Goal: Task Accomplishment & Management: Complete application form

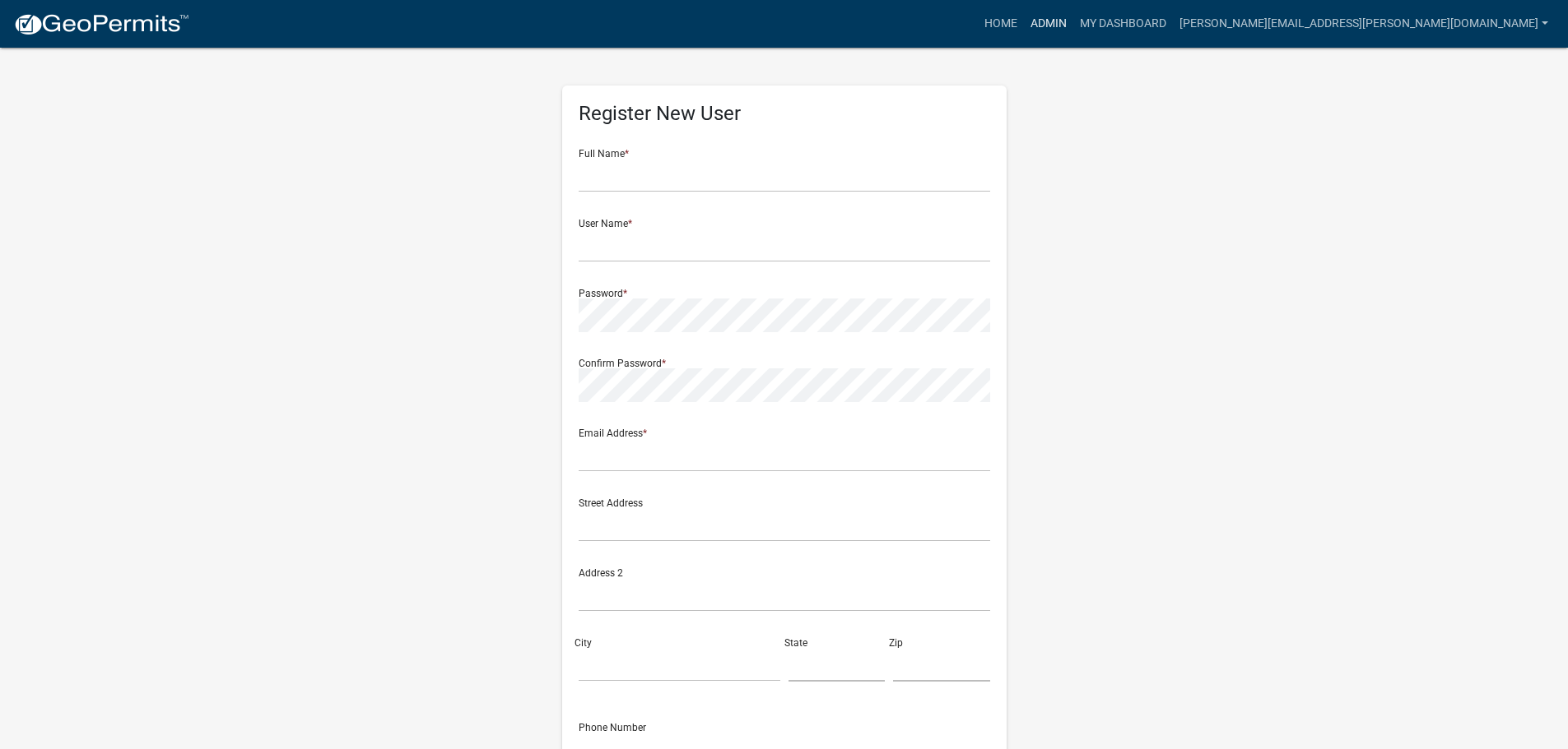
click at [1073, 18] on link "Admin" at bounding box center [1048, 24] width 49 height 31
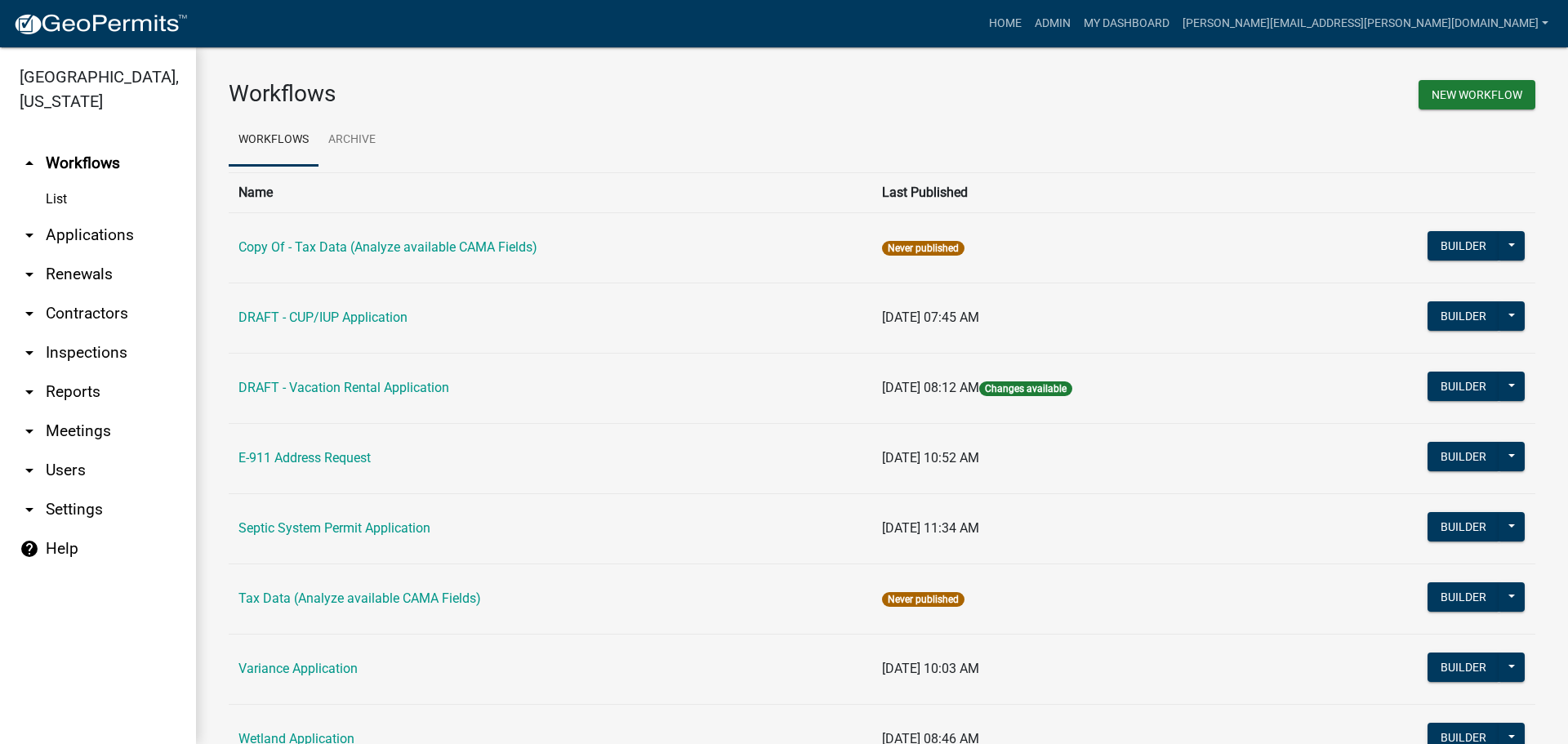
click at [80, 227] on link "arrow_drop_down Applications" at bounding box center [98, 235] width 196 height 40
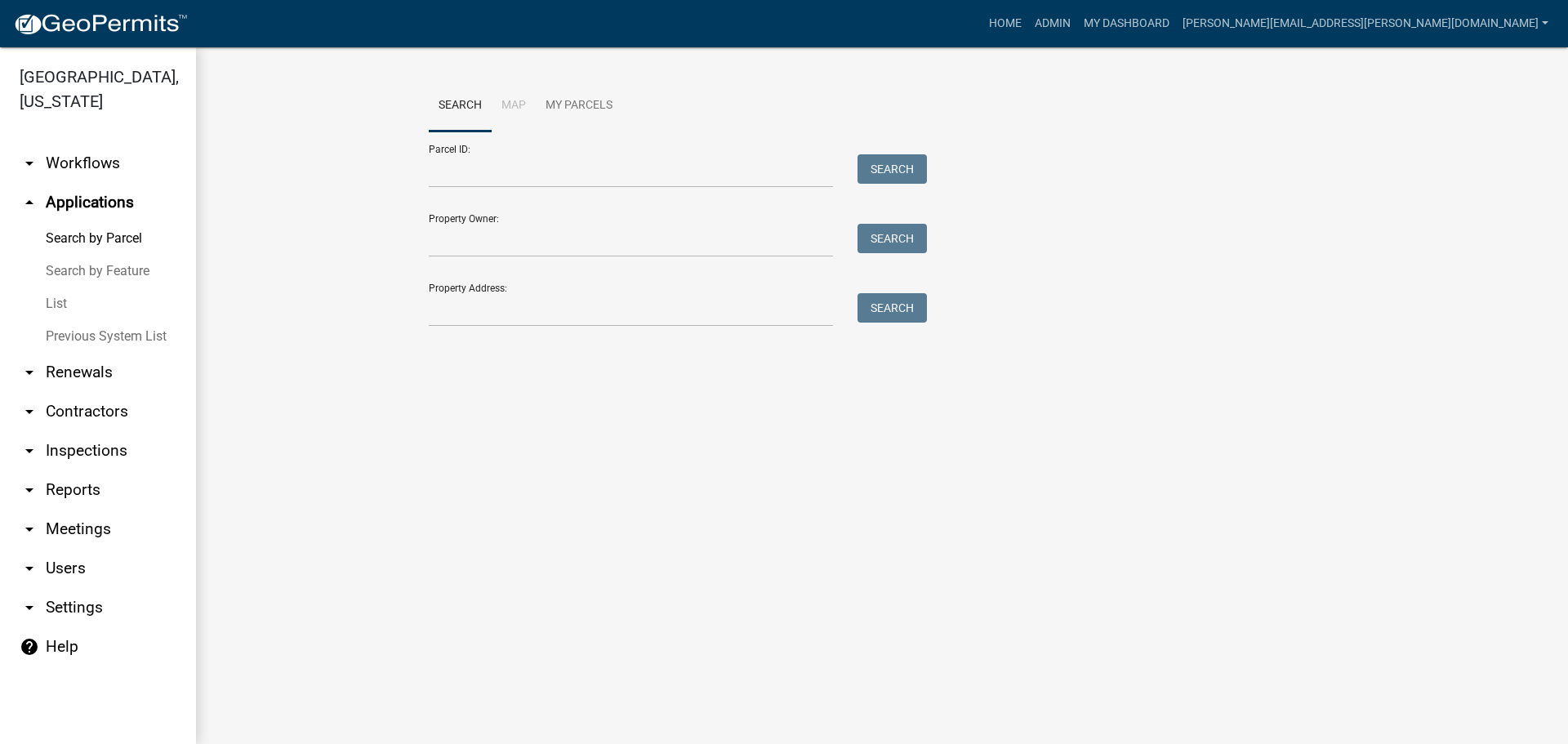
click at [53, 304] on link "List" at bounding box center [98, 304] width 196 height 33
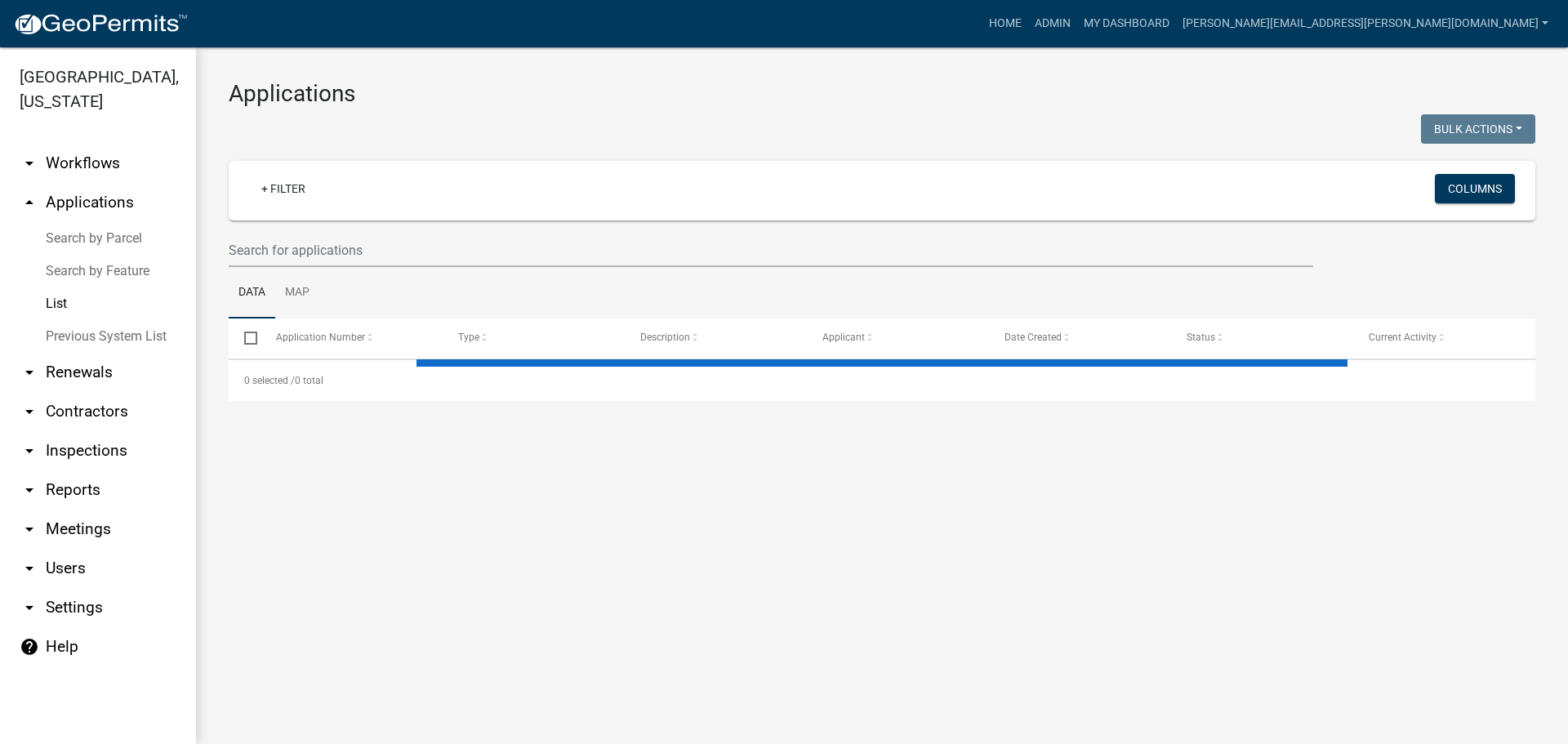
select select "3: 100"
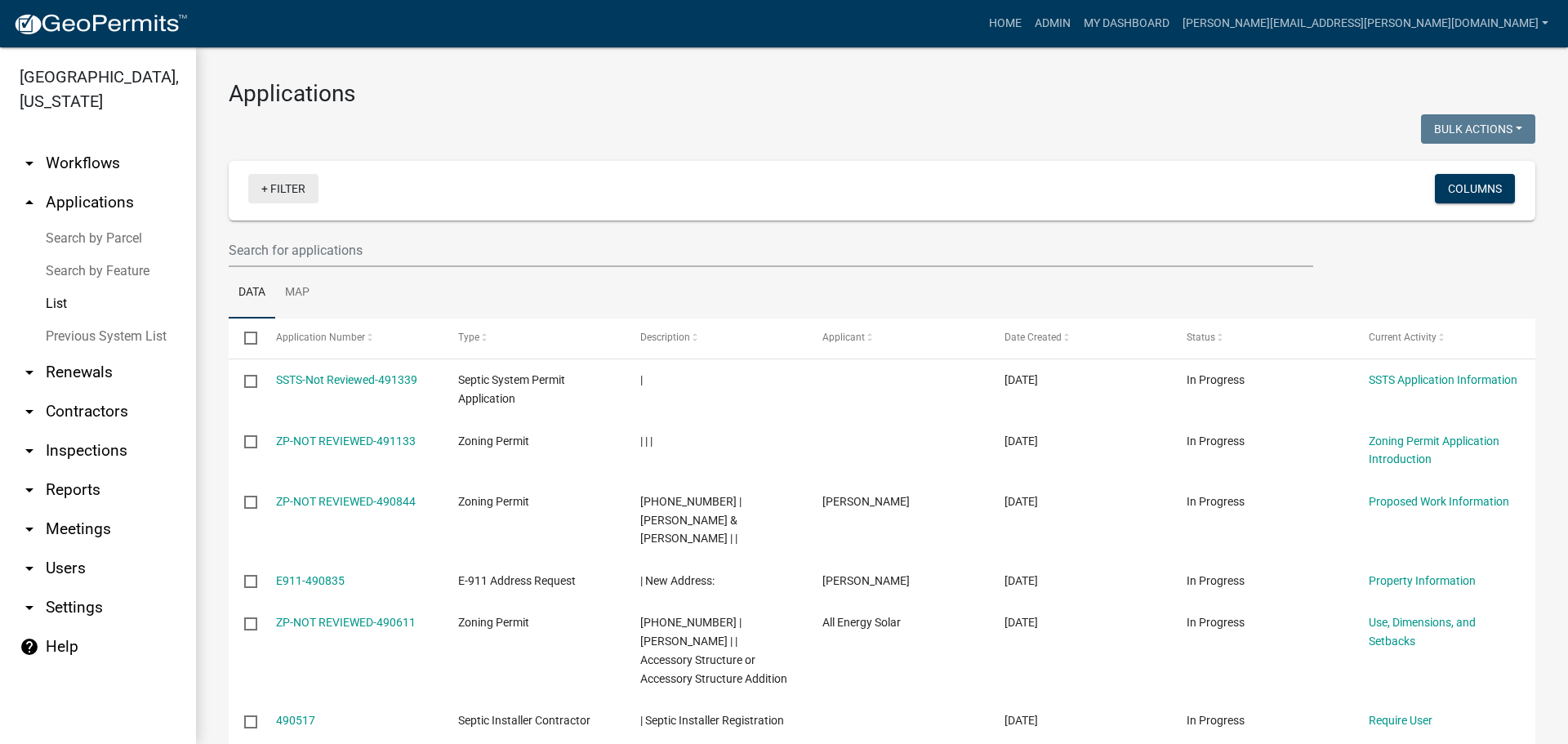
click at [295, 185] on link "+ Filter" at bounding box center [283, 189] width 70 height 29
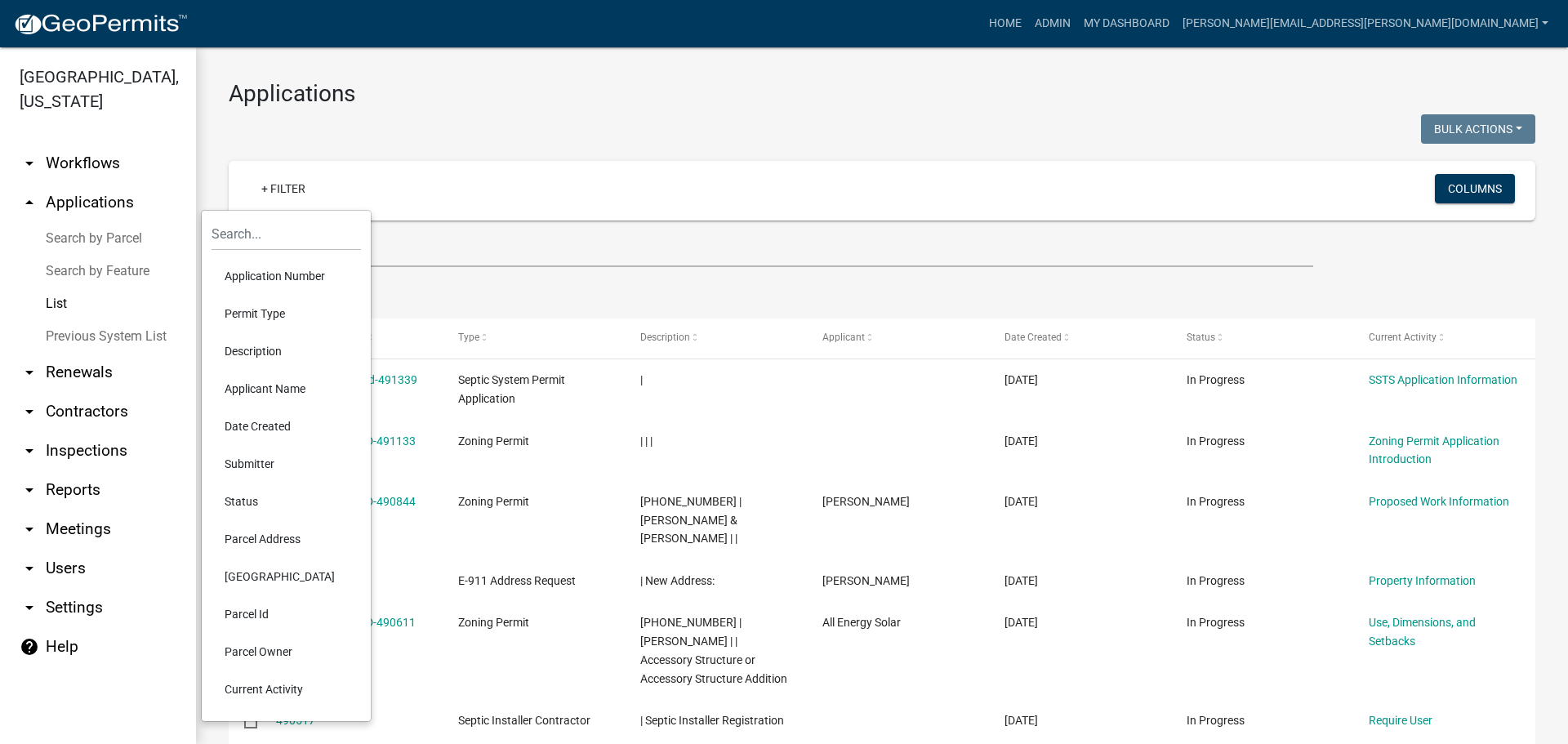
click at [307, 271] on li "Application Number" at bounding box center [286, 277] width 149 height 38
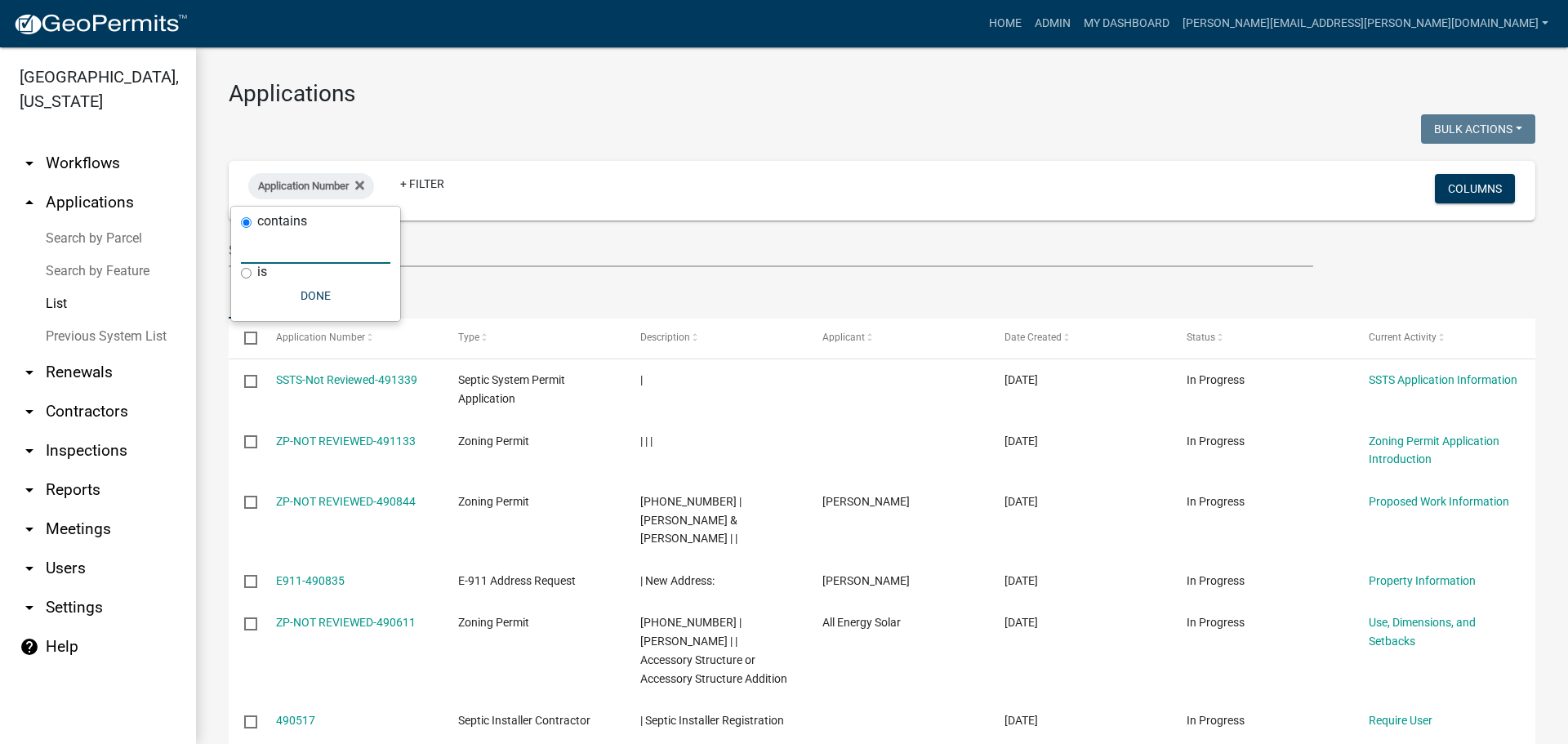
click at [288, 248] on input "text" at bounding box center [316, 247] width 149 height 34
type input "318"
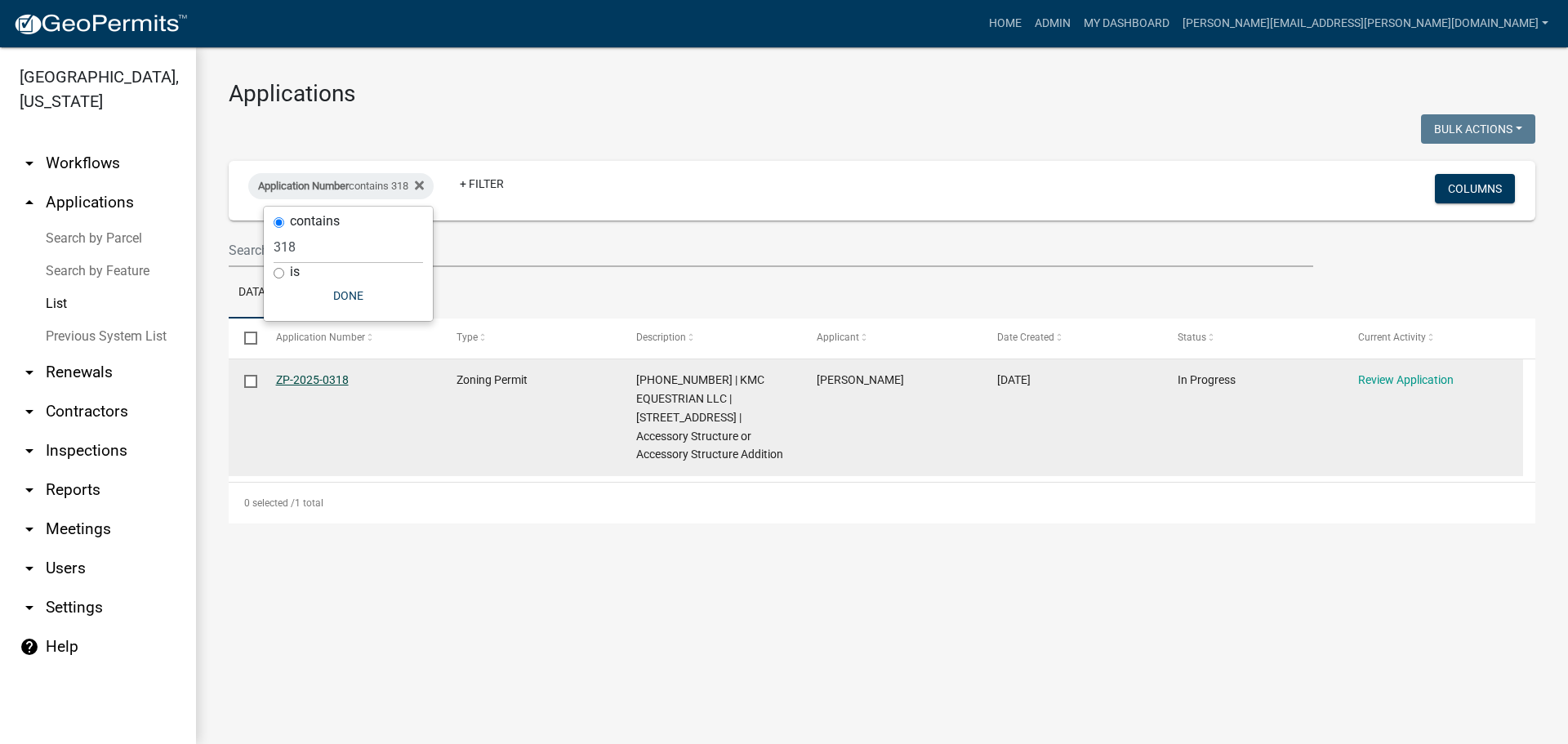
click at [339, 375] on link "ZP-2025-0318" at bounding box center [312, 380] width 73 height 13
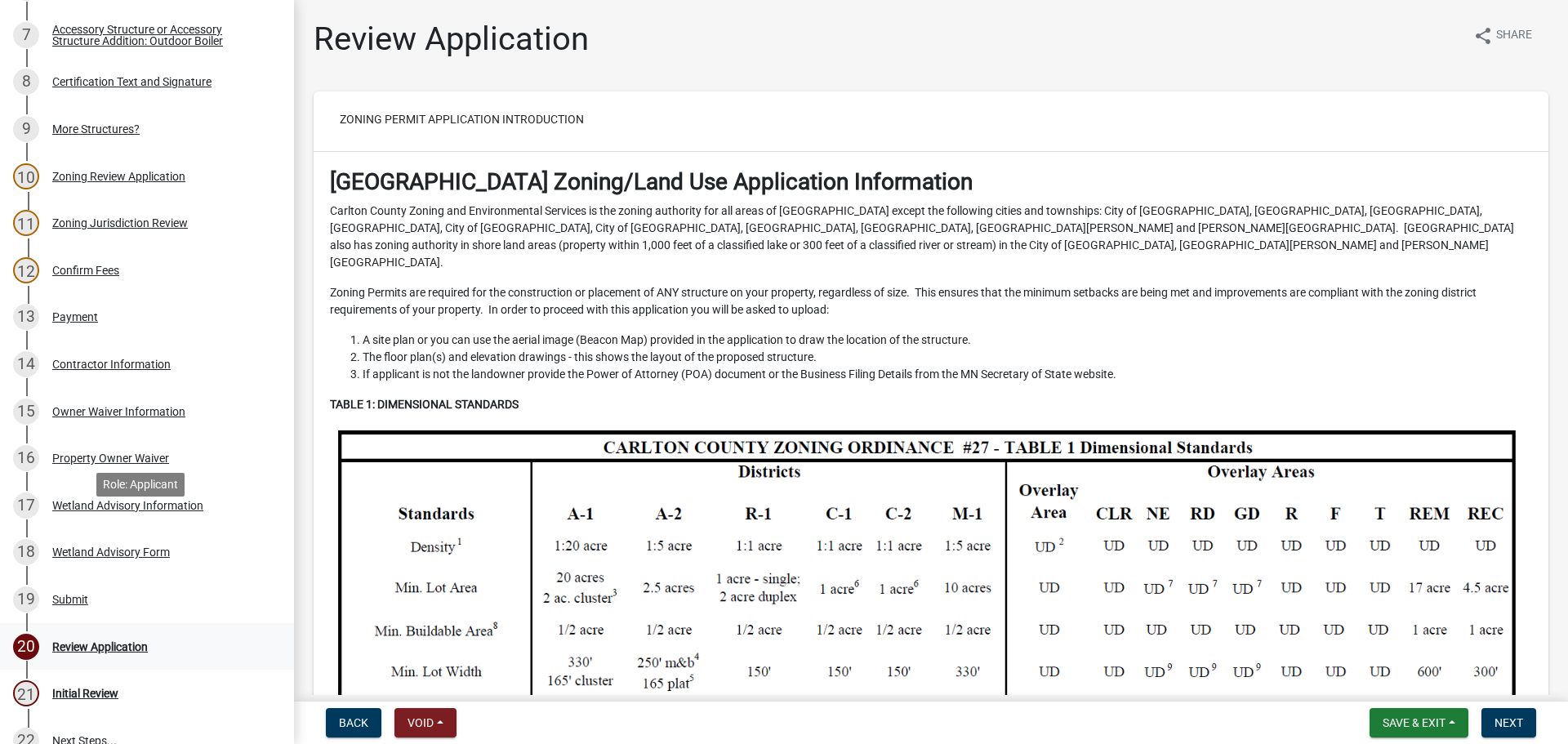
scroll to position [738, 0]
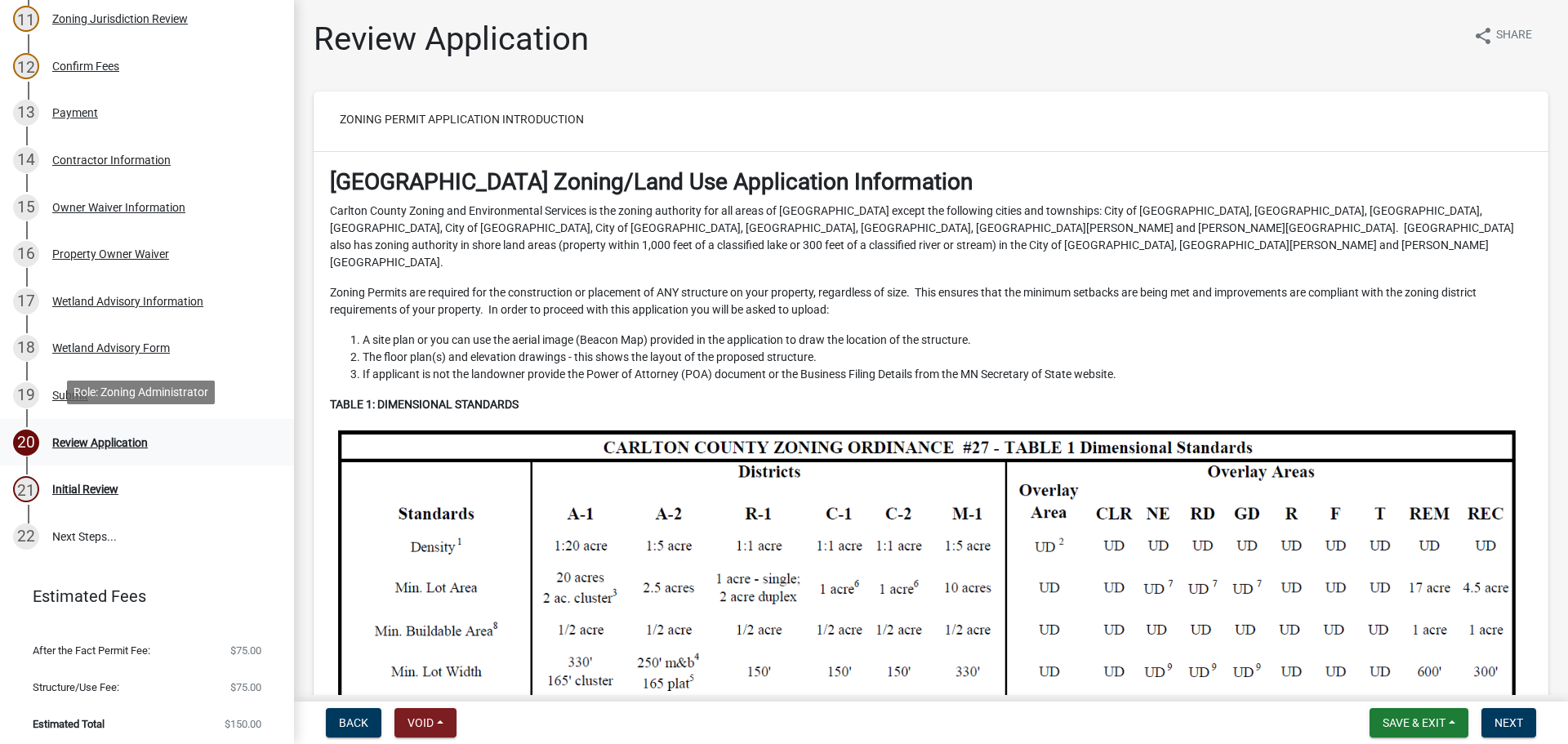
click at [103, 437] on div "Review Application" at bounding box center [100, 442] width 95 height 11
click at [1510, 715] on button "Next" at bounding box center [1509, 723] width 55 height 29
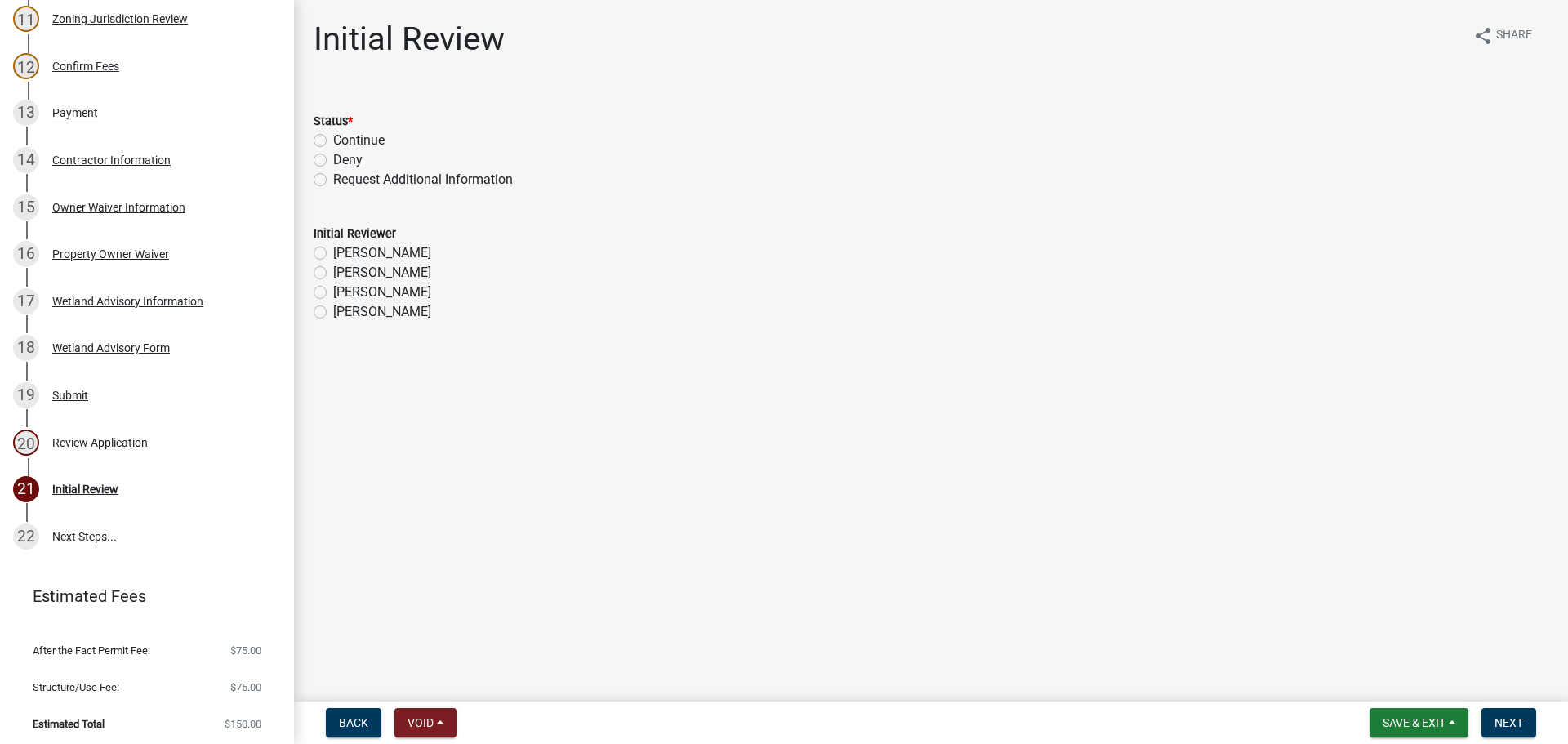
click at [343, 142] on label "Continue" at bounding box center [359, 140] width 52 height 20
click at [343, 142] on input "Continue" at bounding box center [338, 136] width 10 height 10
radio input "true"
click at [333, 292] on label "Becky Haass" at bounding box center [382, 292] width 98 height 20
click at [333, 292] on input "Becky Haass" at bounding box center [338, 288] width 10 height 10
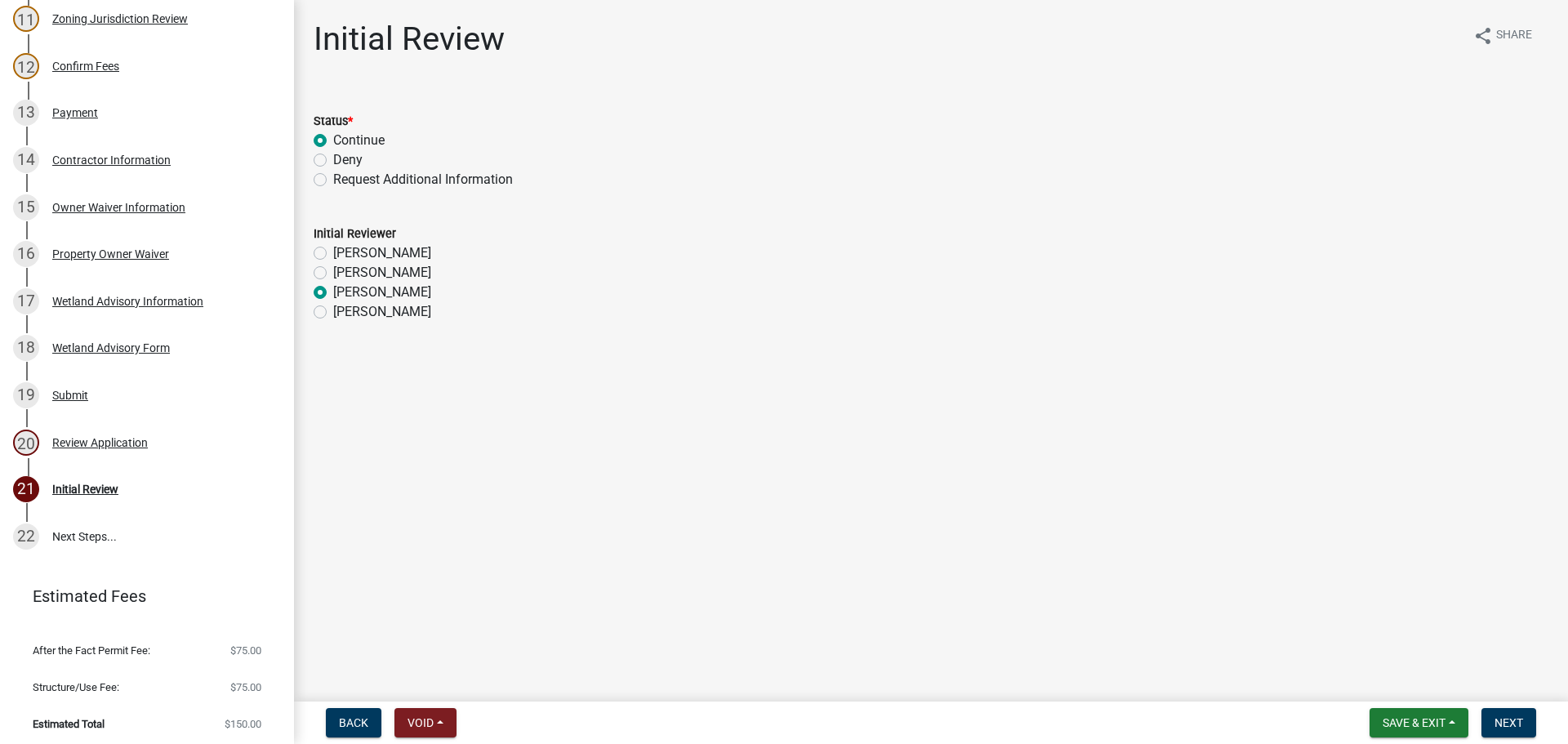
radio input "true"
click at [1503, 723] on span "Next" at bounding box center [1509, 723] width 28 height 13
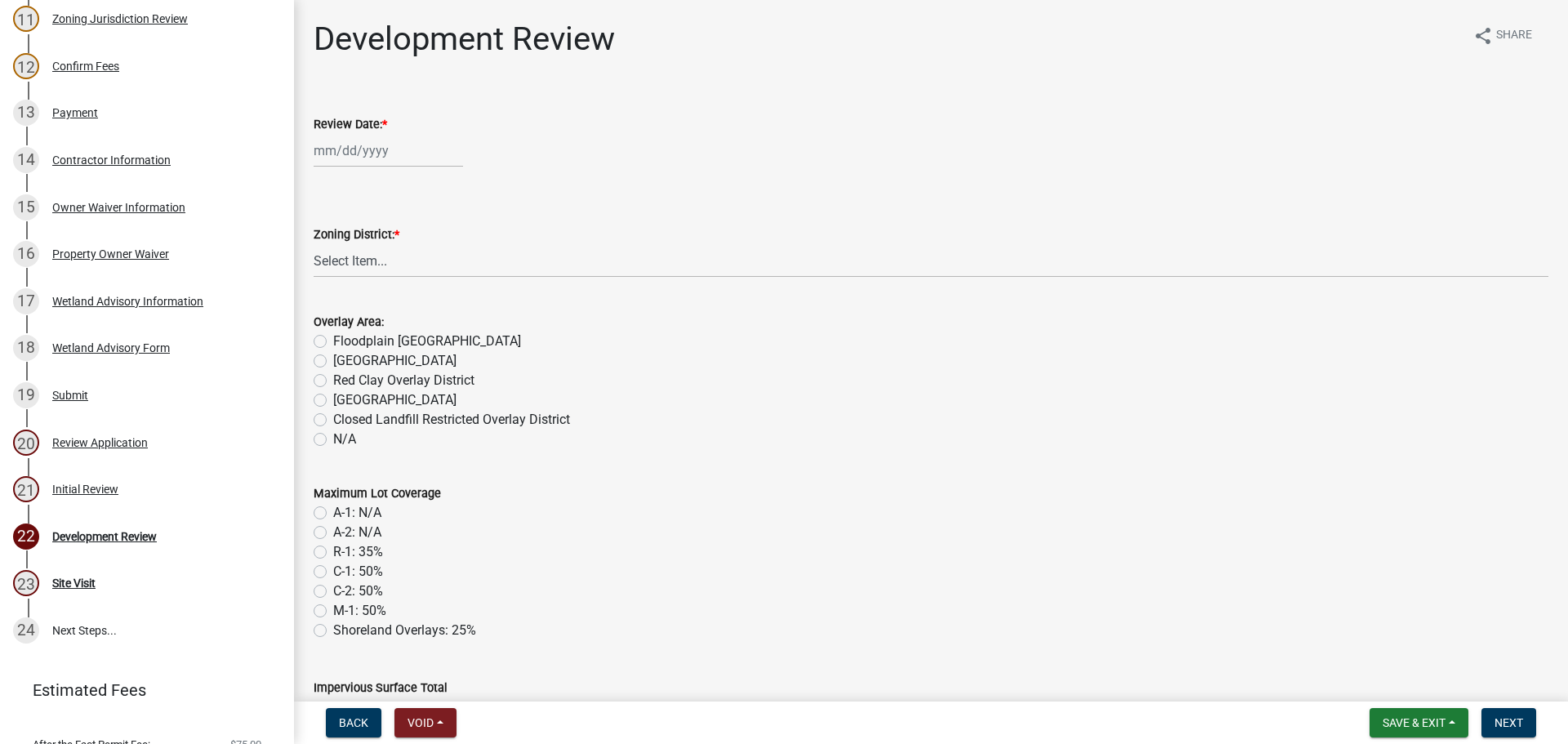
scroll to position [832, 0]
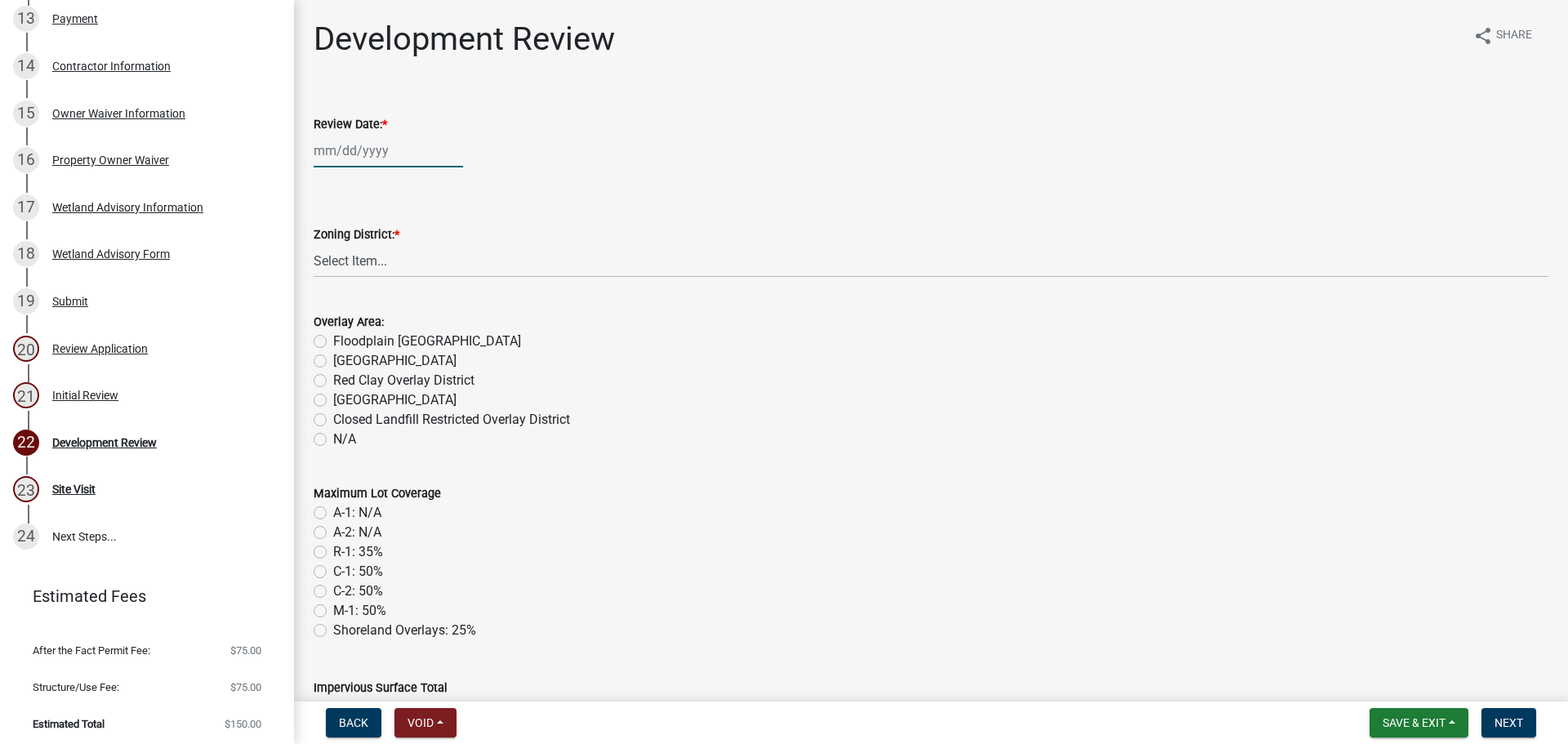
click at [363, 160] on div at bounding box center [388, 150] width 149 height 34
select select "10"
select select "2025"
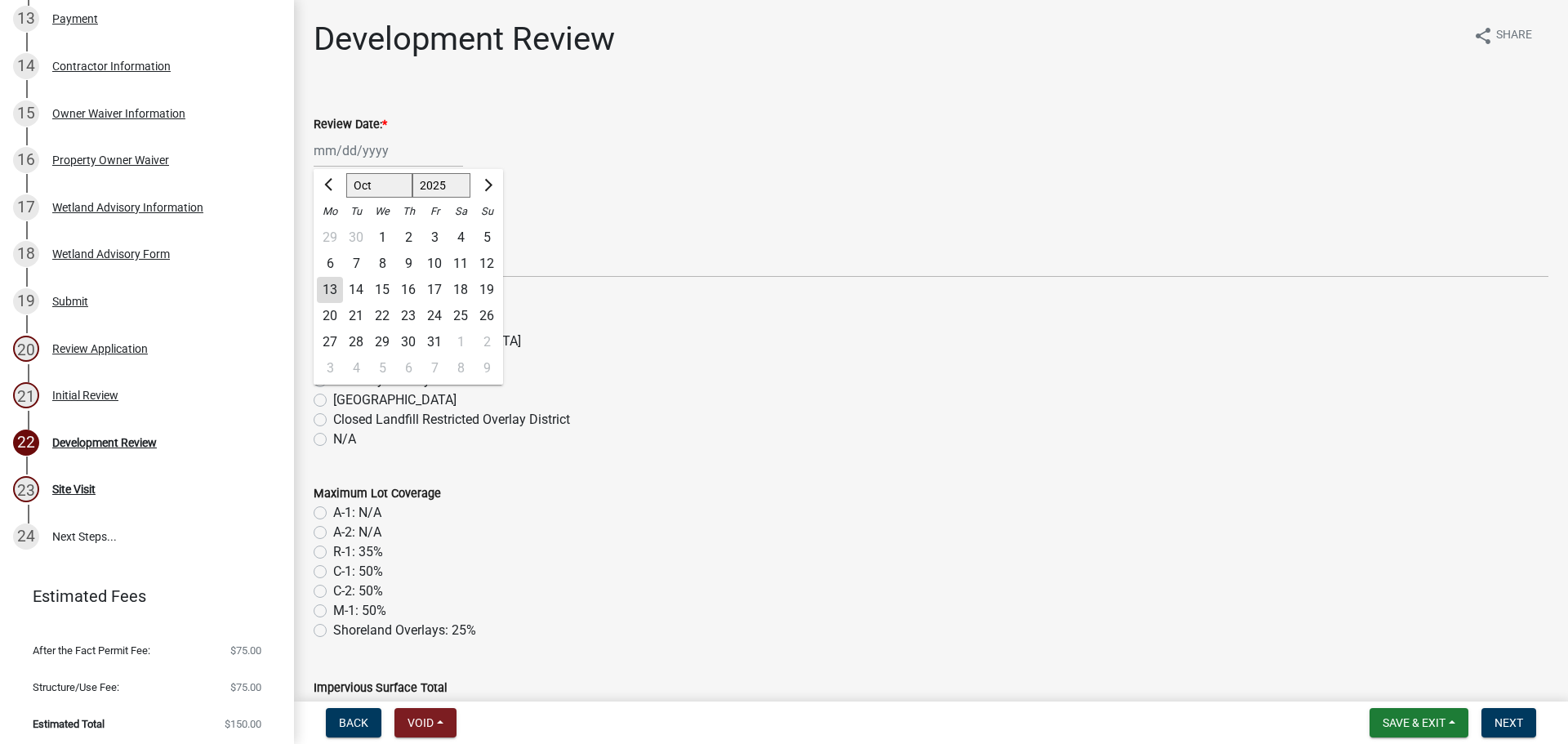
click at [330, 290] on div "13" at bounding box center [330, 290] width 26 height 26
type input "10/13/2025"
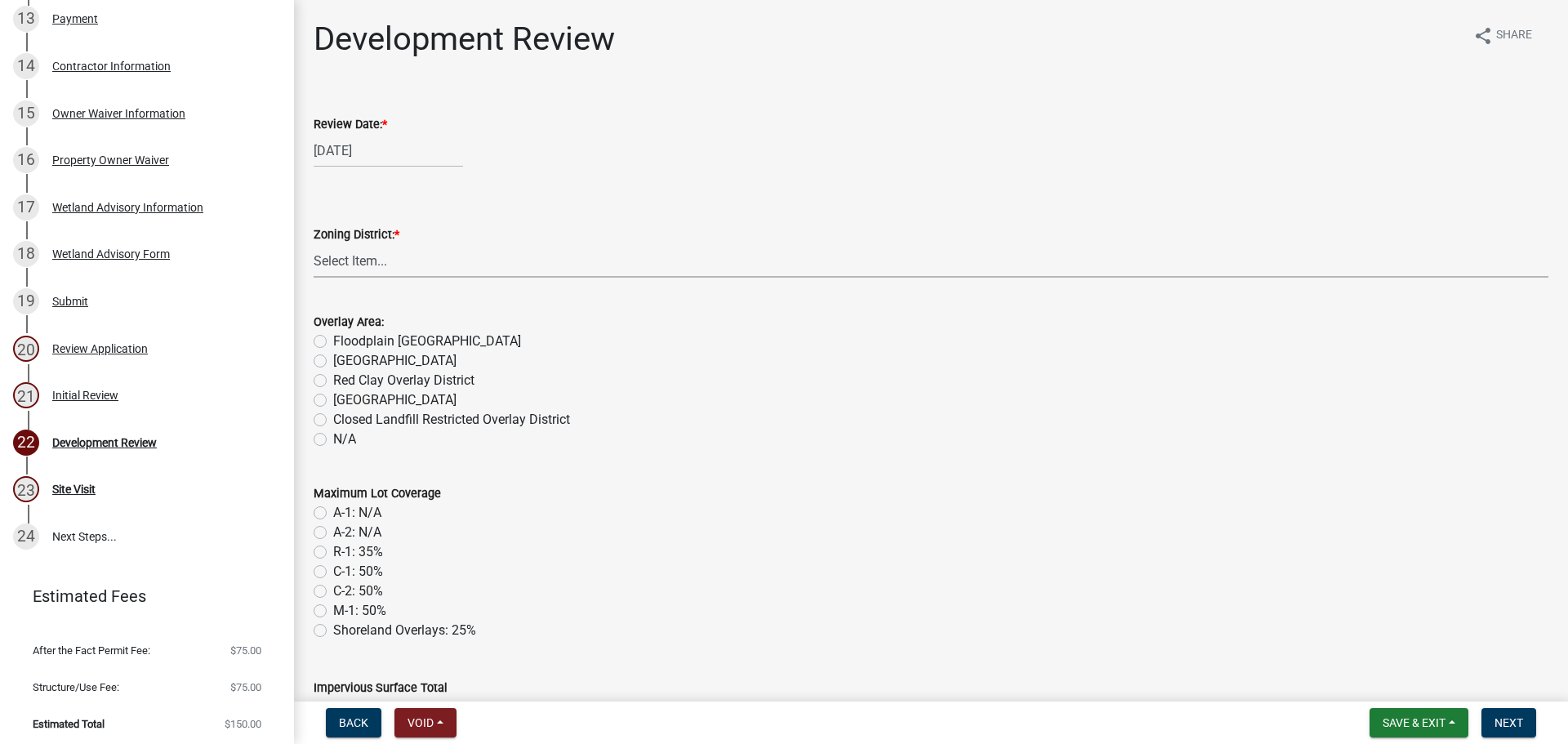
click at [341, 265] on select "Select Item... A-1 Agriculture/Forest Management District A-2 Agriculture/Rural…" at bounding box center [931, 260] width 1235 height 34
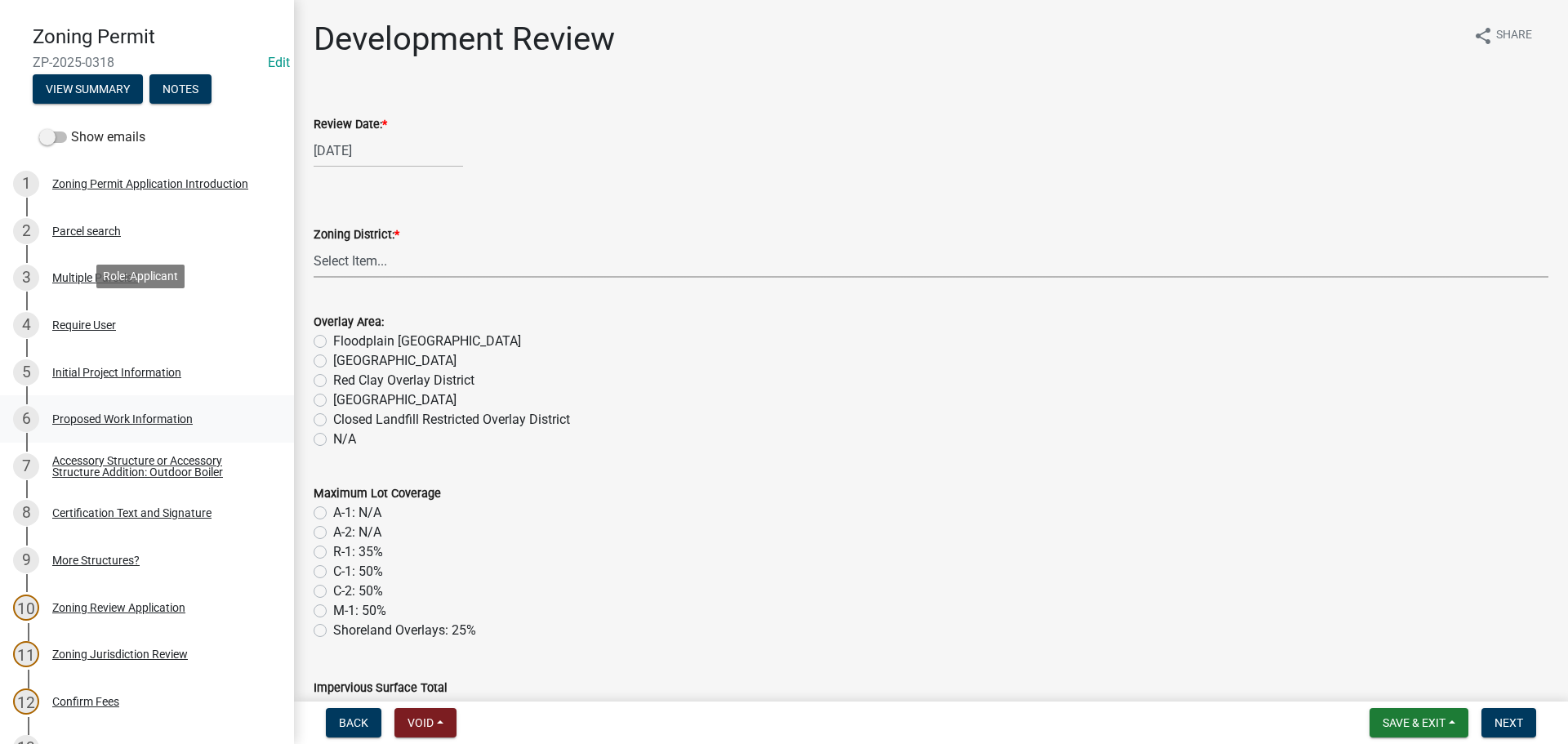
scroll to position [96, 0]
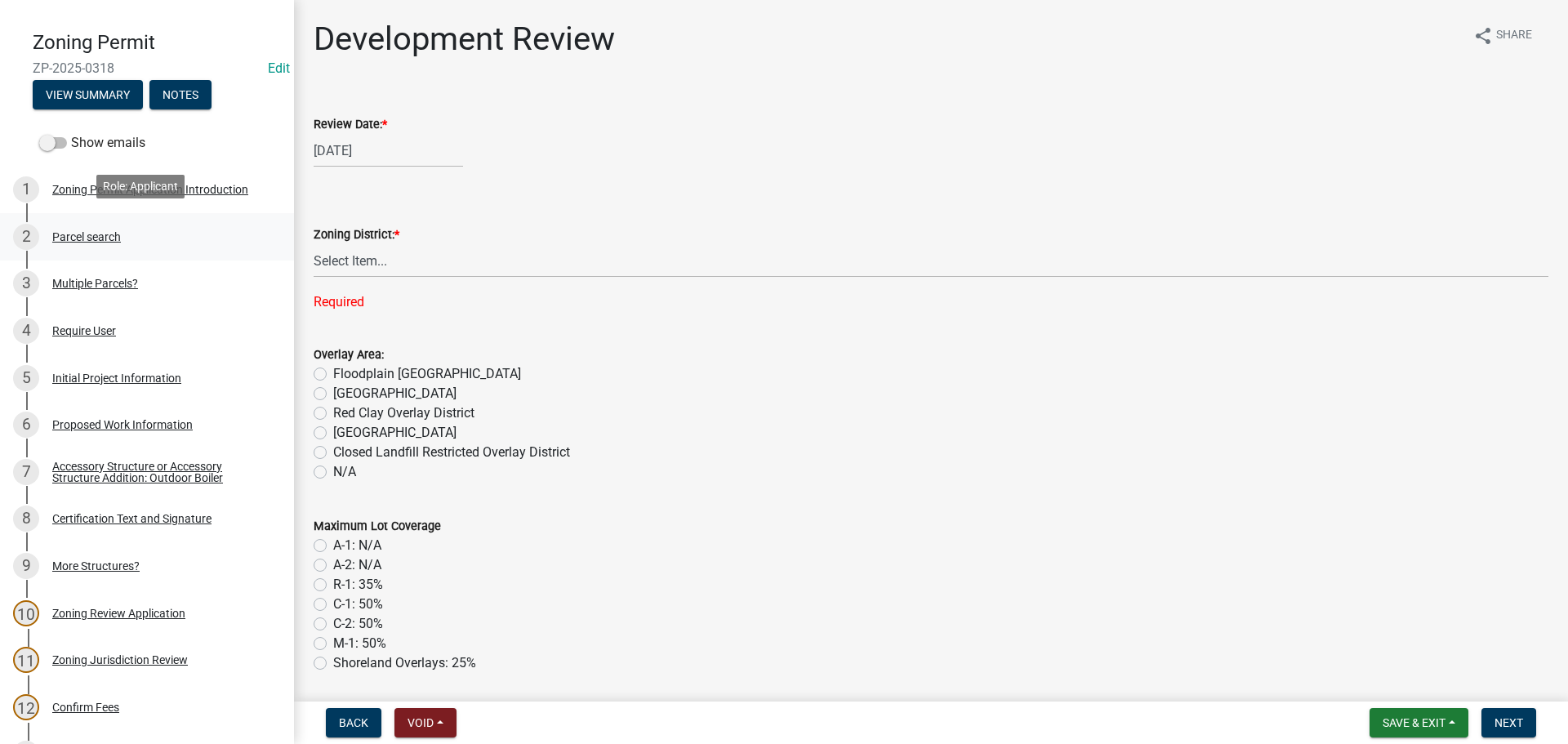
click at [99, 231] on div "Parcel search" at bounding box center [87, 236] width 69 height 11
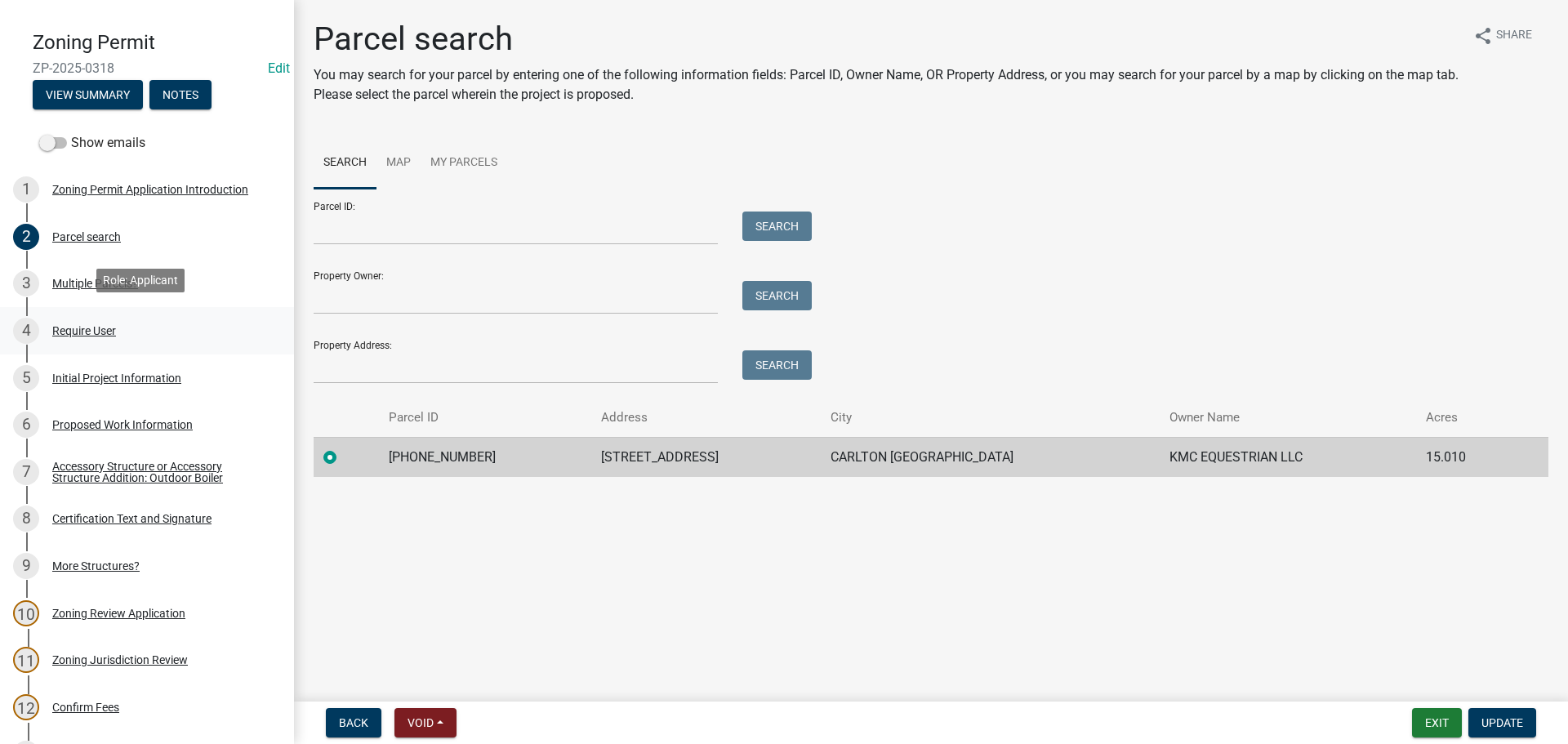
click at [95, 326] on div "Require User" at bounding box center [84, 331] width 64 height 11
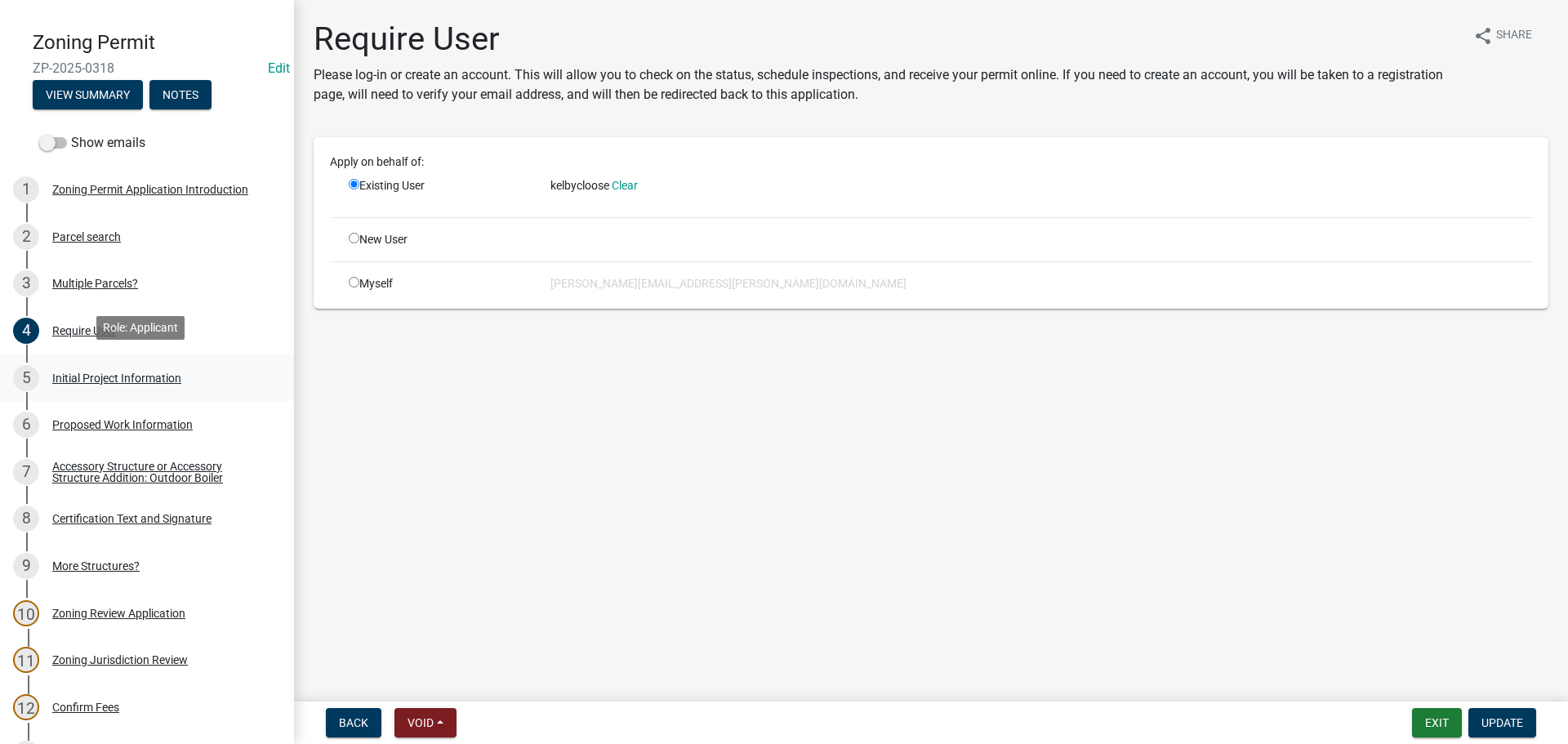
click at [139, 375] on div "Initial Project Information" at bounding box center [117, 378] width 129 height 11
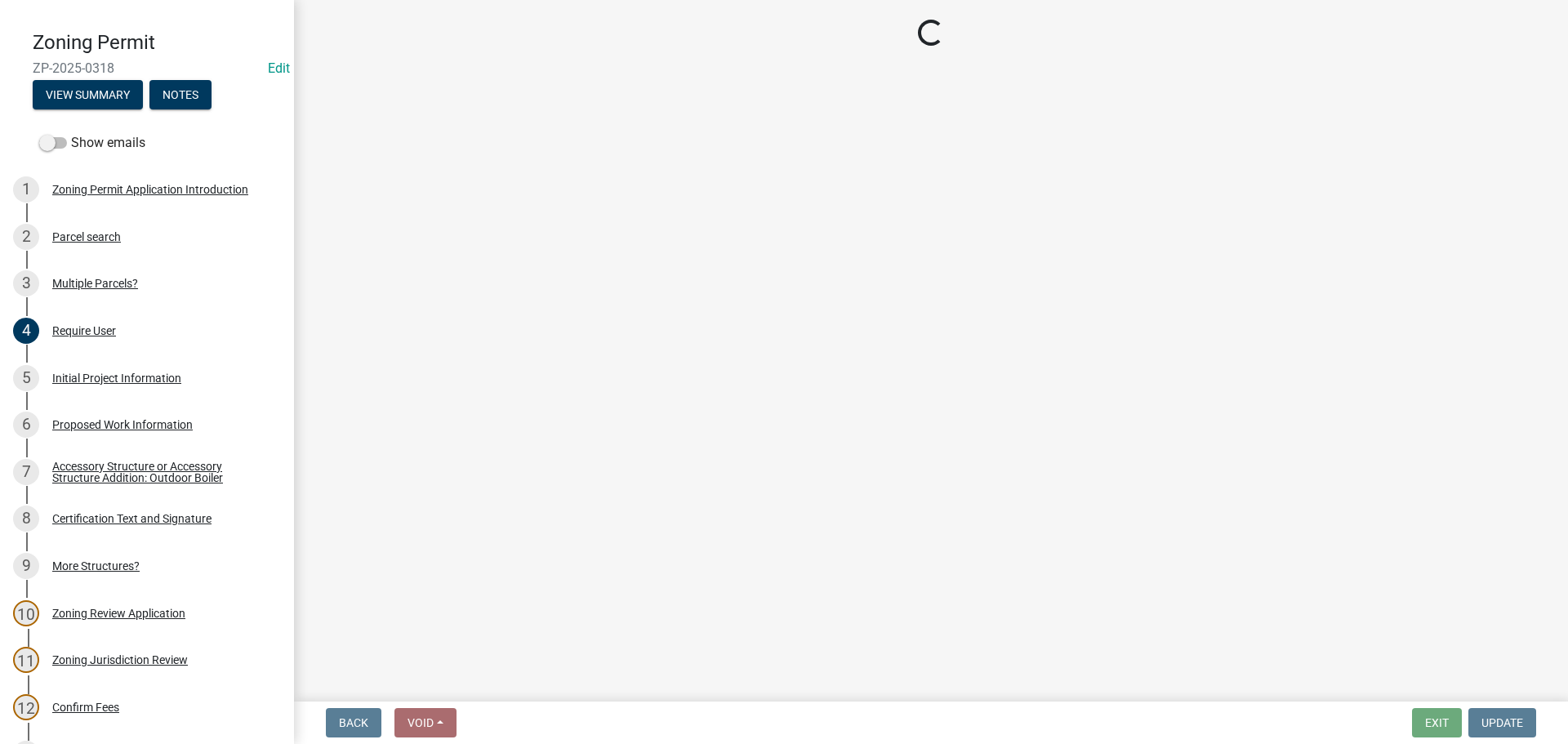
select select "d15ee444-1048-41b1-aa24-ddfc10e7cf77"
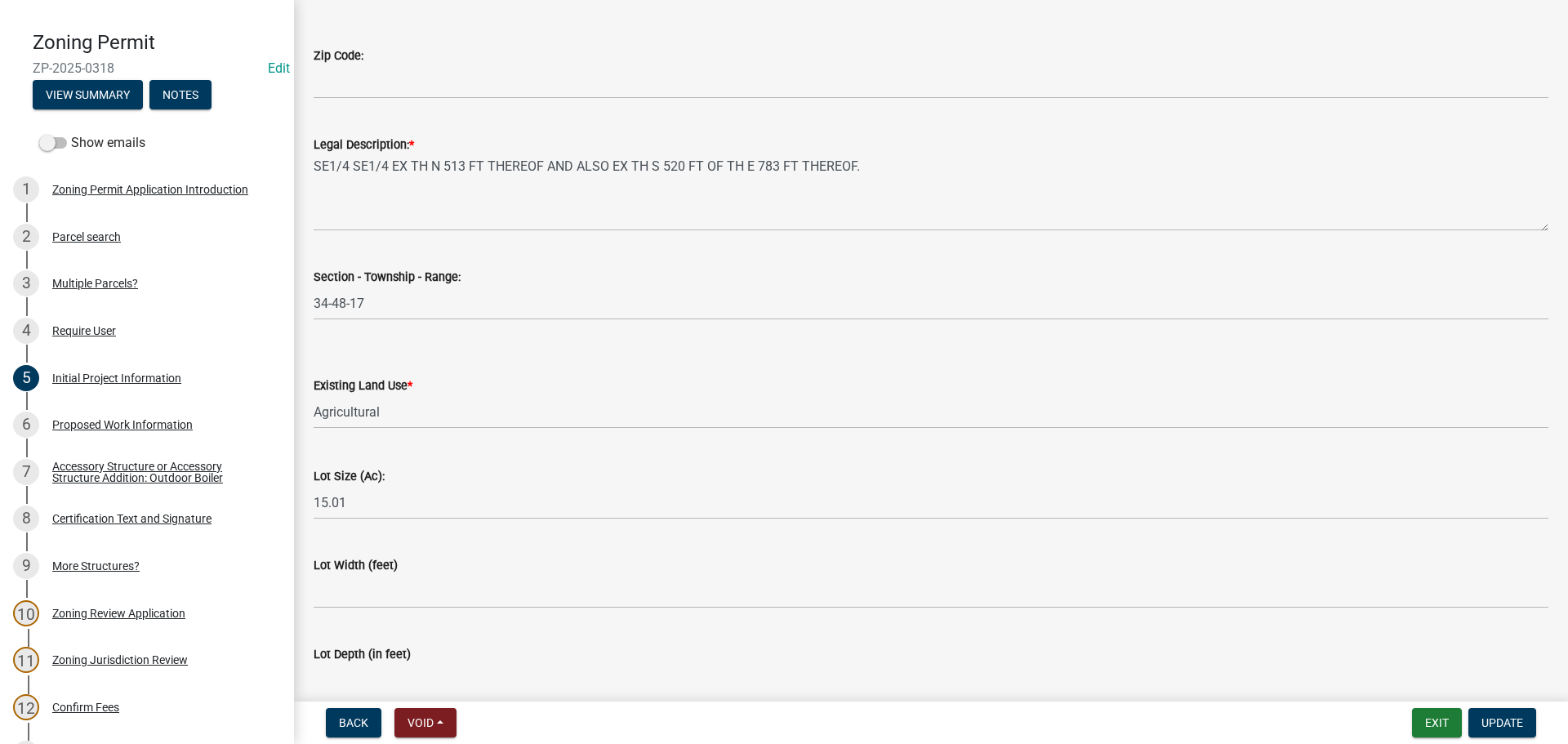
scroll to position [2051, 0]
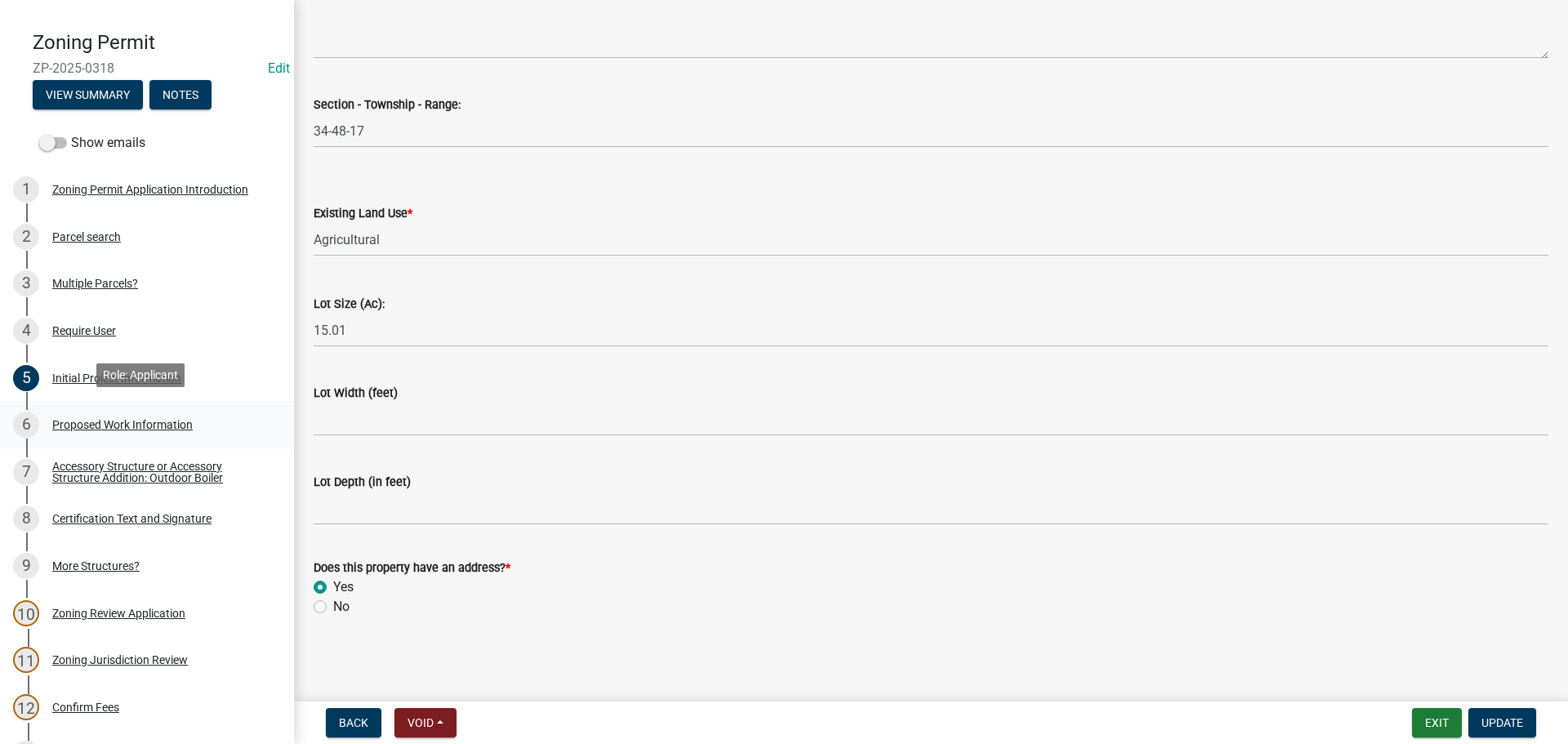
click at [121, 423] on div "Proposed Work Information" at bounding box center [123, 424] width 141 height 11
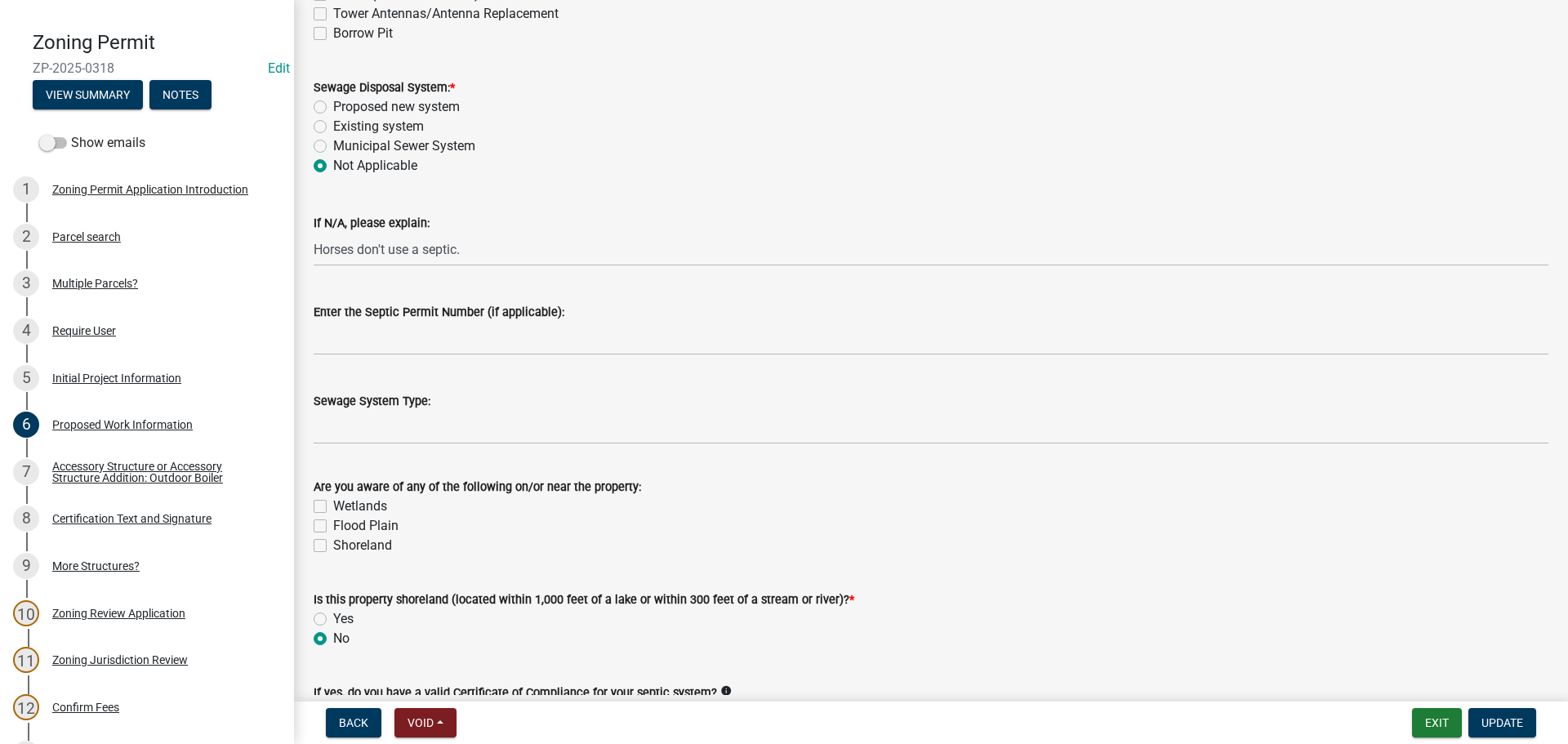
scroll to position [572, 0]
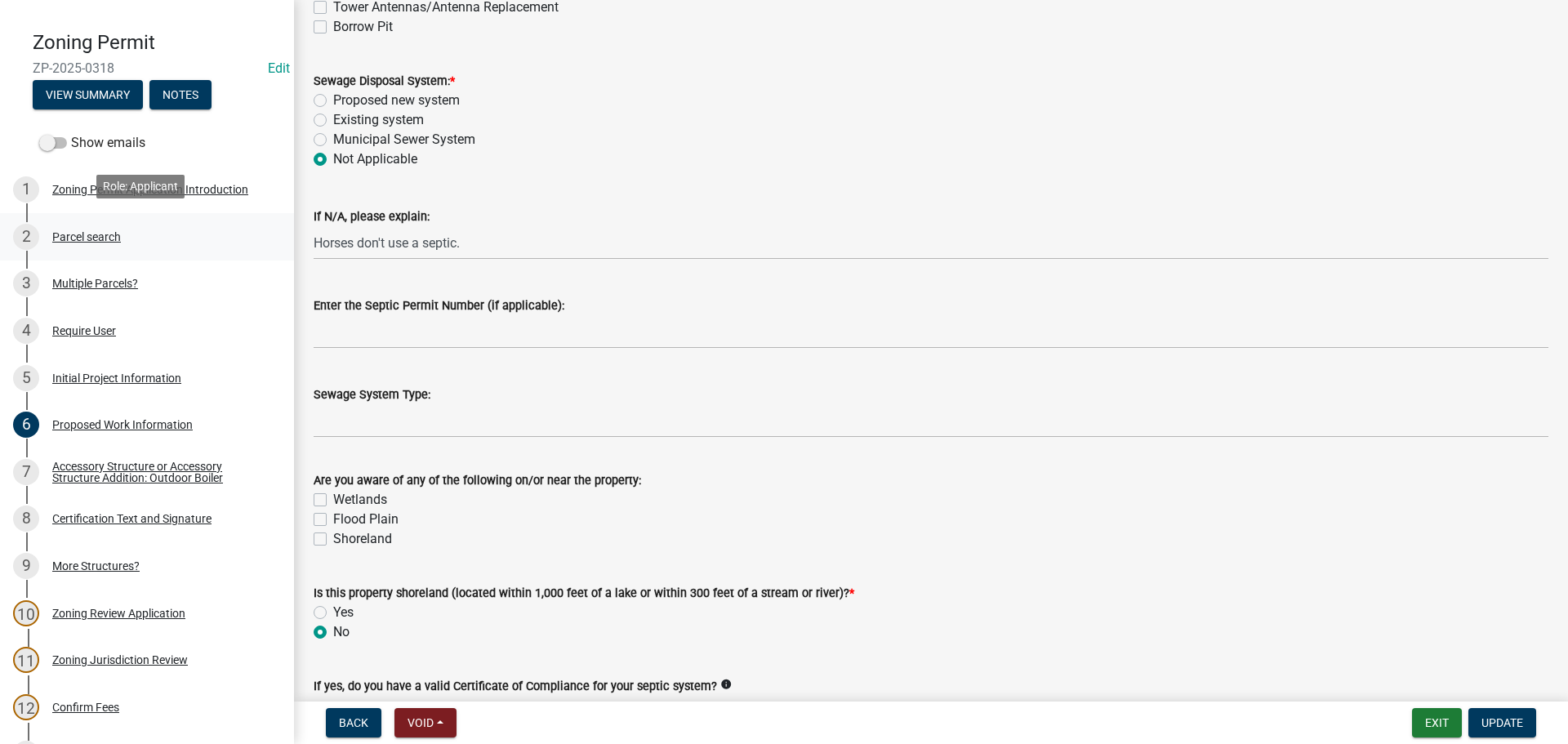
click at [108, 231] on div "Parcel search" at bounding box center [87, 236] width 69 height 11
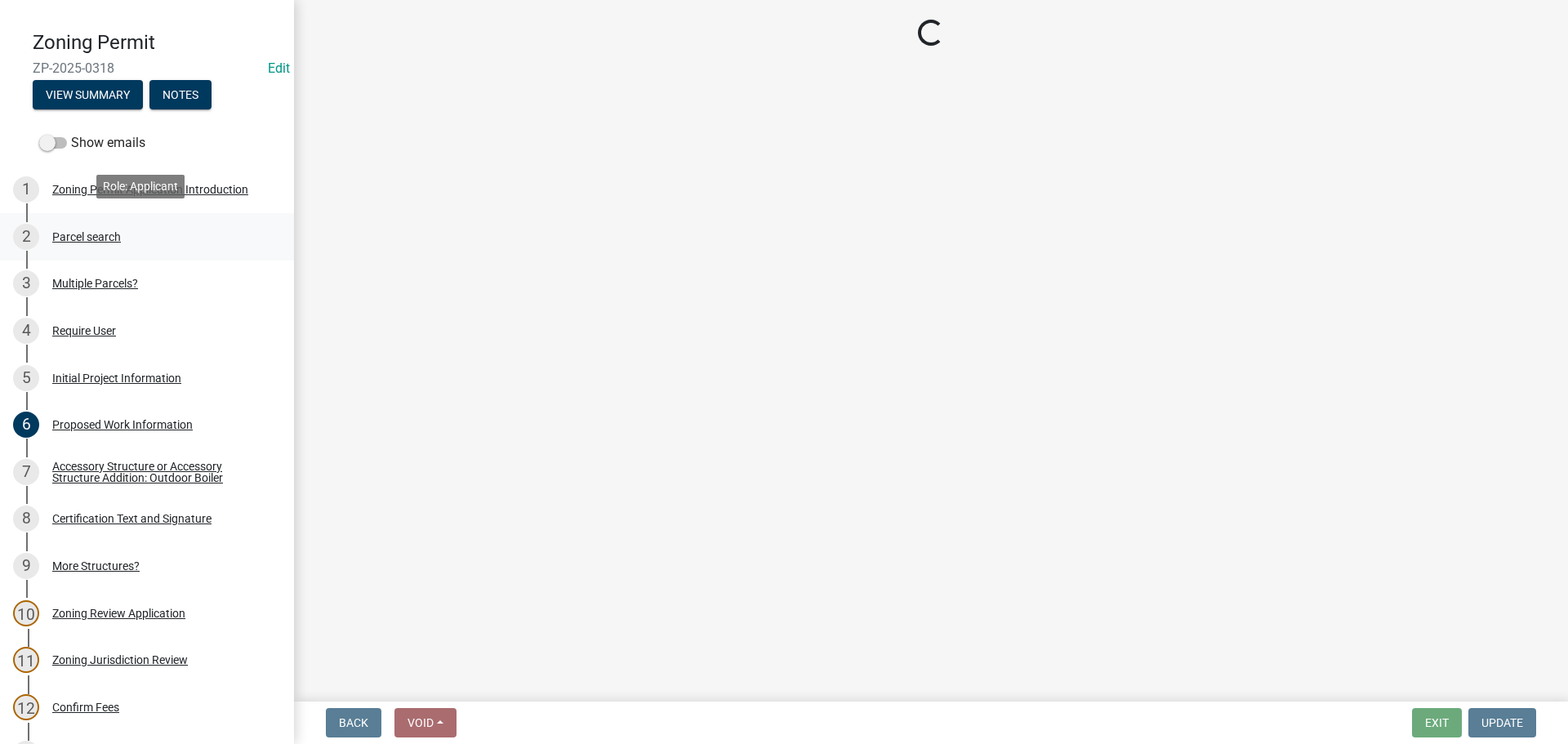
scroll to position [0, 0]
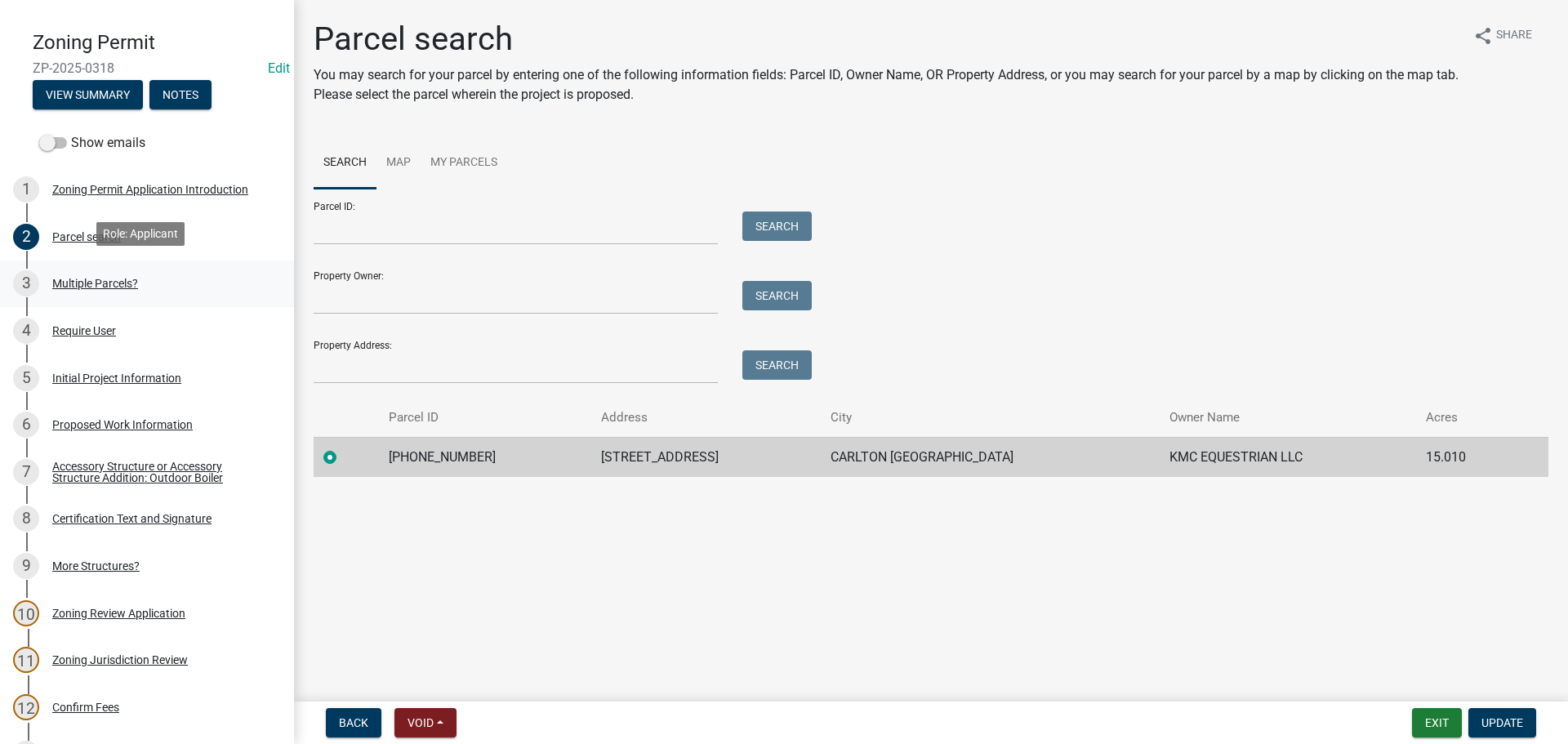
click at [120, 277] on div "Multiple Parcels?" at bounding box center [95, 283] width 86 height 11
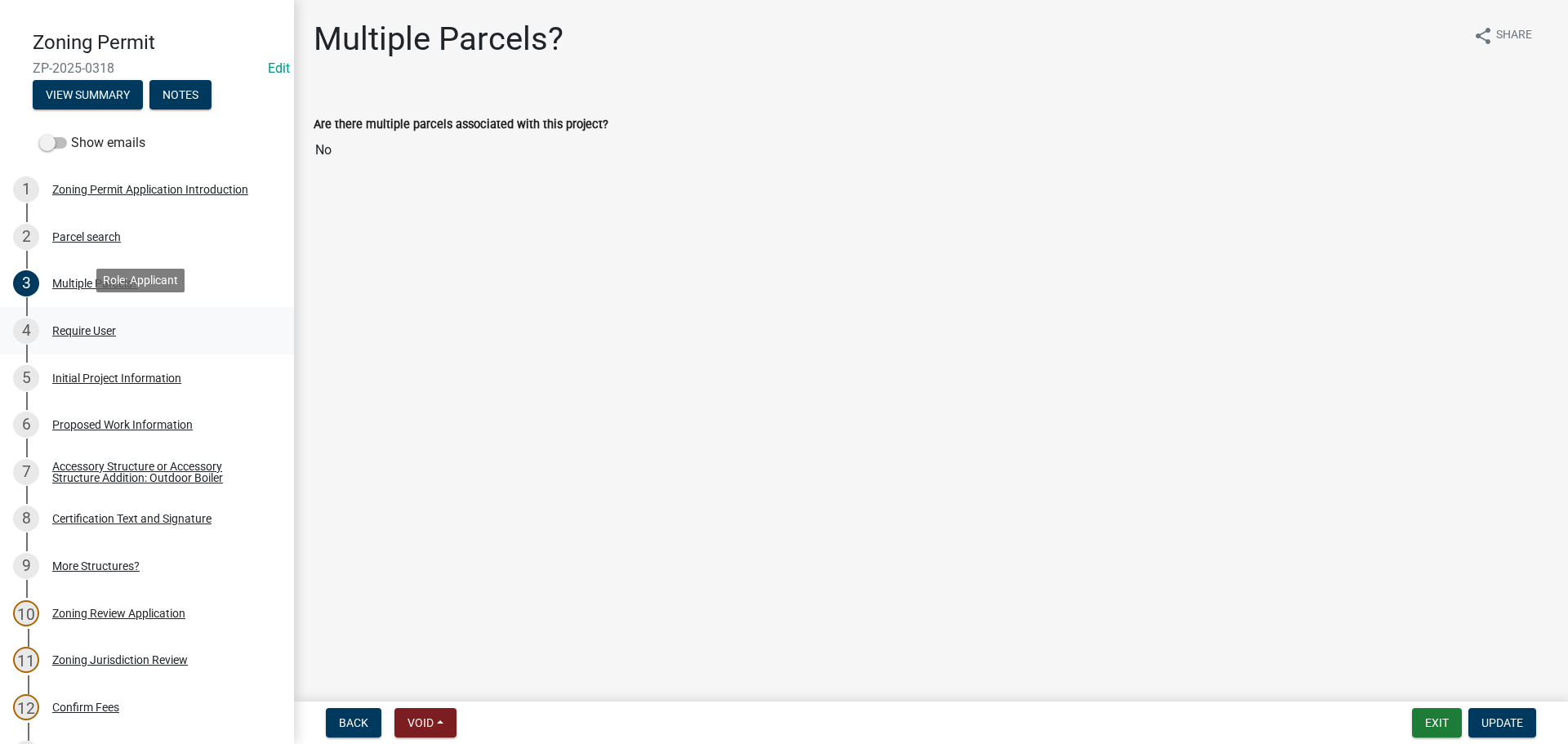
click at [100, 326] on div "Require User" at bounding box center [84, 331] width 64 height 11
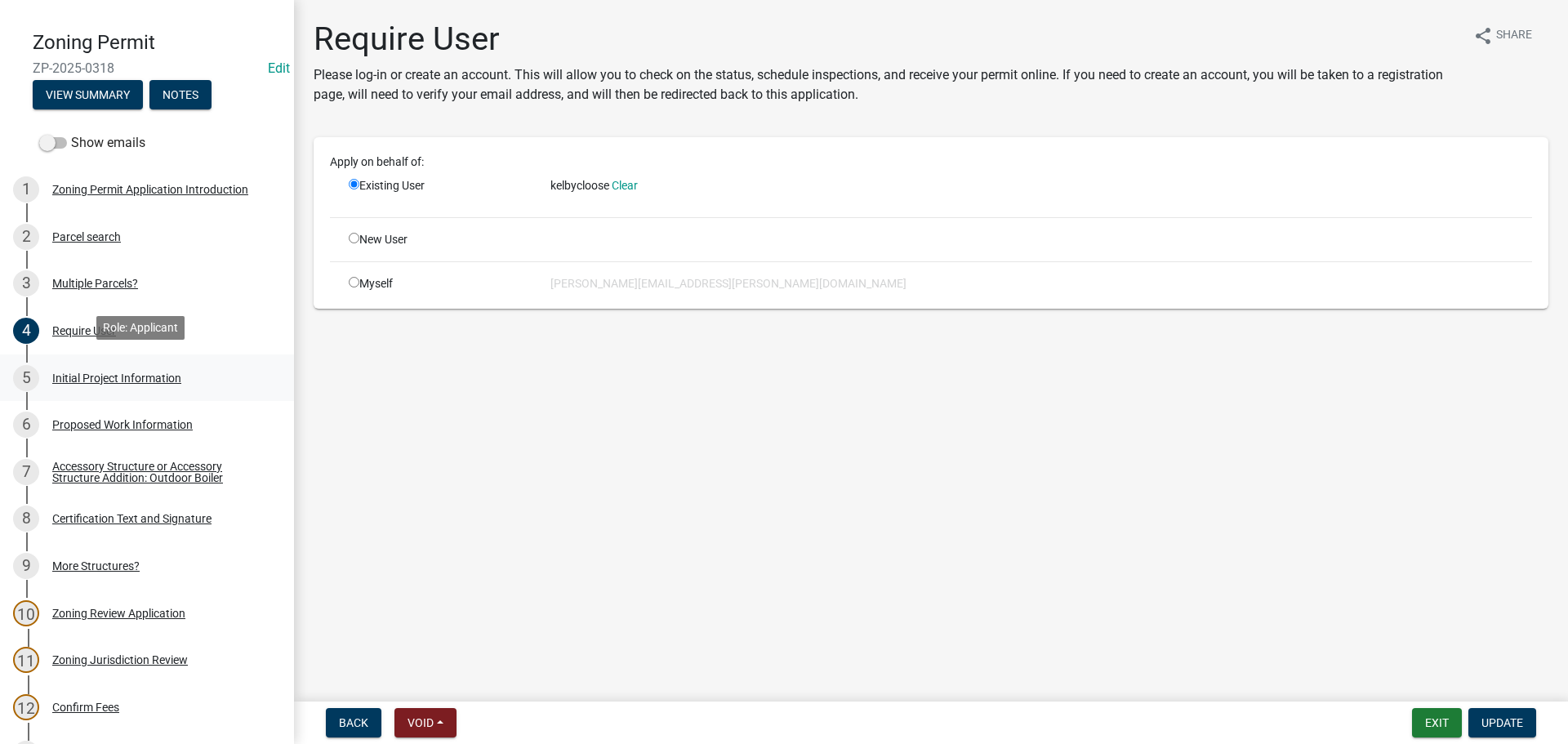
click at [155, 373] on div "Initial Project Information" at bounding box center [117, 378] width 129 height 11
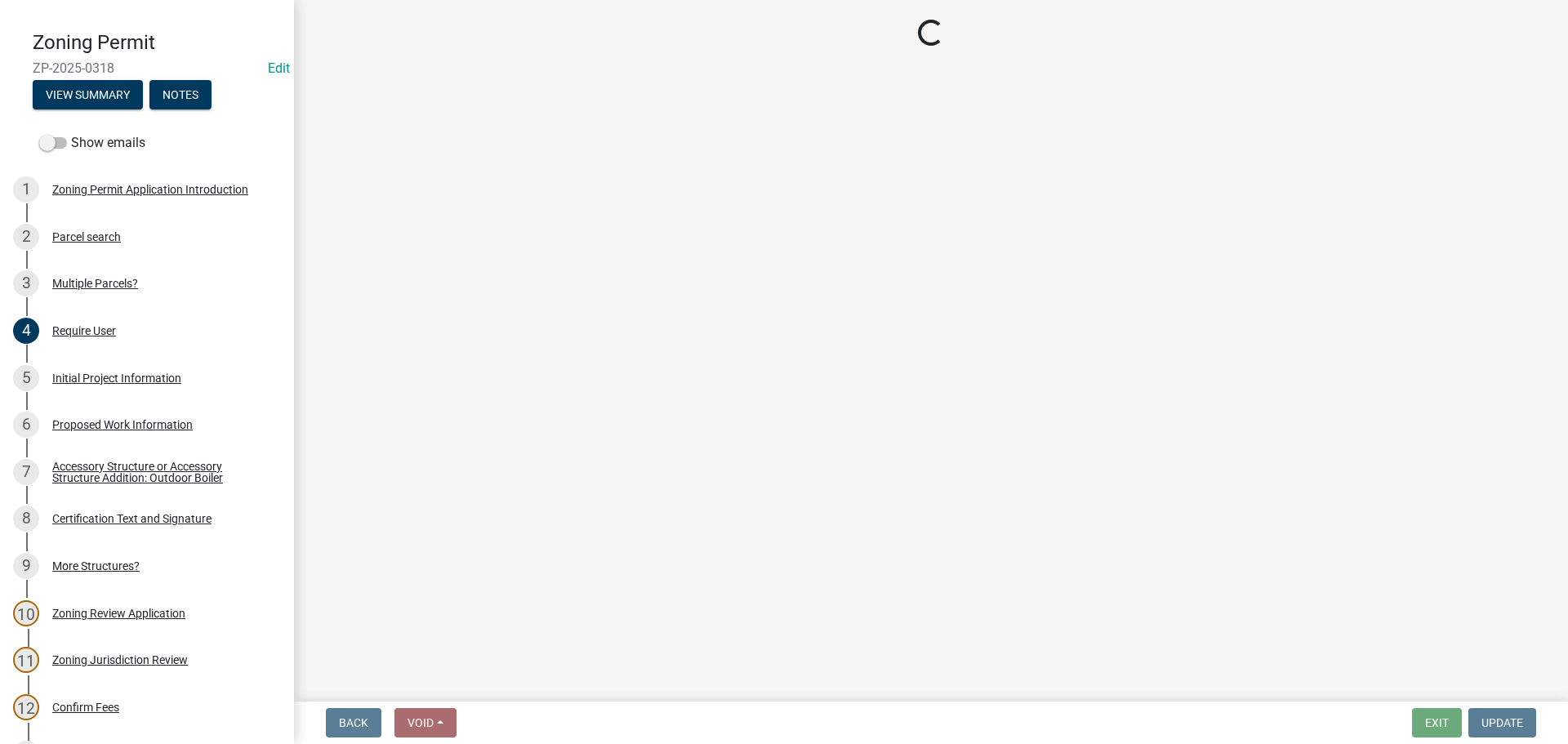
select select "d15ee444-1048-41b1-aa24-ddfc10e7cf77"
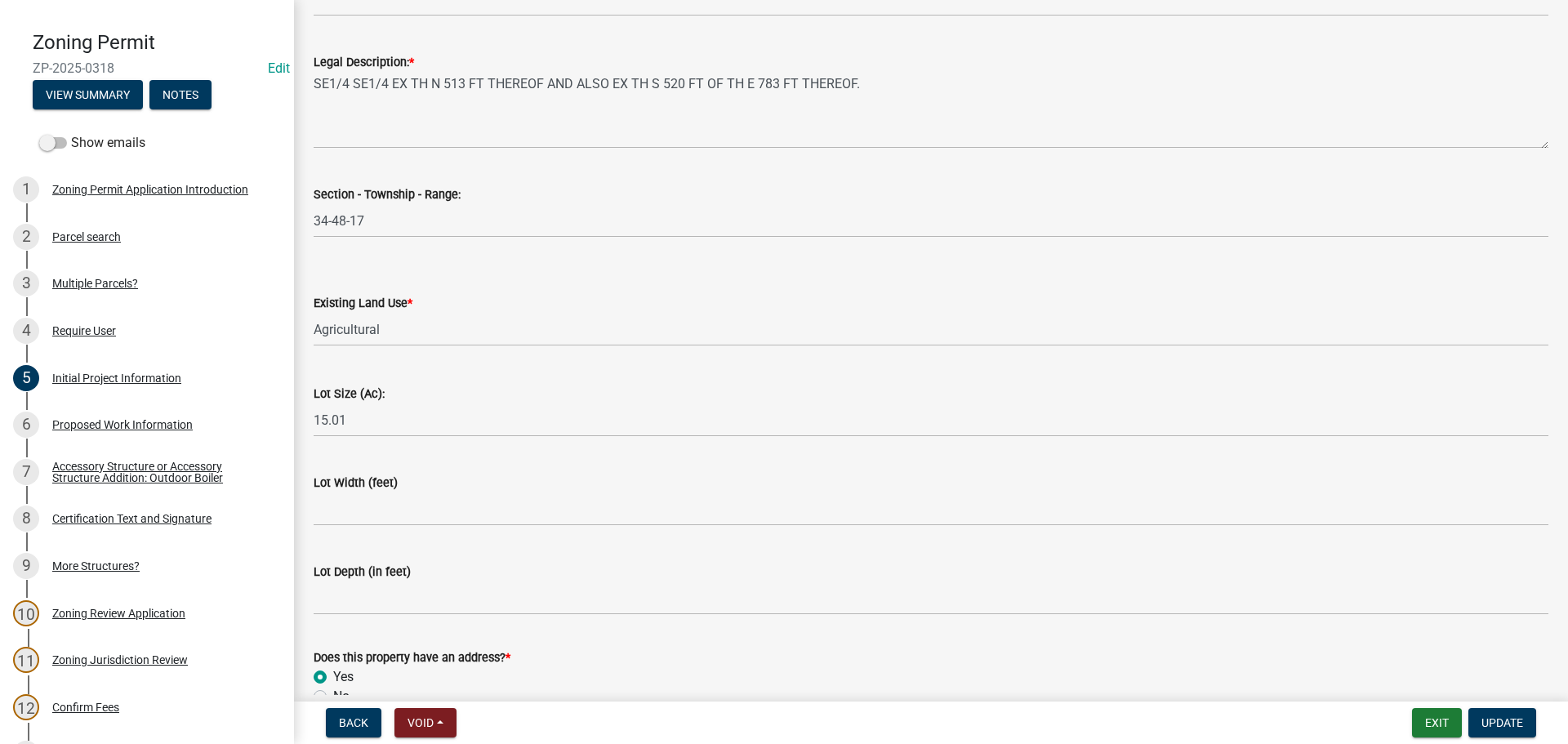
scroll to position [2051, 0]
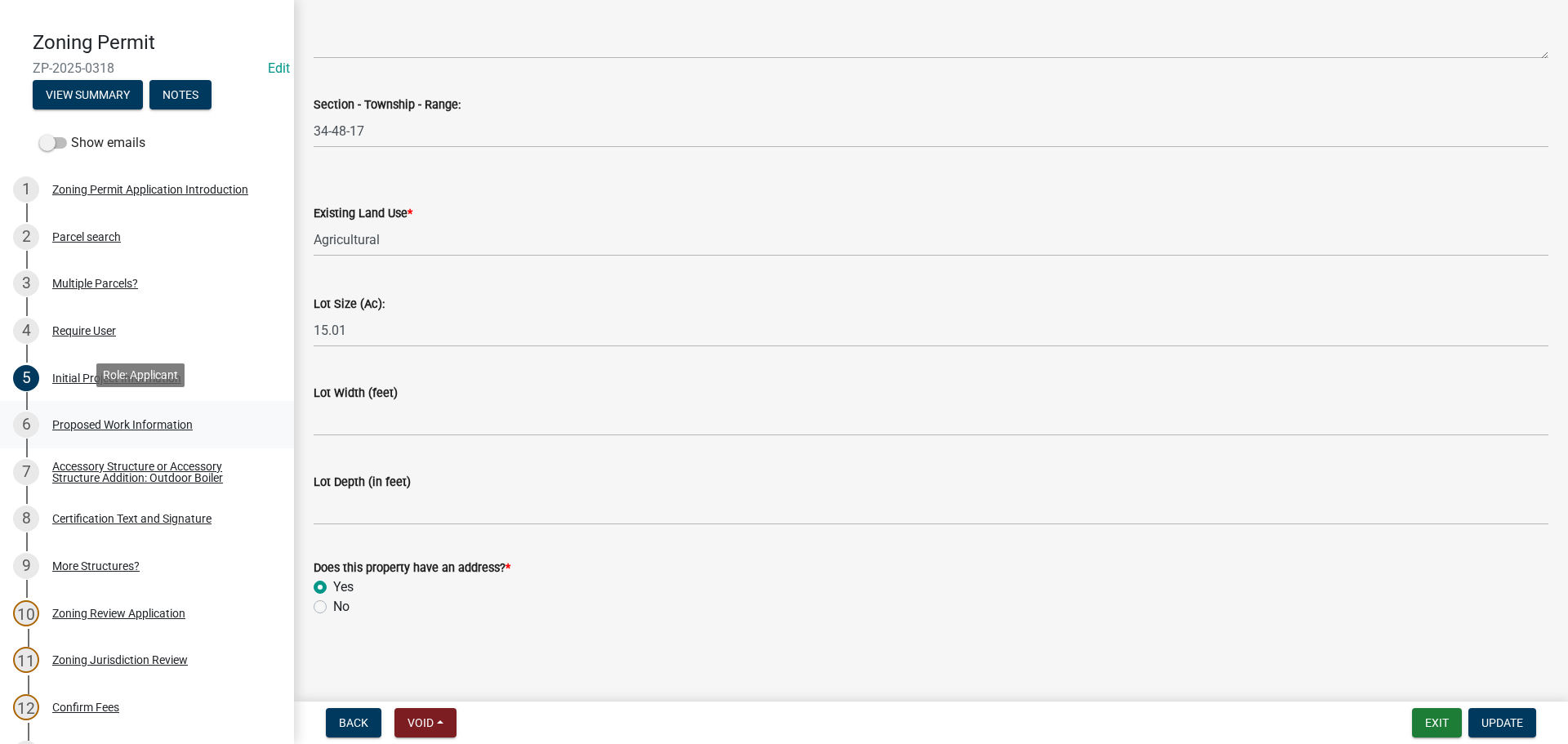
click at [78, 425] on div "Proposed Work Information" at bounding box center [123, 424] width 141 height 11
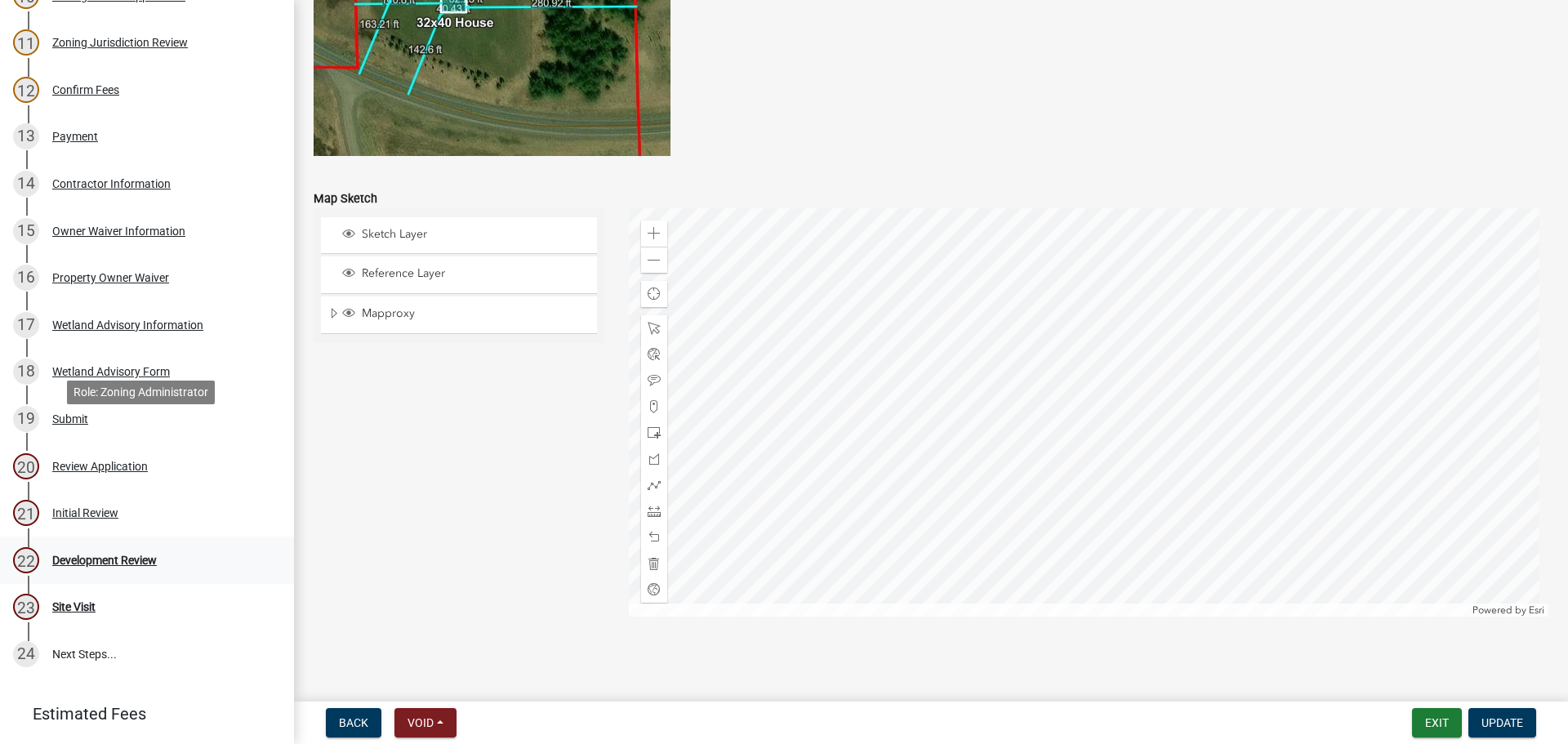
scroll to position [832, 0]
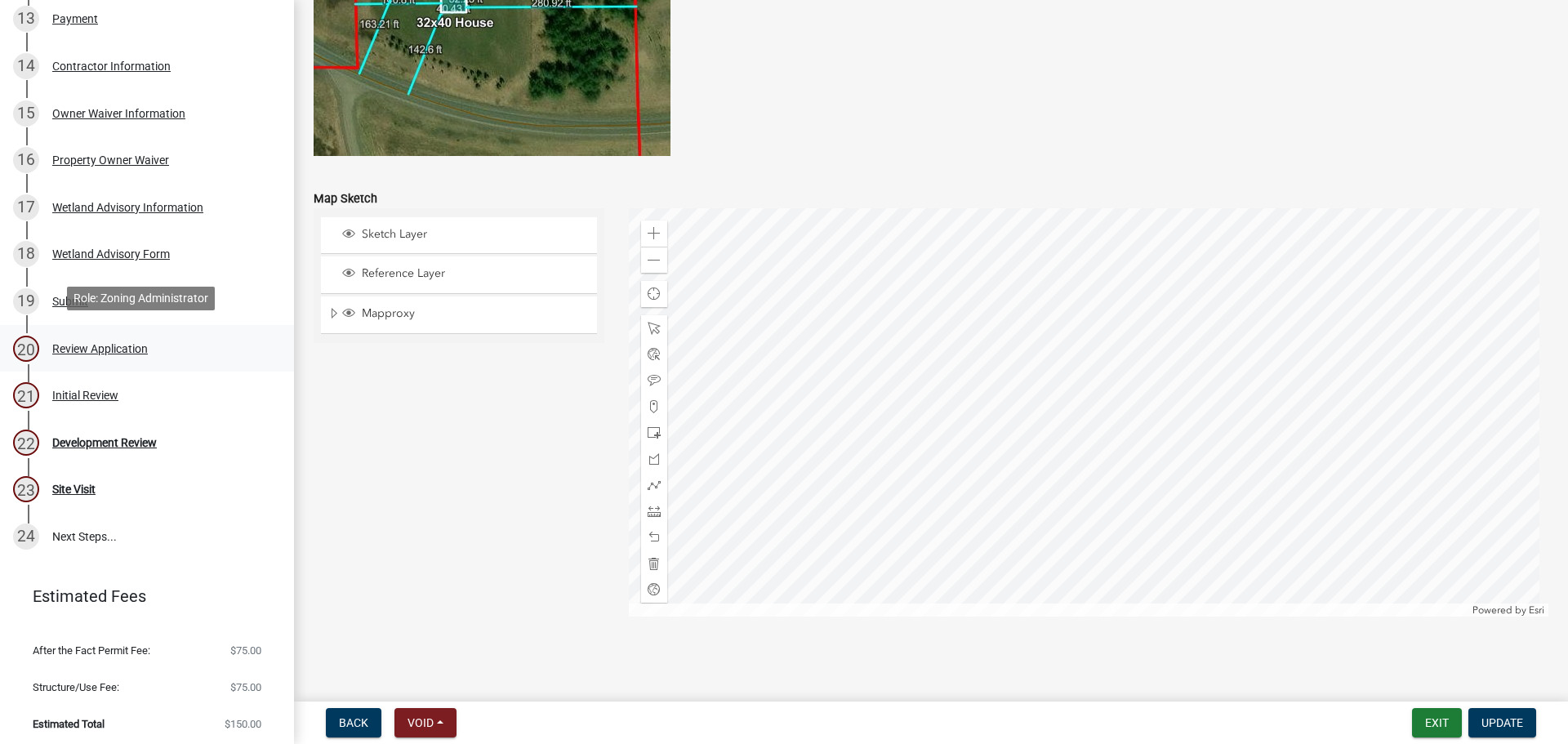
click at [76, 343] on div "Review Application" at bounding box center [100, 348] width 95 height 11
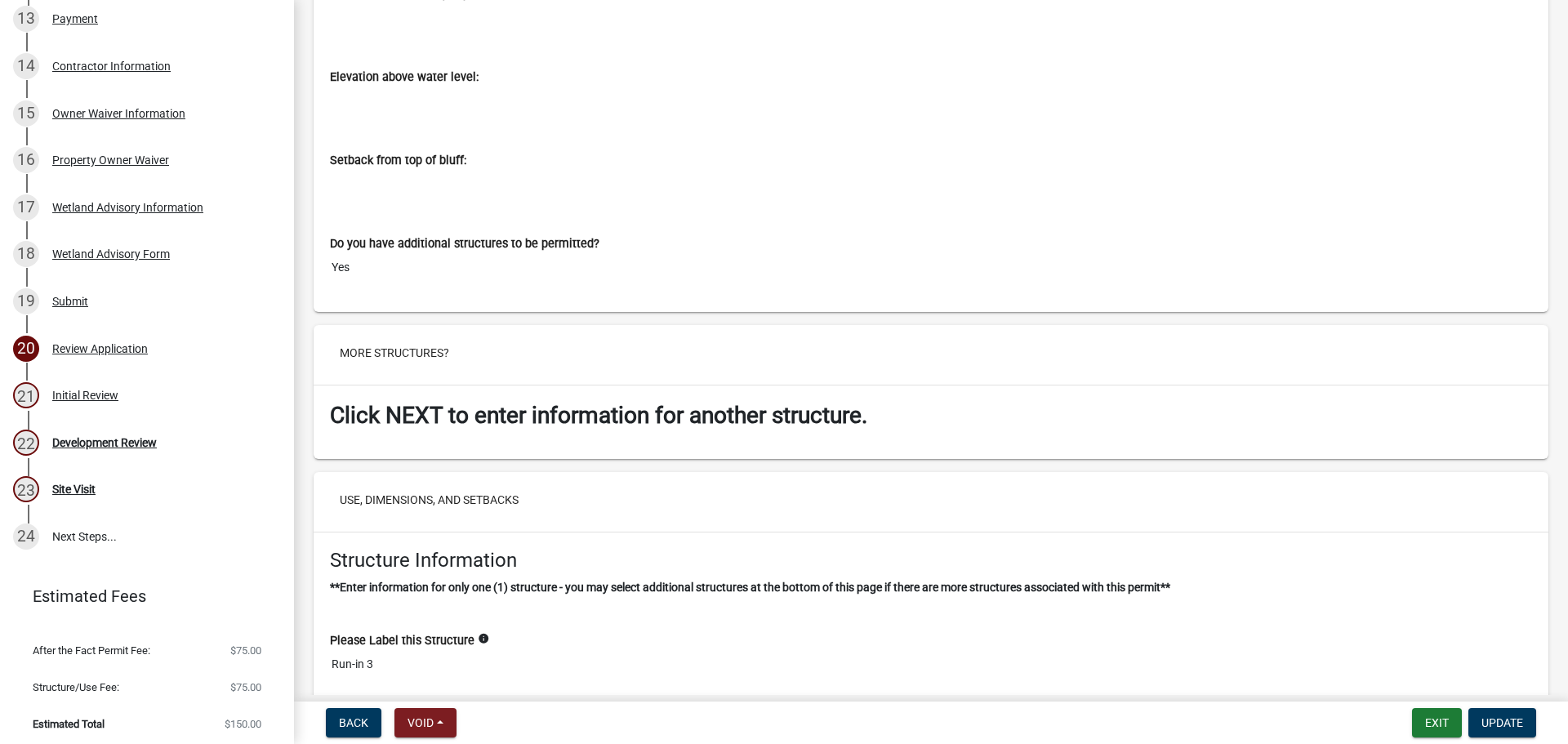
scroll to position [12829, 0]
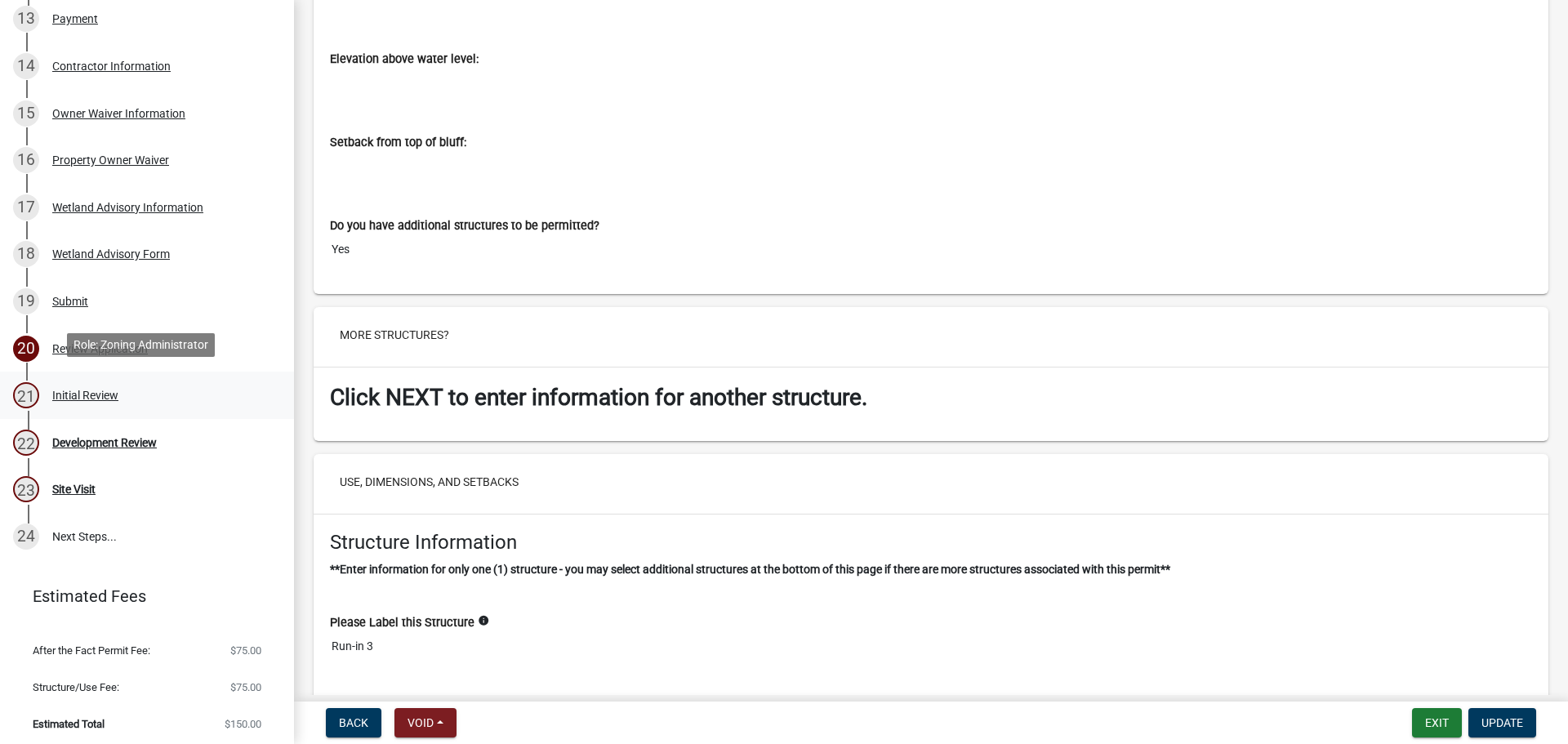
click at [93, 393] on div "Initial Review" at bounding box center [85, 395] width 66 height 11
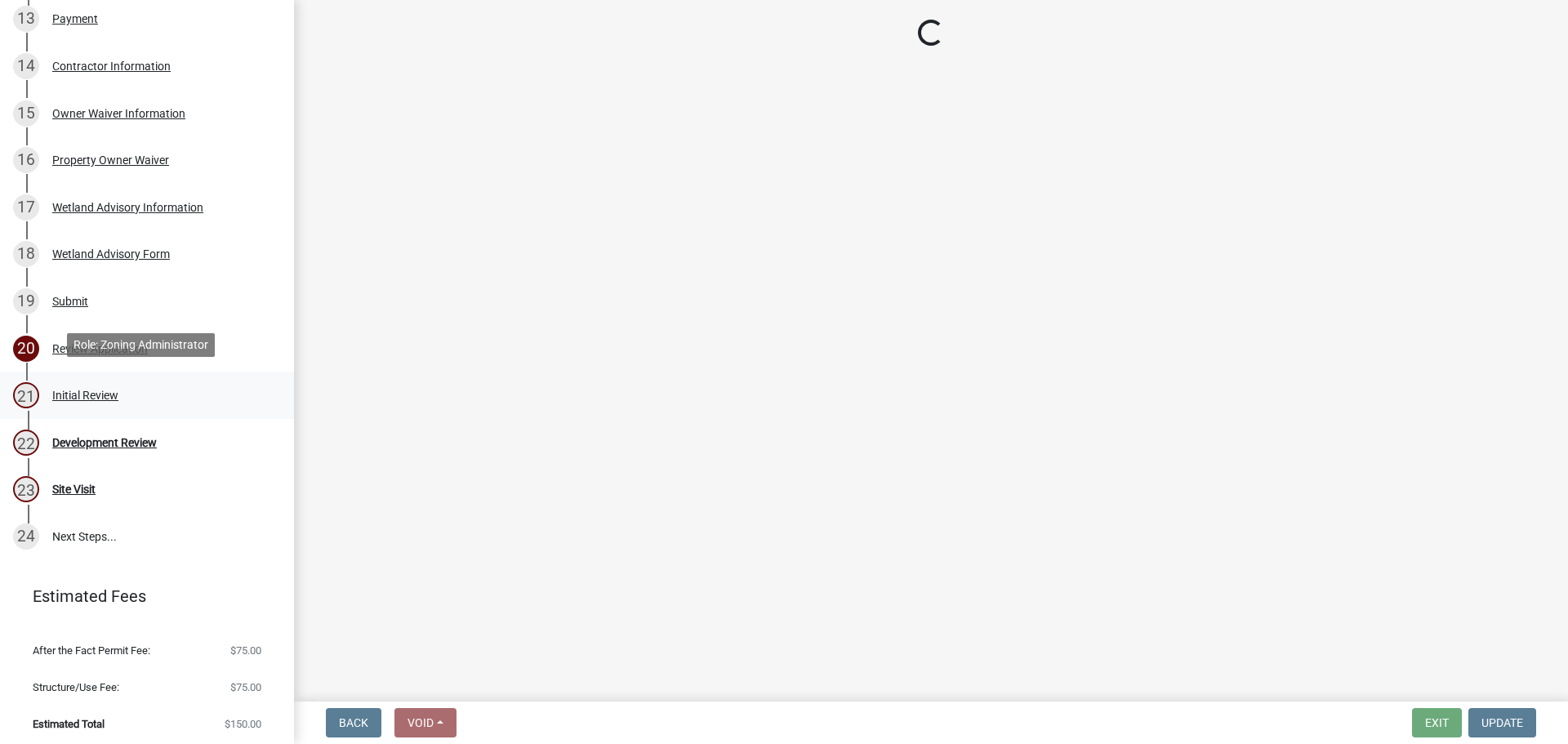
scroll to position [0, 0]
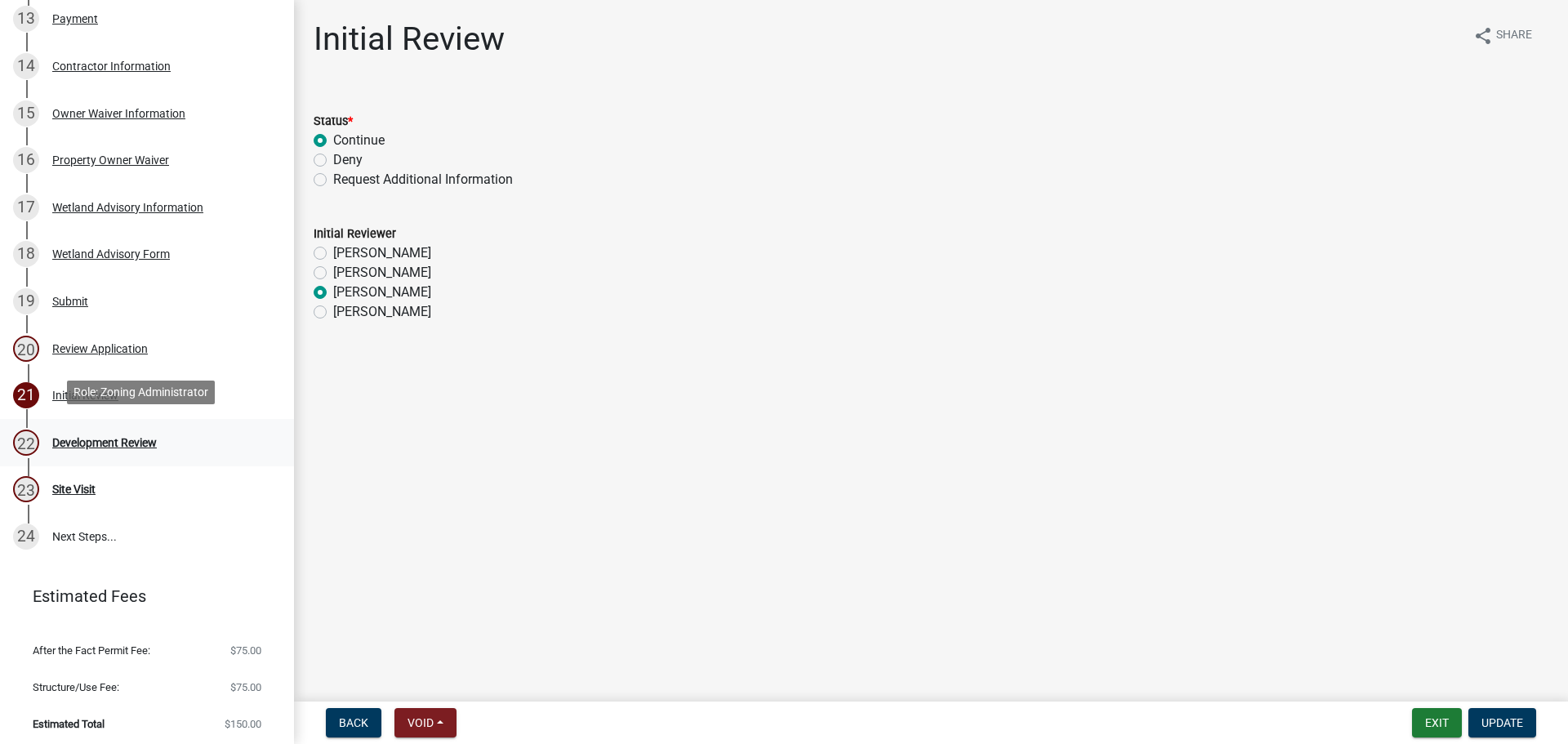
click at [109, 441] on div "Development Review" at bounding box center [105, 442] width 105 height 11
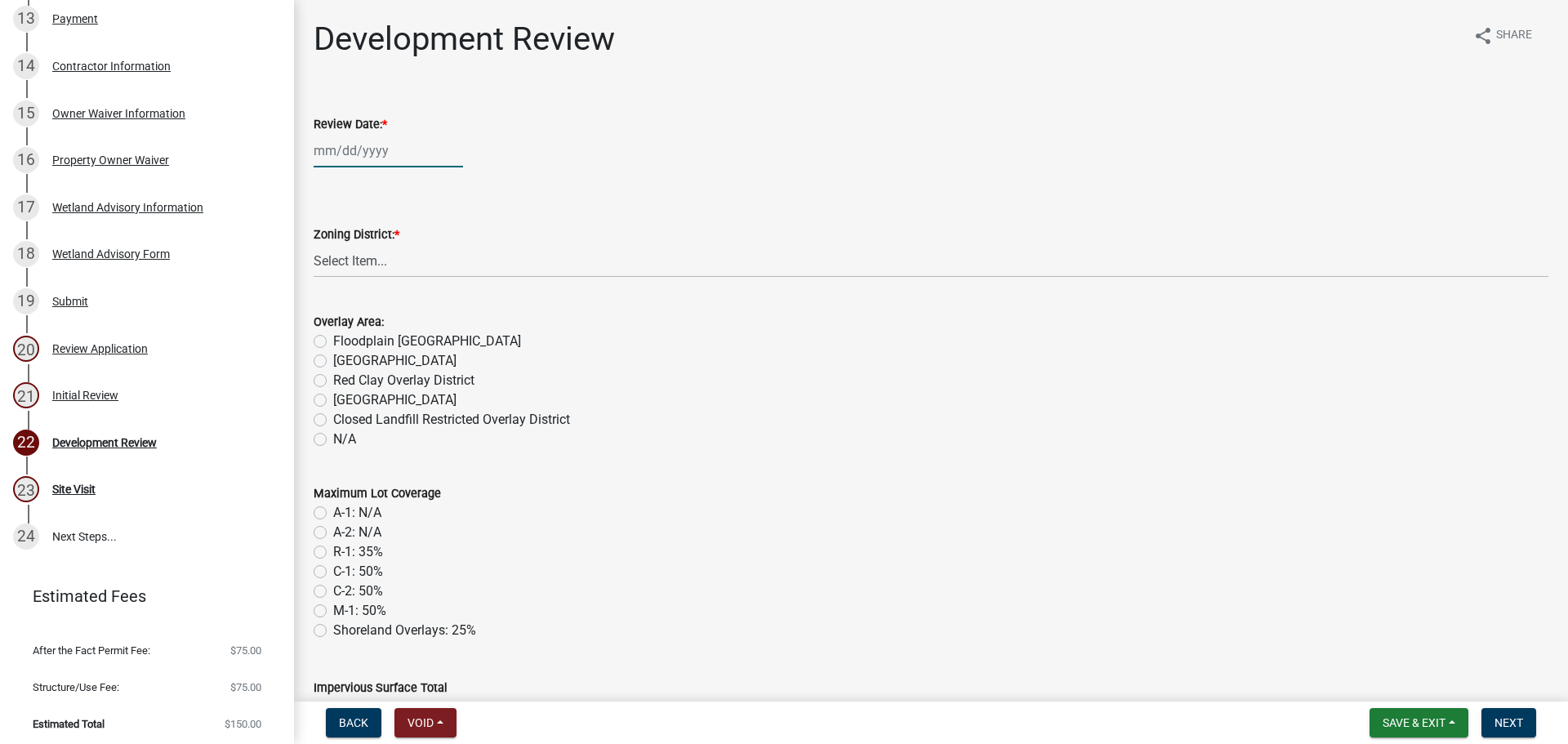
click at [349, 144] on div at bounding box center [388, 150] width 149 height 34
select select "10"
select select "2025"
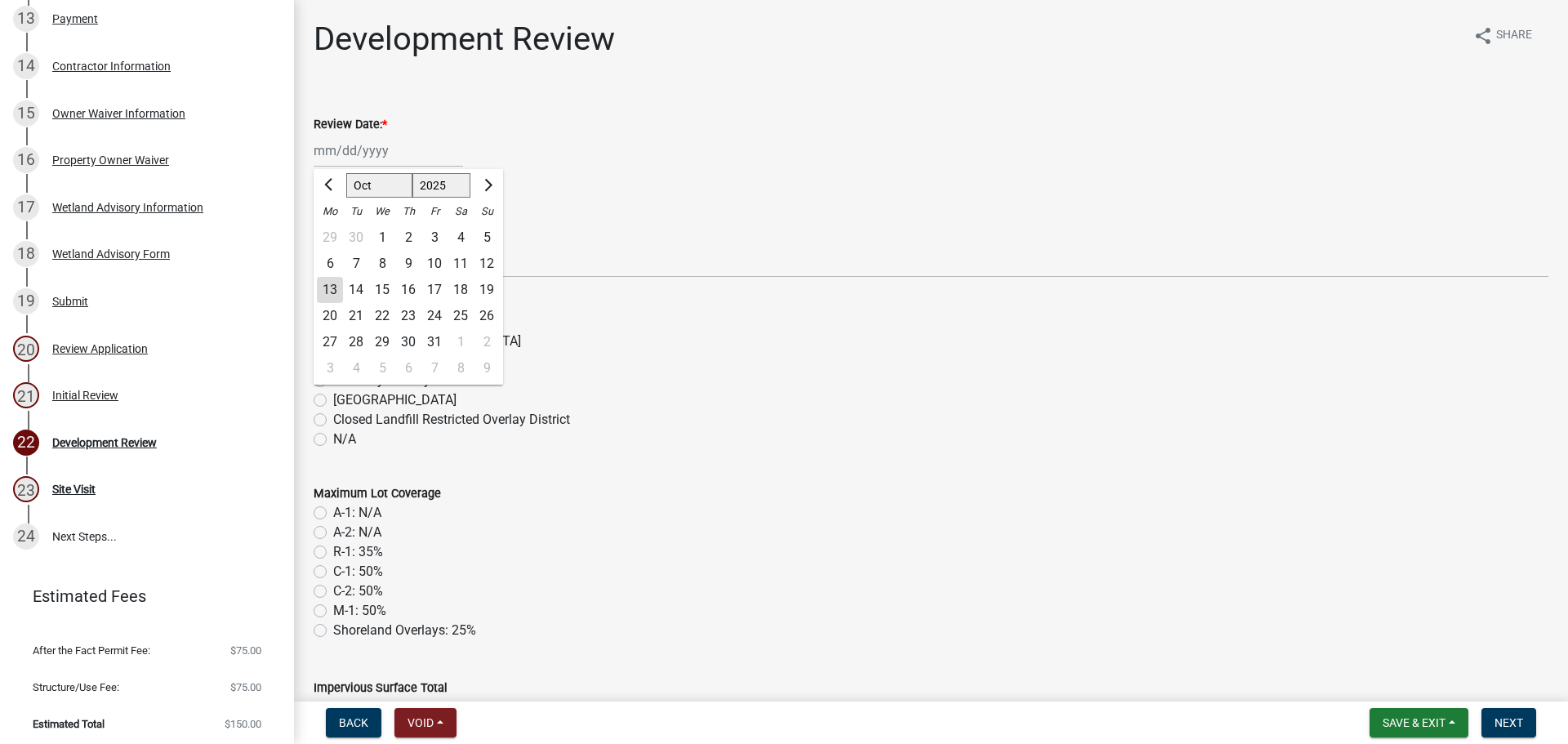
click at [331, 281] on div "13" at bounding box center [330, 290] width 26 height 26
type input "10/13/2025"
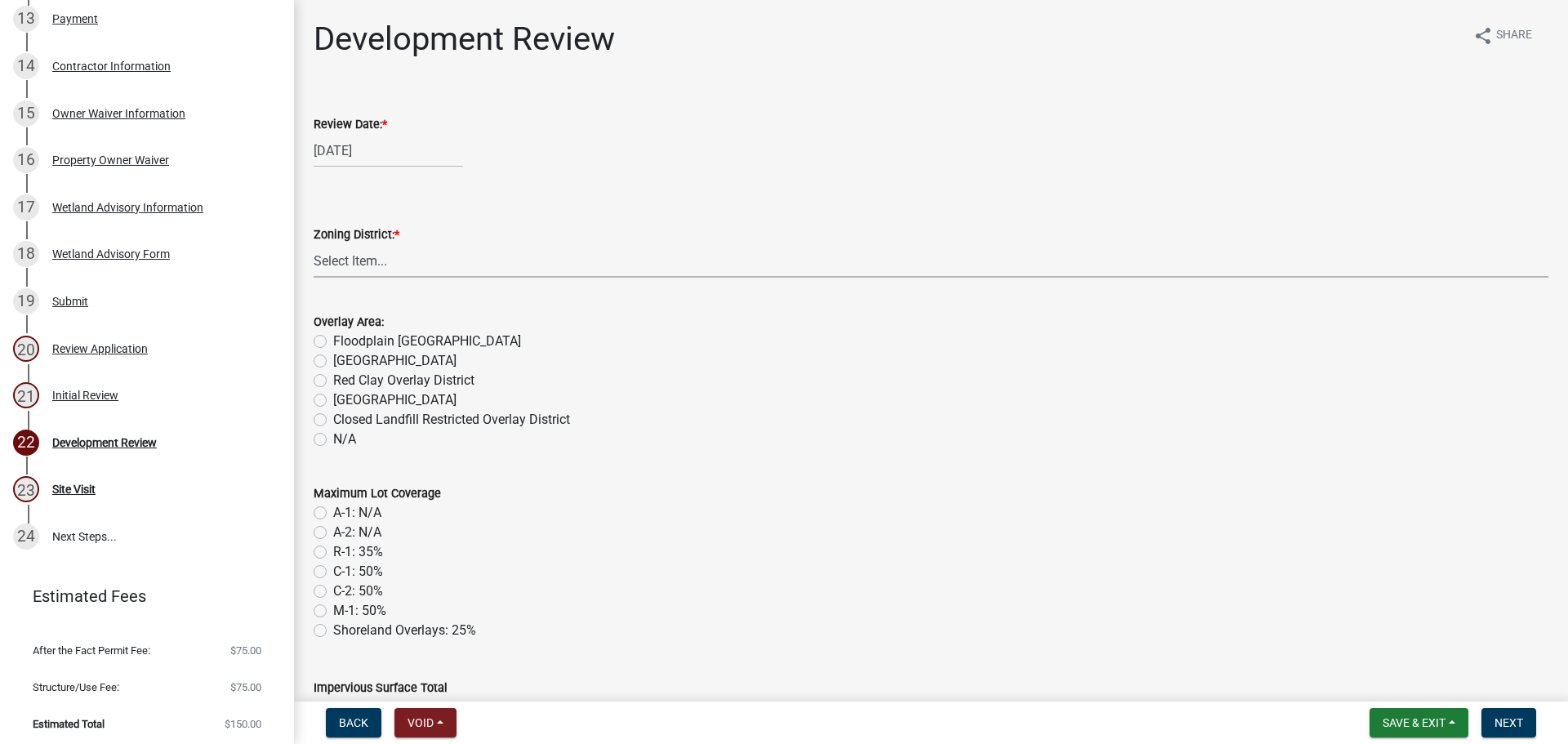
click at [325, 257] on select "Select Item... A-1 Agriculture/Forest Management District A-2 Agriculture/Rural…" at bounding box center [931, 260] width 1235 height 34
click at [313, 244] on select "Select Item... A-1 Agriculture/Forest Management District A-2 Agriculture/Rural…" at bounding box center [931, 260] width 1235 height 34
select select "342f297d-e66e-44c3-9aab-a7a7c58a864e"
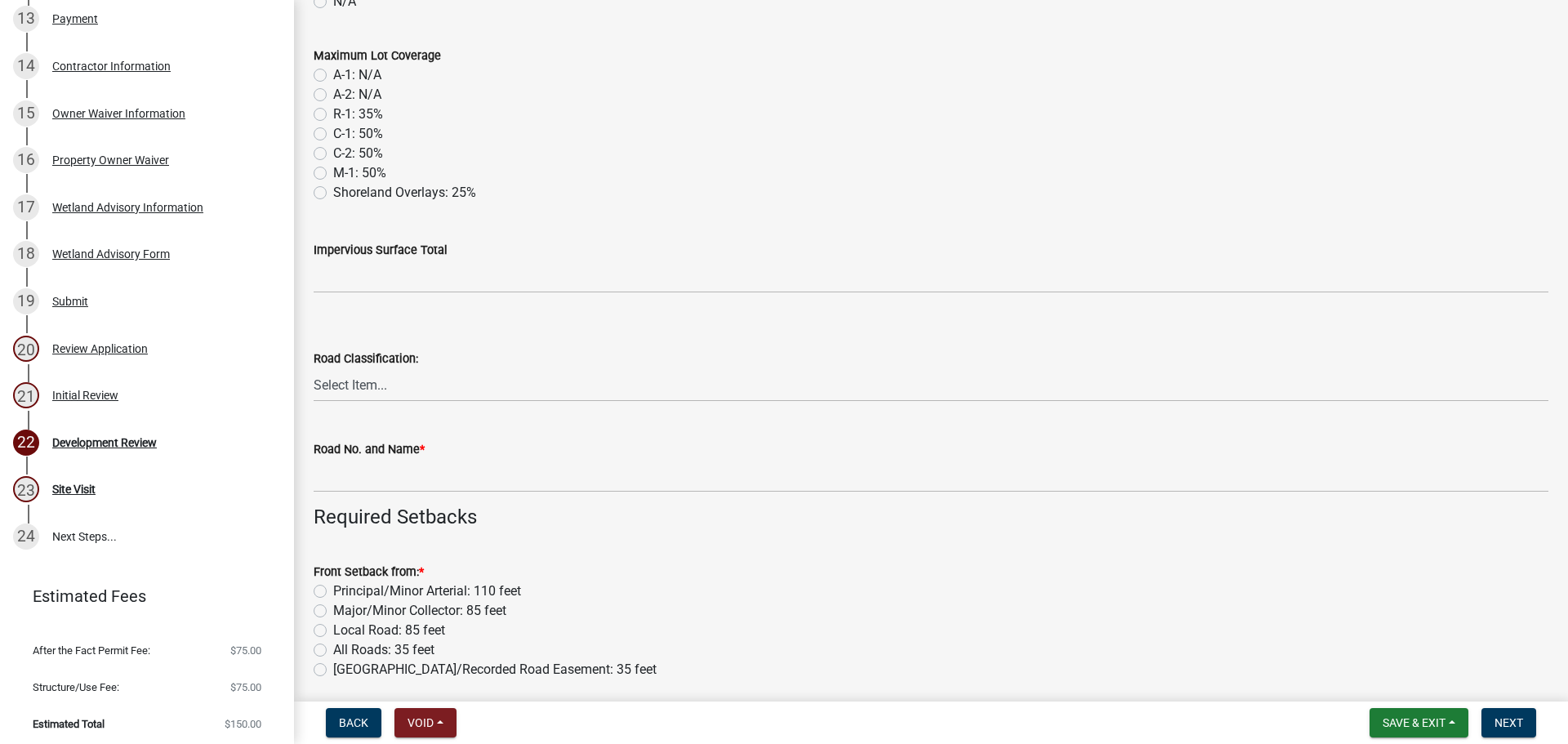
scroll to position [491, 0]
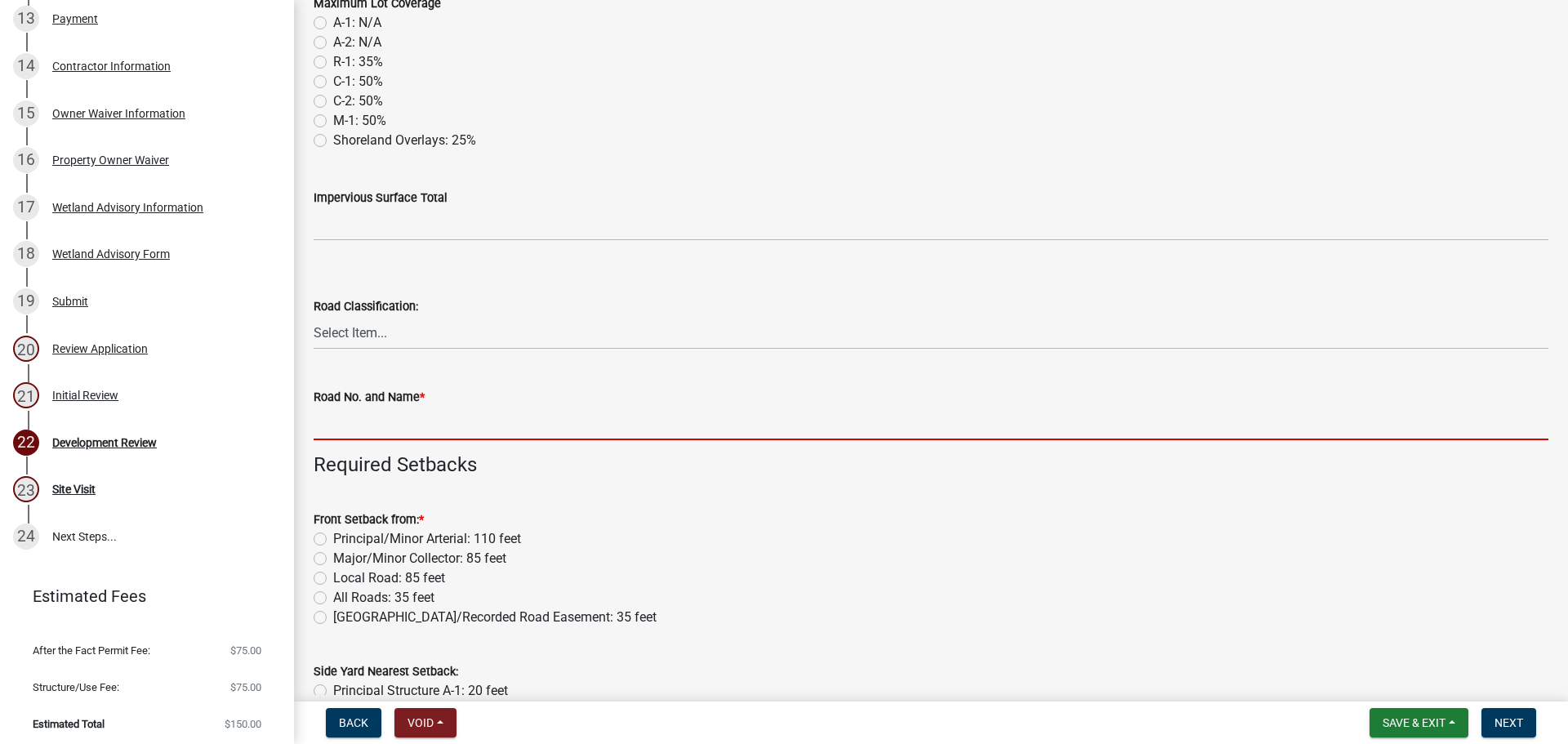
click at [330, 424] on input "Road No. and Name *" at bounding box center [931, 424] width 1235 height 34
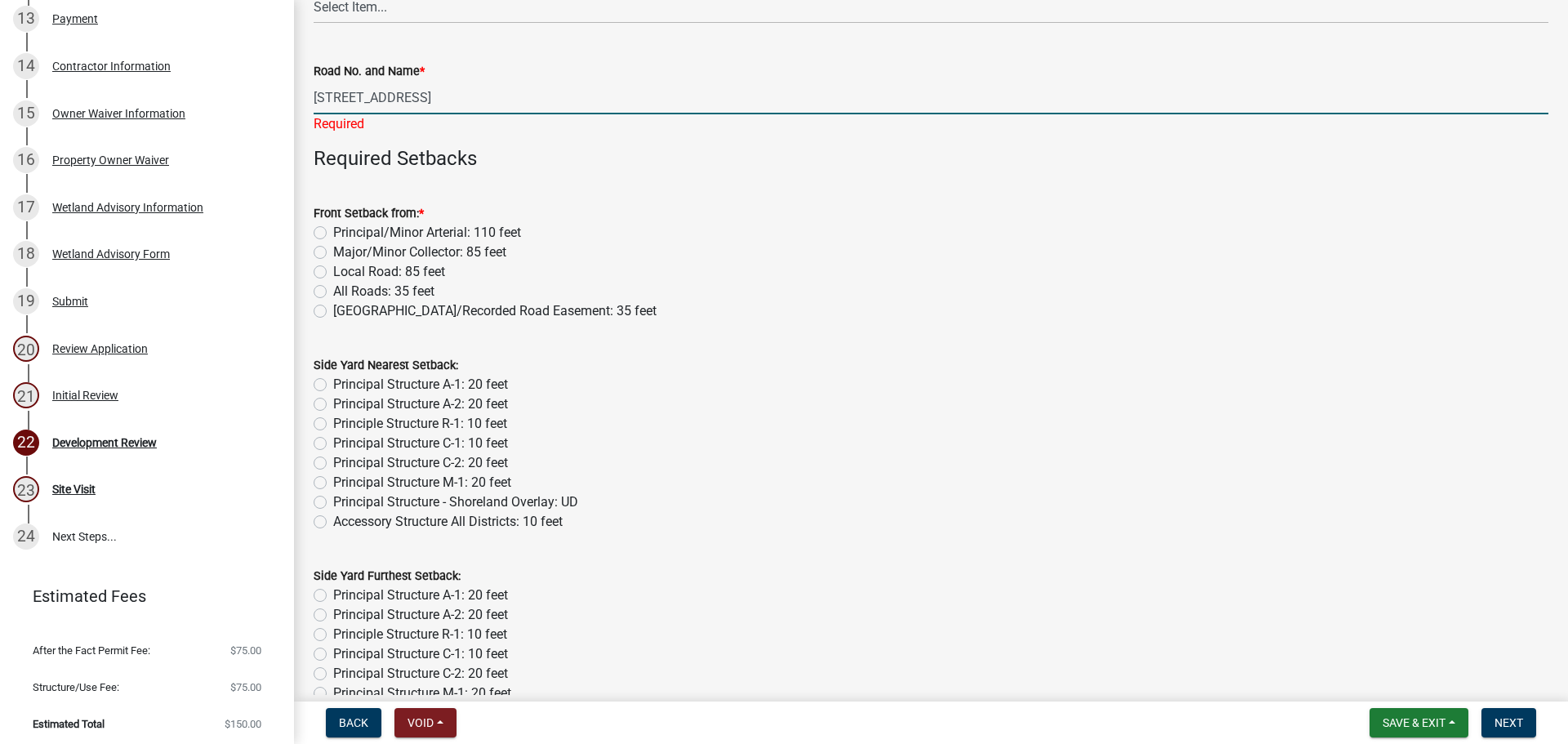
scroll to position [817, 0]
type input "1745 Co Rd 4"
click at [317, 251] on div "Front Setback from: * Principal/Minor Arterial: 110 feet Major/Minor Collector:…" at bounding box center [931, 261] width 1235 height 118
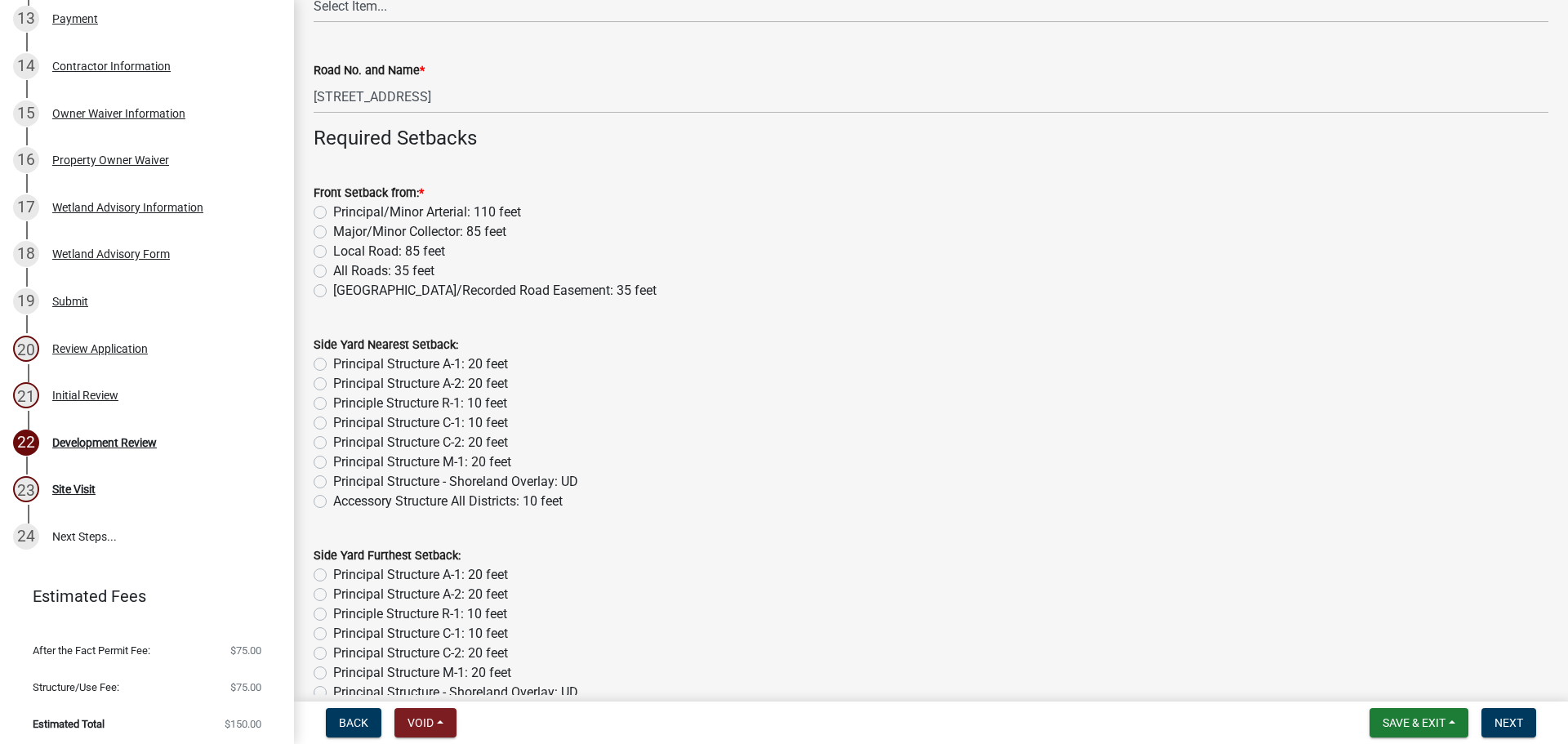
click at [333, 225] on label "Major/Minor Collector: 85 feet" at bounding box center [420, 232] width 173 height 20
click at [333, 225] on input "Major/Minor Collector: 85 feet" at bounding box center [338, 228] width 10 height 10
radio input "true"
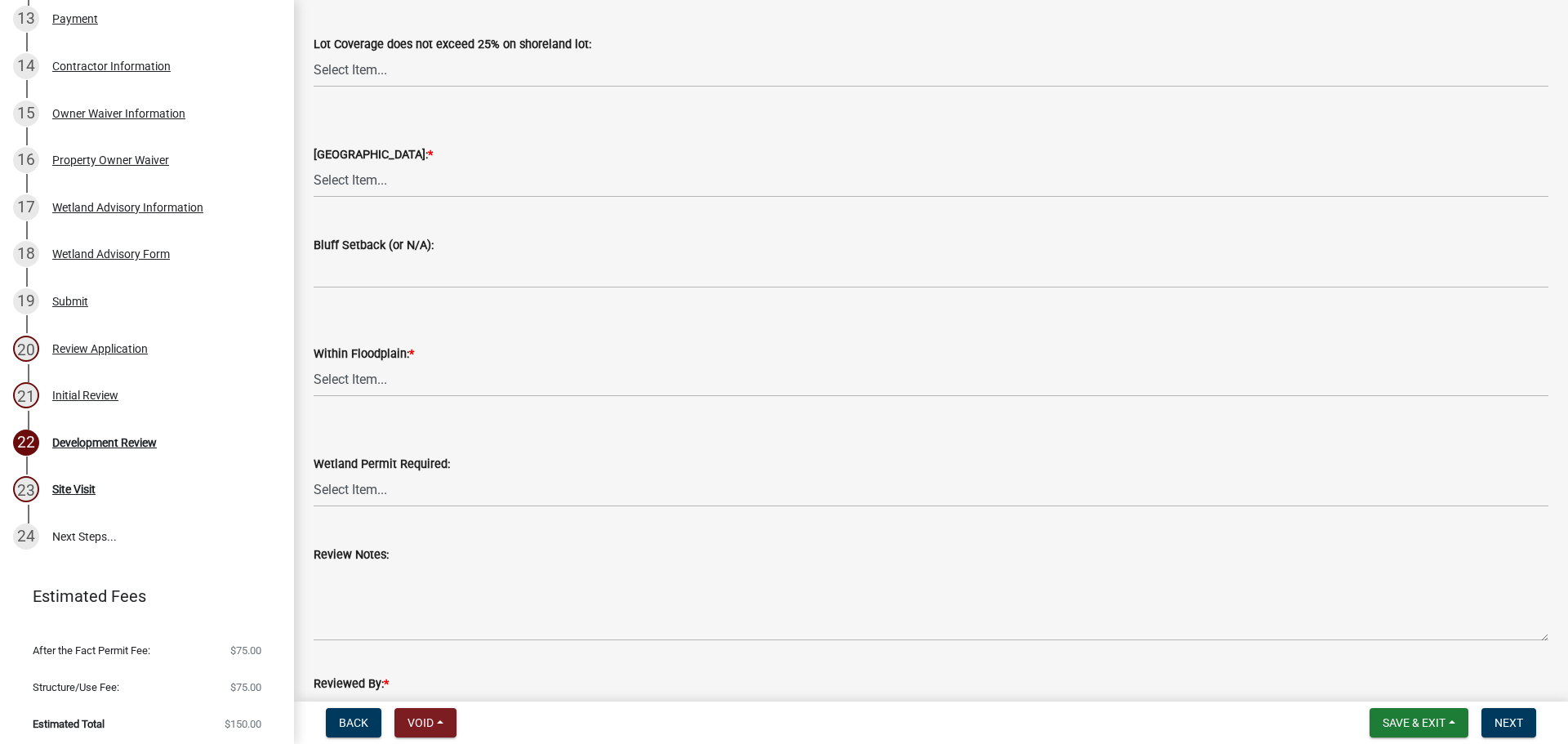
scroll to position [2942, 0]
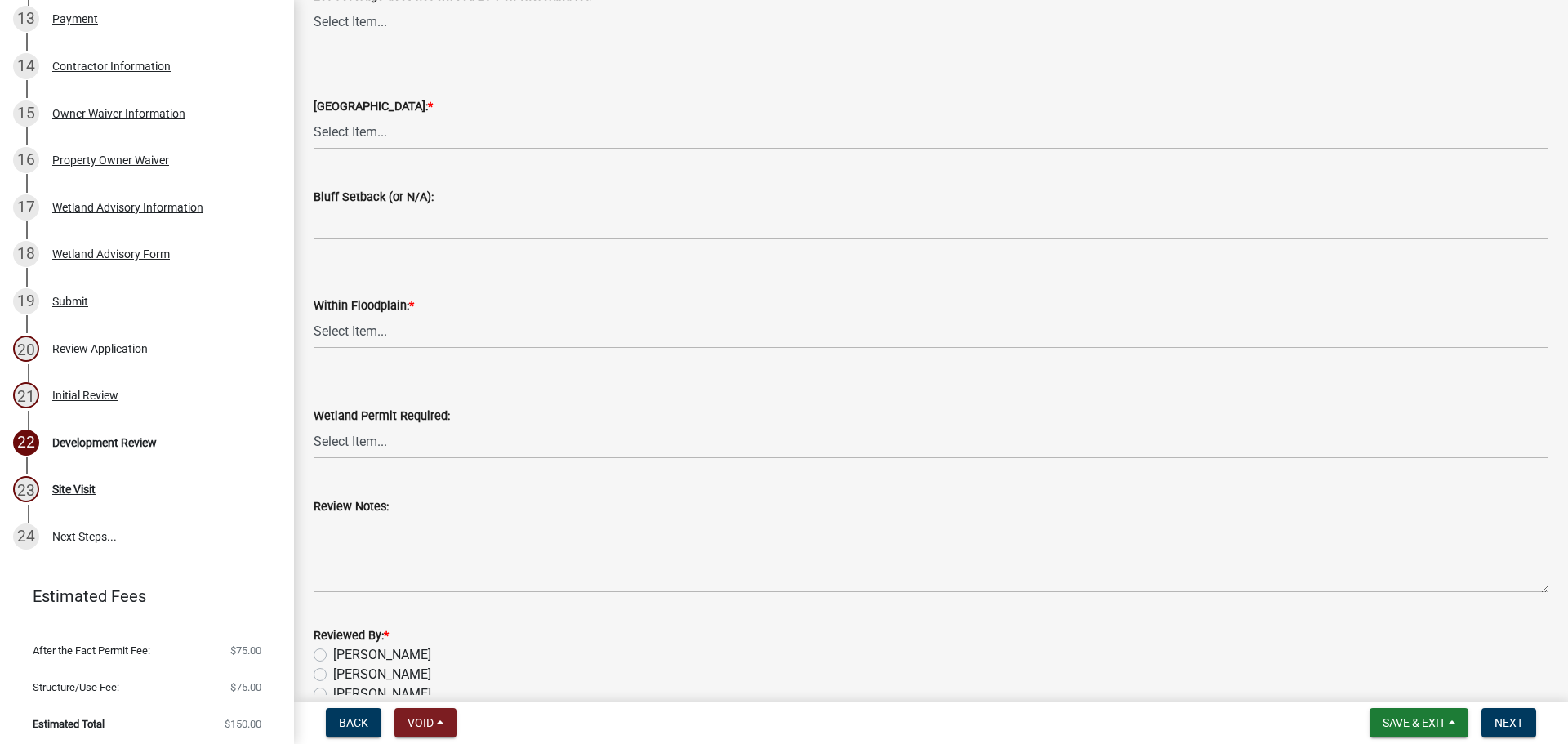
click at [370, 139] on select "Select Item... Yes No N/A" at bounding box center [931, 132] width 1235 height 34
click at [313, 116] on select "Select Item... Yes No N/A" at bounding box center [931, 132] width 1235 height 34
select select "2716f28e-44db-4946-984c-621db920b9df"
click at [343, 330] on select "Select Item... Yes No N/A" at bounding box center [931, 332] width 1235 height 34
click at [313, 315] on select "Select Item... Yes No N/A" at bounding box center [931, 332] width 1235 height 34
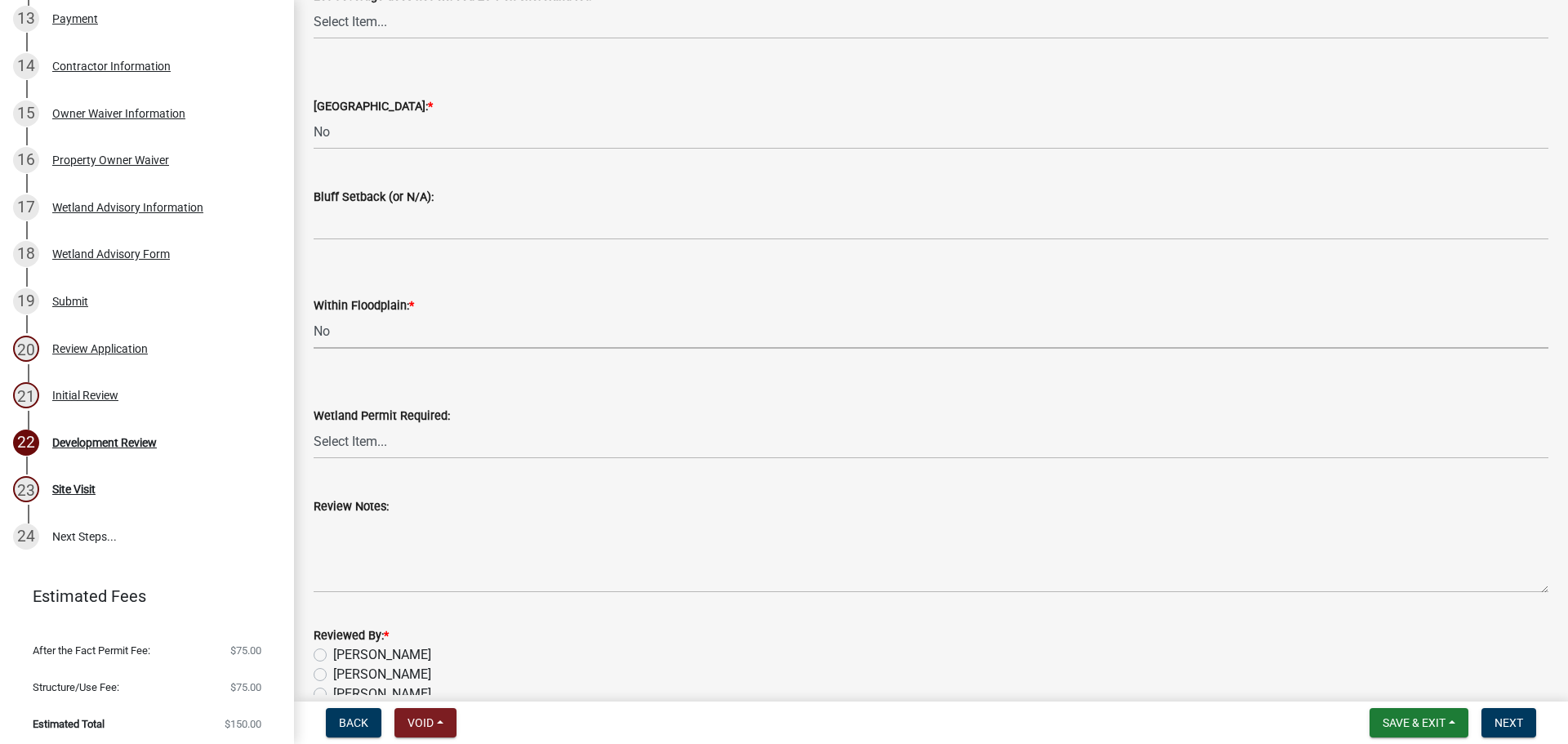
select select "e225a29b-f8f2-4f1c-b49c-67c75dfad0ea"
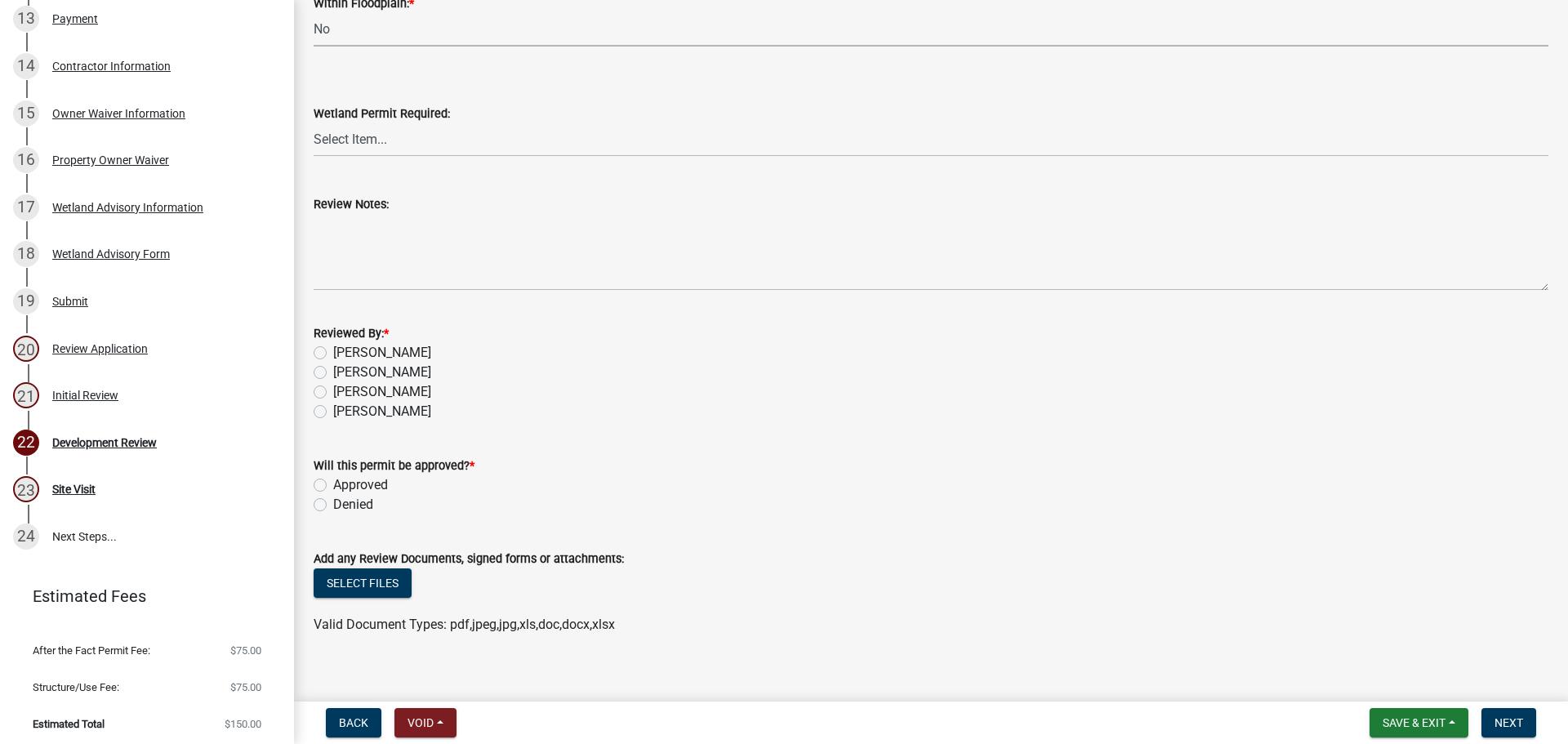
scroll to position [3262, 0]
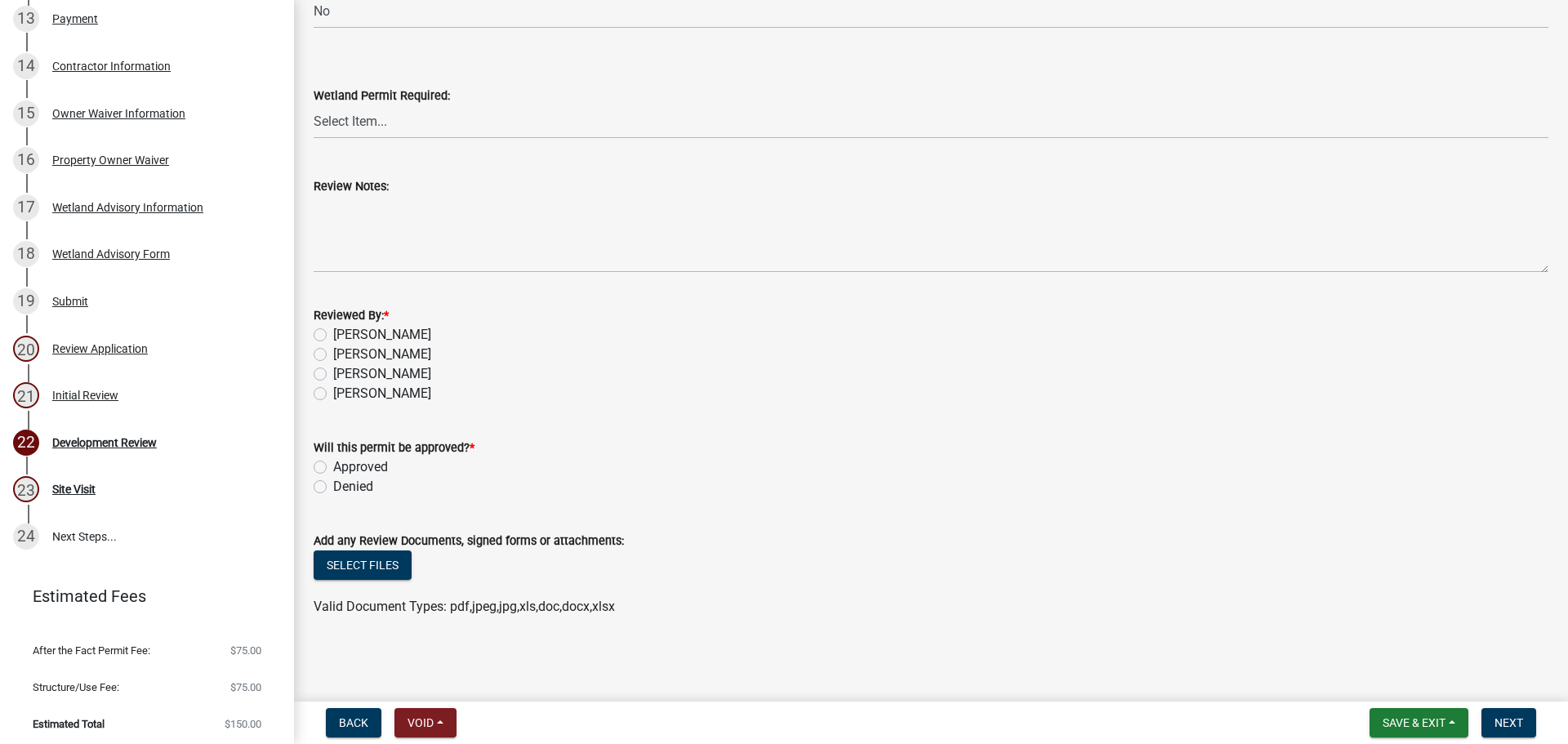
click at [333, 375] on label "Becky Haass" at bounding box center [382, 374] width 98 height 20
click at [333, 375] on input "Becky Haass" at bounding box center [338, 369] width 10 height 10
radio input "true"
click at [313, 472] on div "Will this permit be approved? * Approved Denied" at bounding box center [931, 457] width 1260 height 78
click at [333, 466] on label "Approved" at bounding box center [361, 467] width 55 height 20
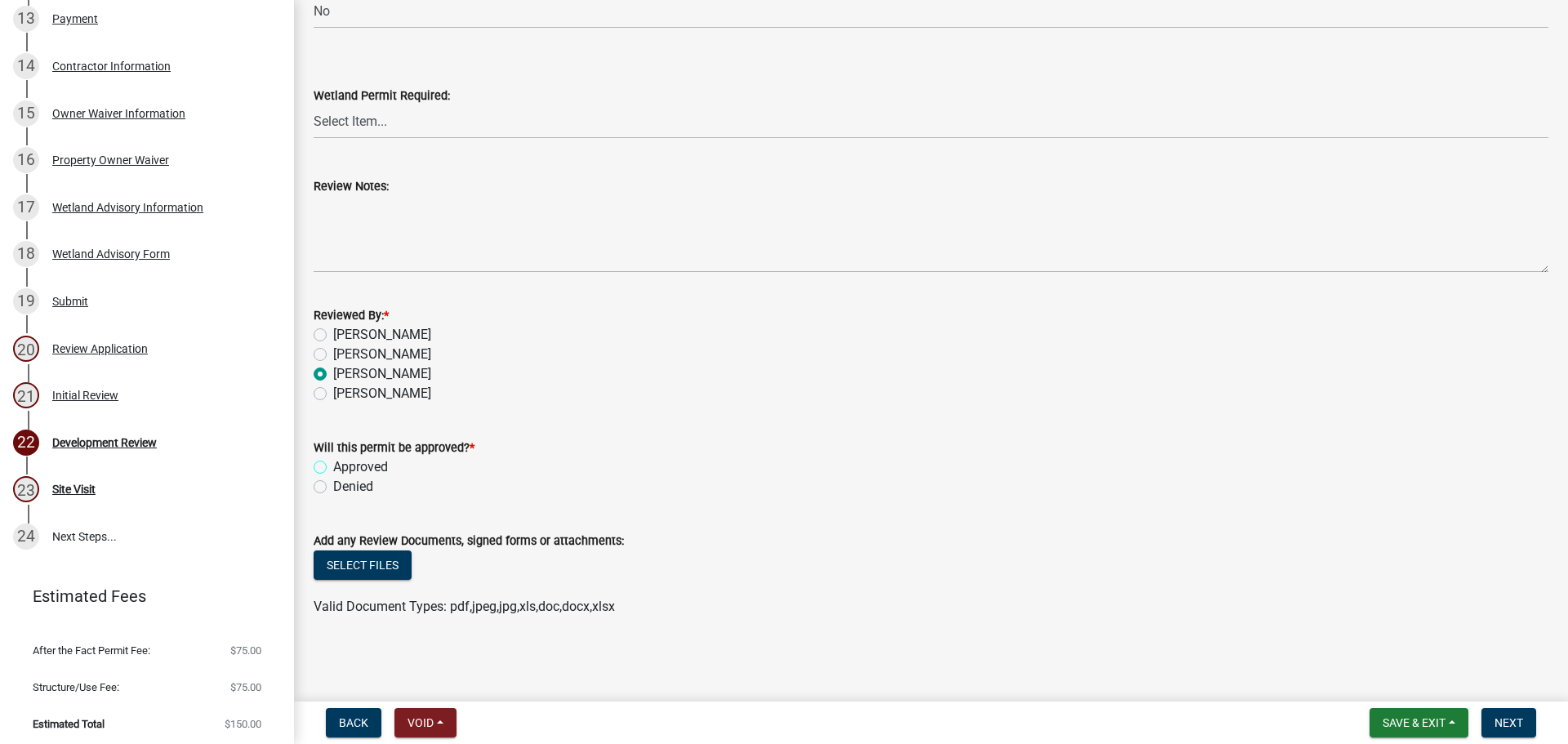
click at [333, 466] on input "Approved" at bounding box center [338, 463] width 10 height 10
radio input "true"
drag, startPoint x: 1520, startPoint y: 723, endPoint x: 1500, endPoint y: 706, distance: 26.2
click at [1519, 723] on span "Next" at bounding box center [1509, 723] width 28 height 13
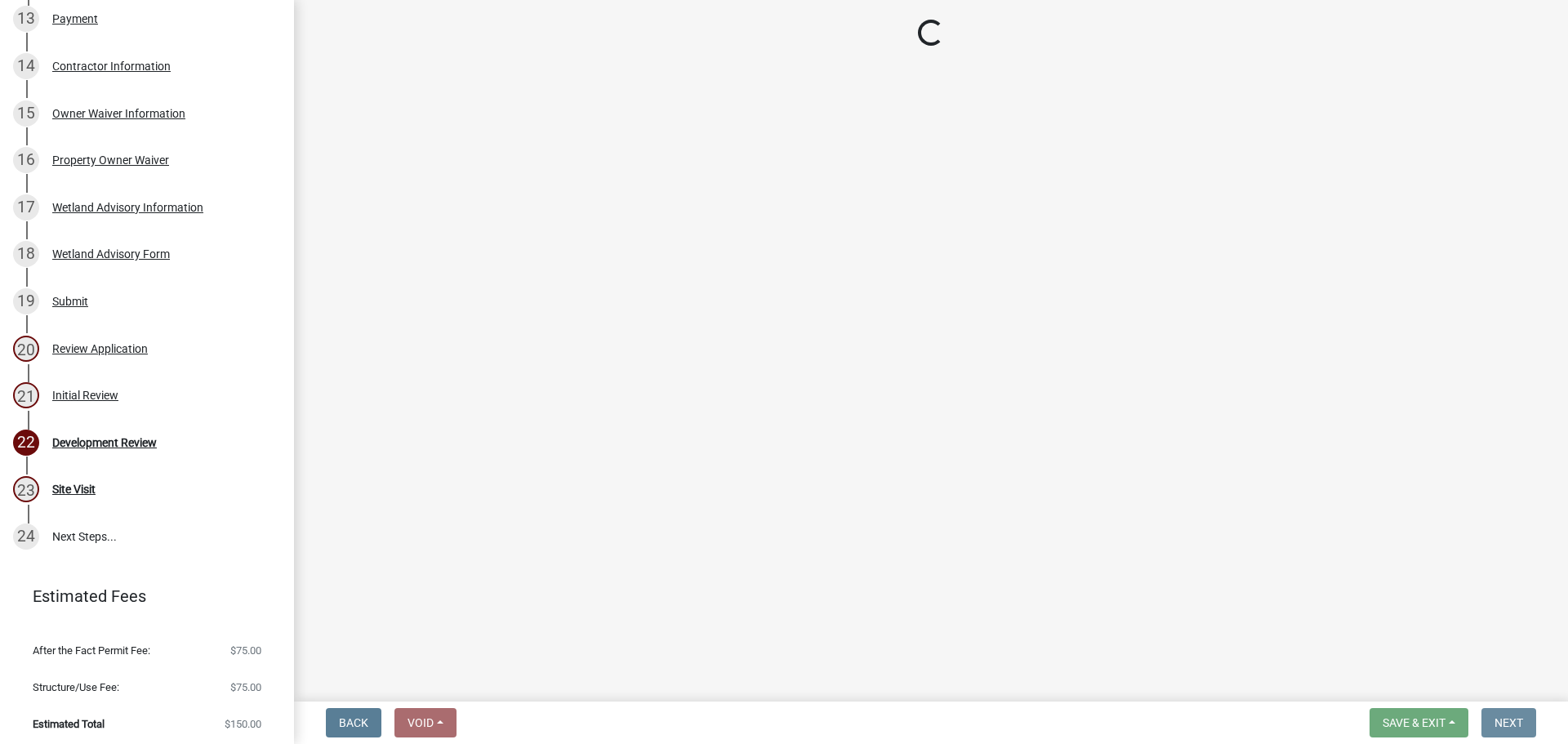
scroll to position [0, 0]
select select "6784686c-8f30-40f7-94ab-ad78b60b8fb2"
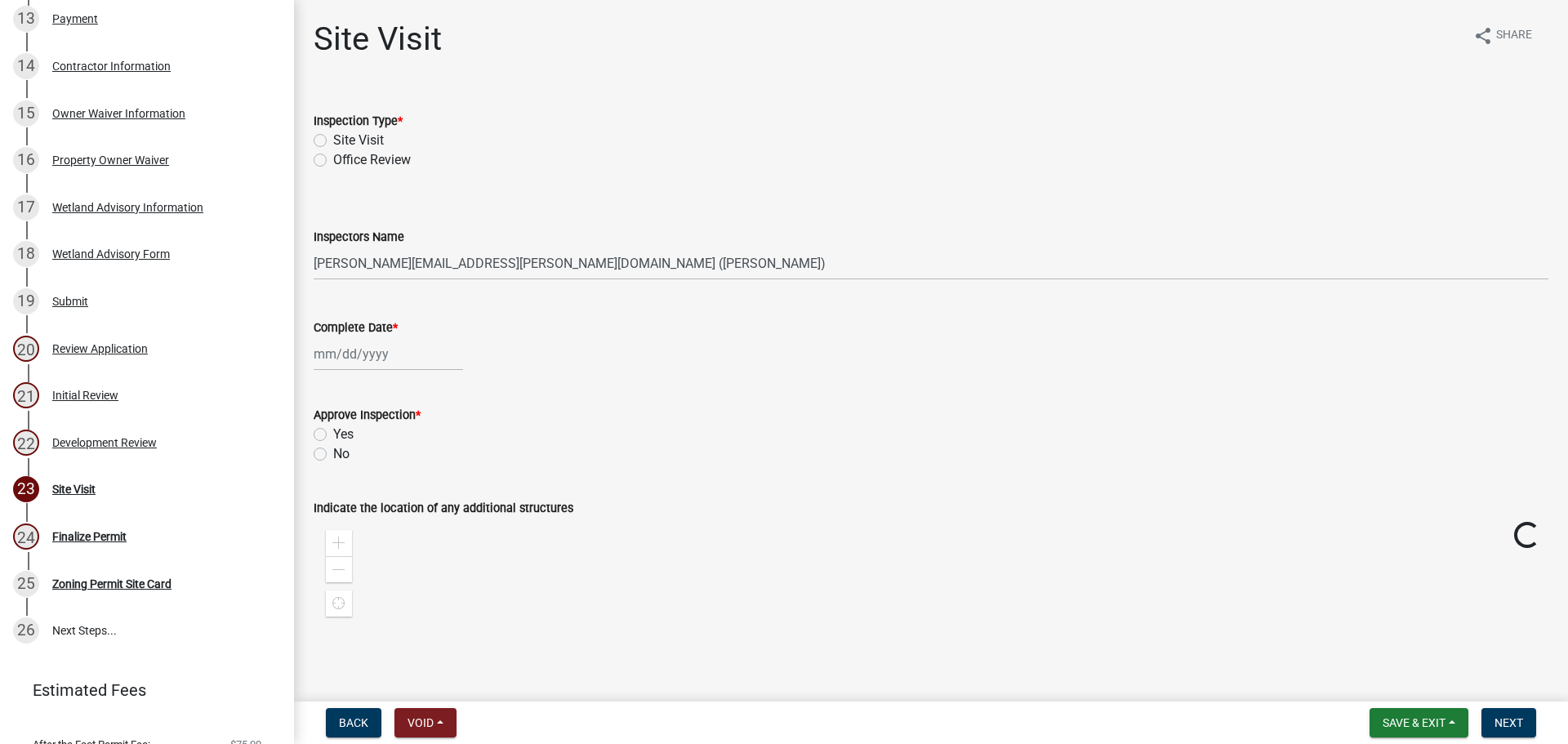
scroll to position [926, 0]
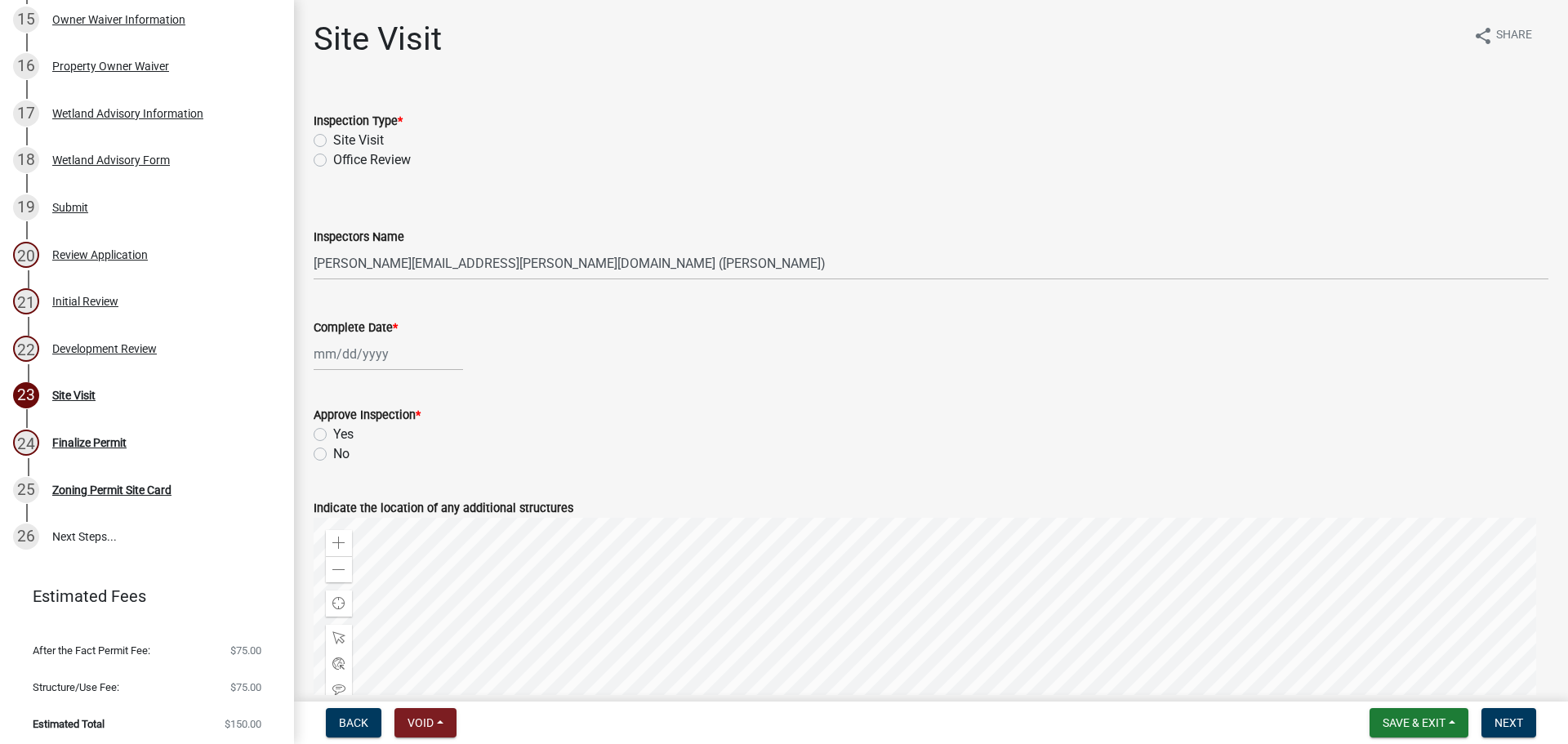
click at [348, 142] on label "Site Visit" at bounding box center [358, 140] width 51 height 20
click at [343, 142] on input "Site Visit" at bounding box center [338, 136] width 10 height 10
radio input "true"
click at [344, 265] on select "Select Item... chris.berg@carltoncountymn.gov (Chris) becky.haass@carltoncounty…" at bounding box center [931, 263] width 1235 height 34
select select "e4dfae76-c80e-4bee-8324-9d38421ceb5c"
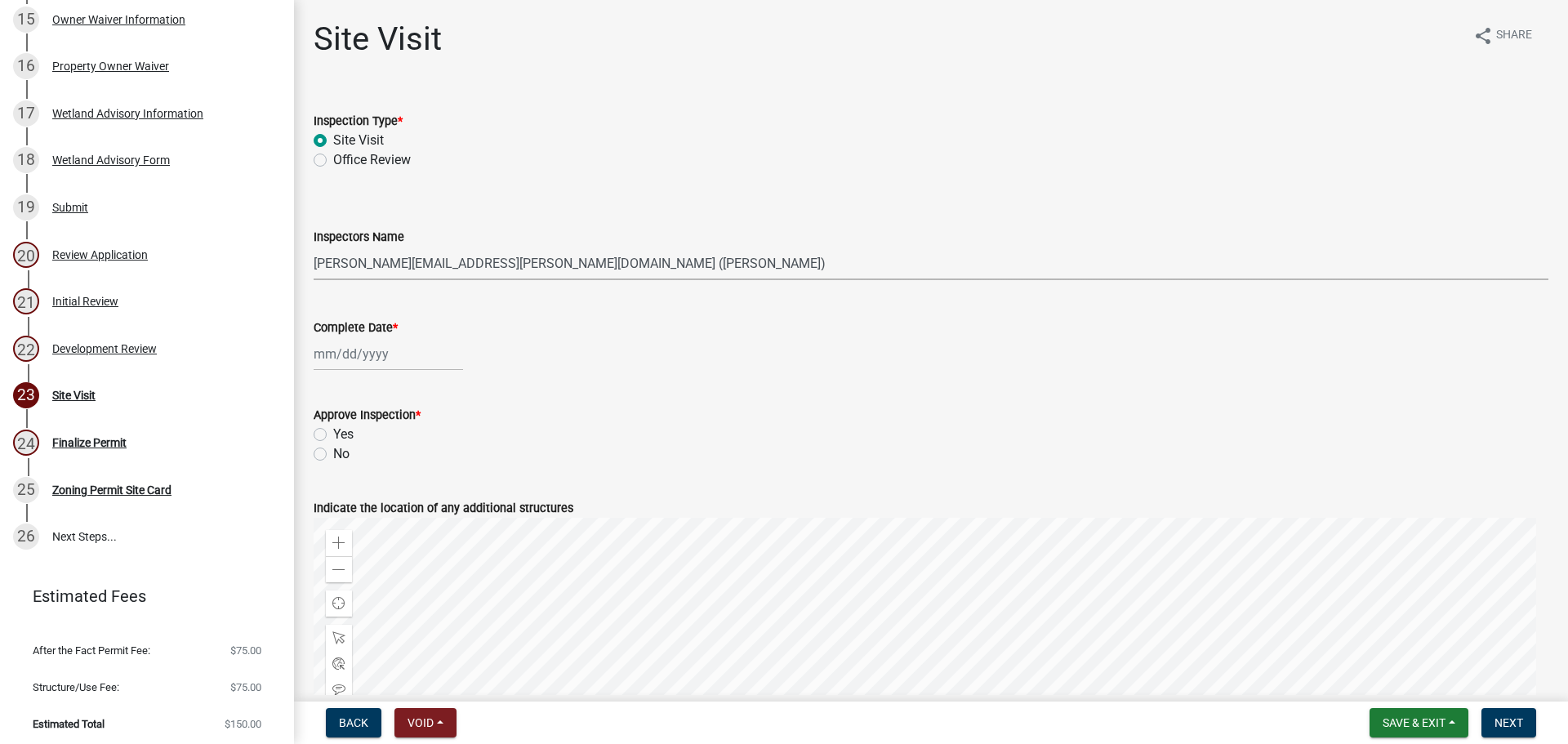
click at [313, 247] on select "Select Item... chris.berg@carltoncountymn.gov (Chris) becky.haass@carltoncounty…" at bounding box center [931, 263] width 1235 height 34
click at [349, 355] on div at bounding box center [388, 354] width 149 height 34
select select "10"
select select "2025"
click at [330, 493] on div "13" at bounding box center [330, 493] width 26 height 26
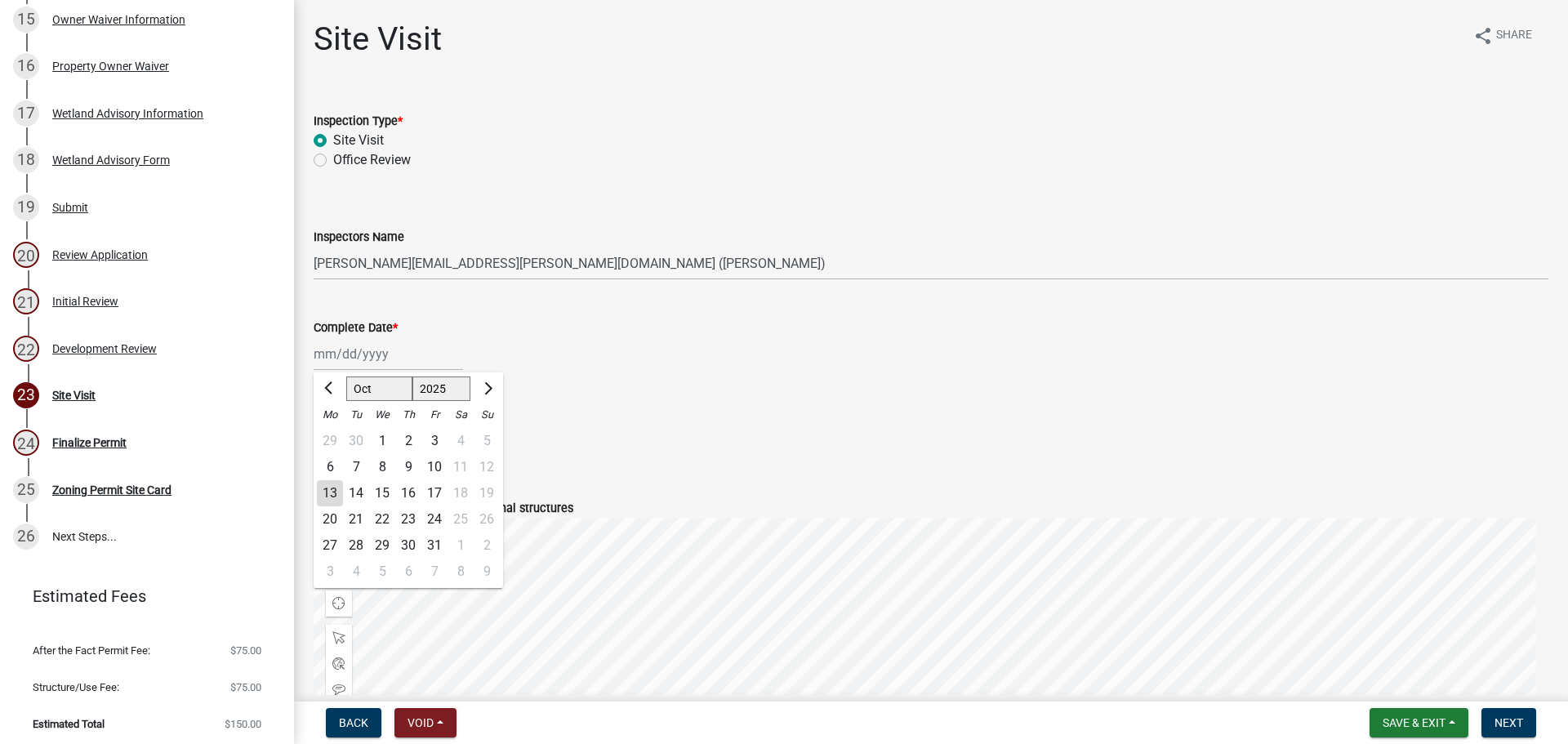
type input "10/13/2025"
click at [343, 436] on label "Yes" at bounding box center [343, 435] width 21 height 20
click at [343, 436] on input "Yes" at bounding box center [338, 430] width 10 height 10
radio input "true"
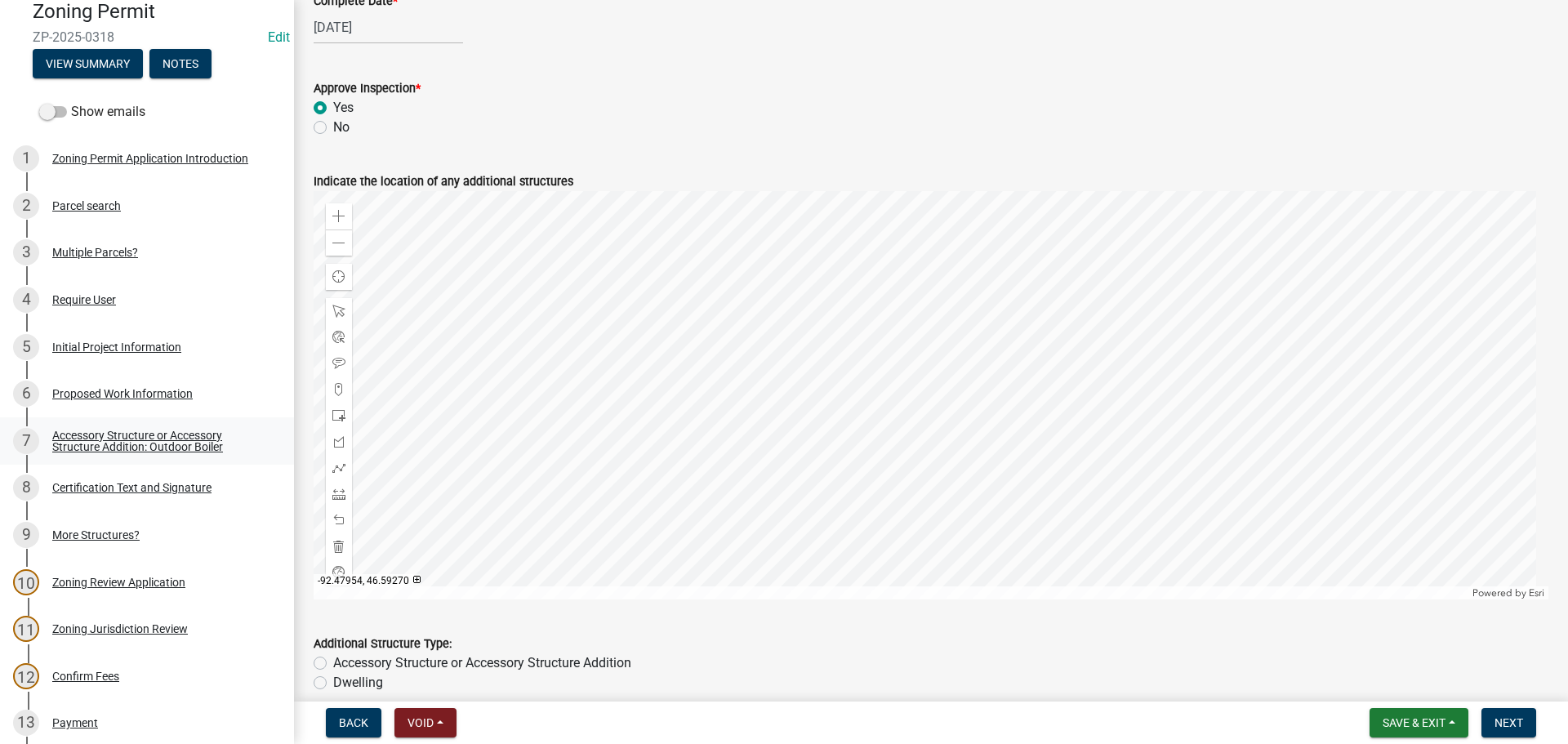
scroll to position [109, 0]
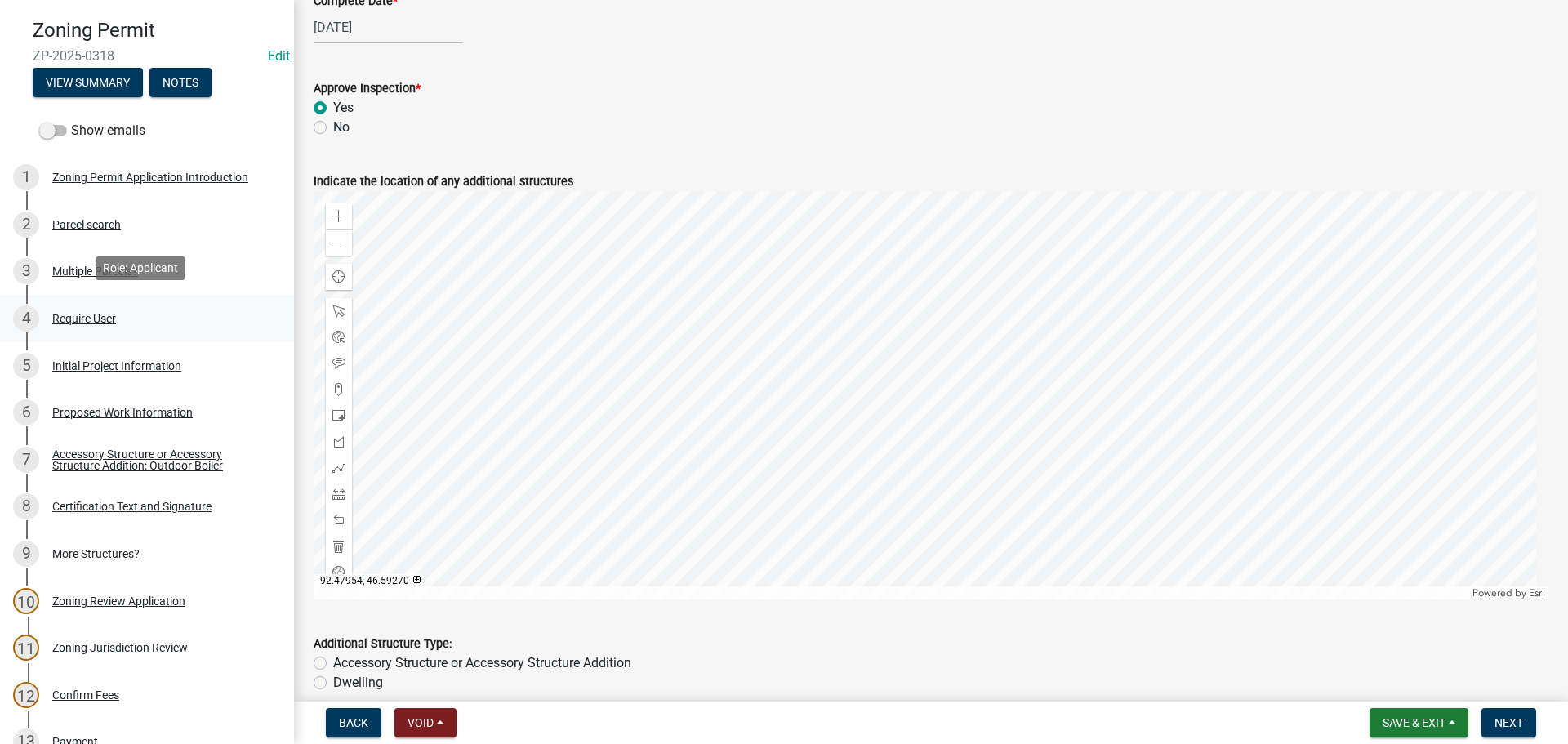
click at [81, 317] on div "Require User" at bounding box center [84, 318] width 64 height 11
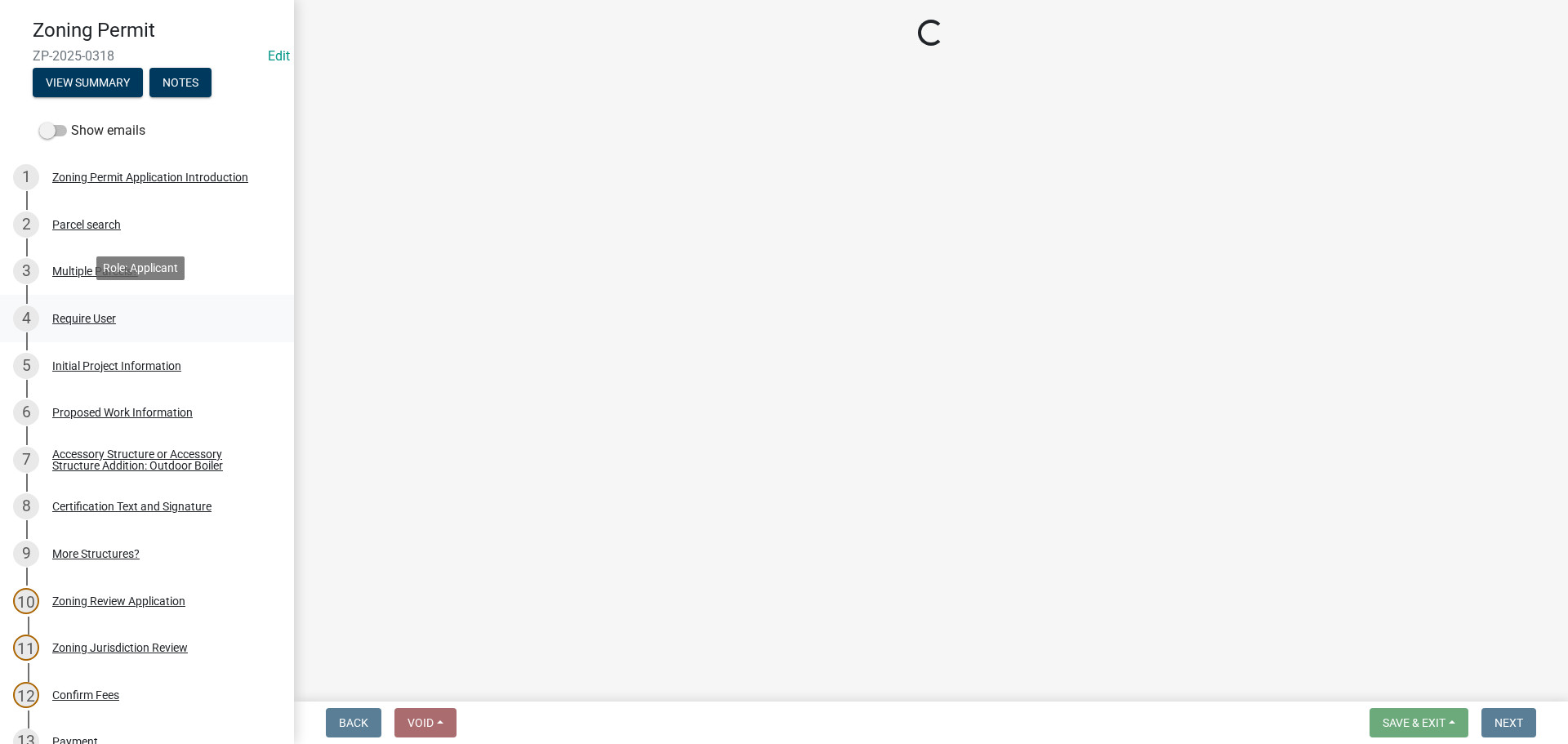
scroll to position [0, 0]
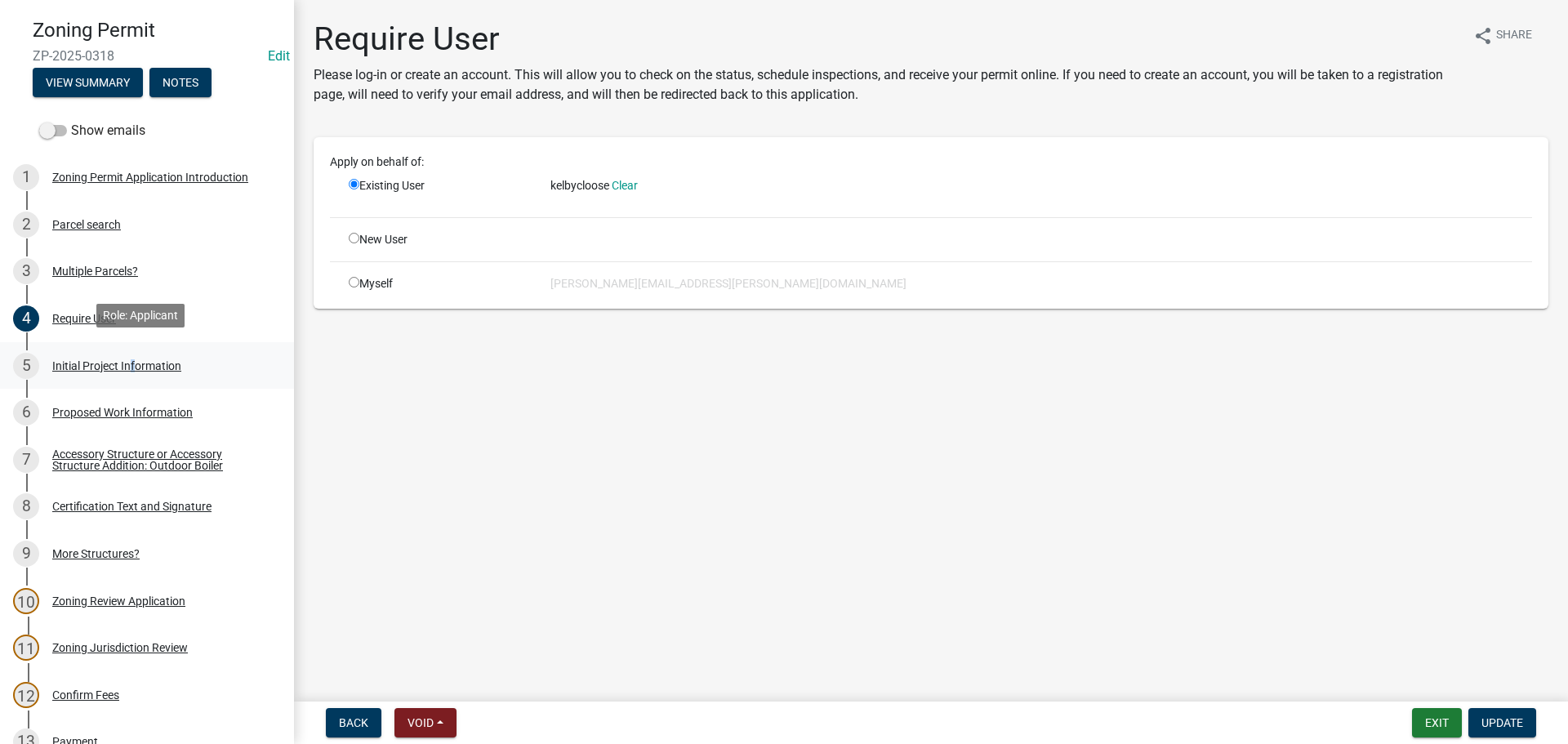
drag, startPoint x: 128, startPoint y: 369, endPoint x: 193, endPoint y: 357, distance: 66.1
click at [127, 368] on div "5 Initial Project Information" at bounding box center [140, 366] width 255 height 26
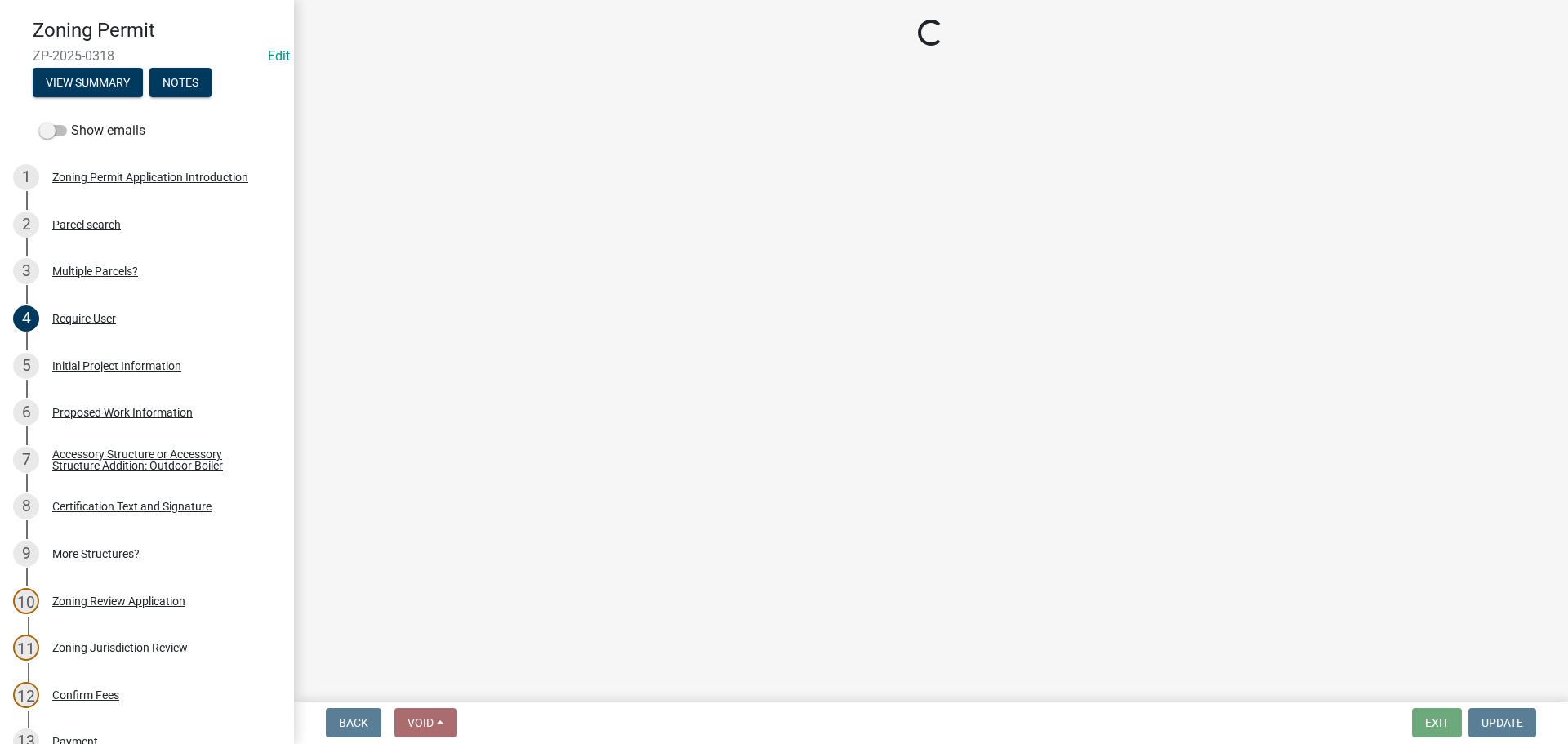
select select "d15ee444-1048-41b1-aa24-ddfc10e7cf77"
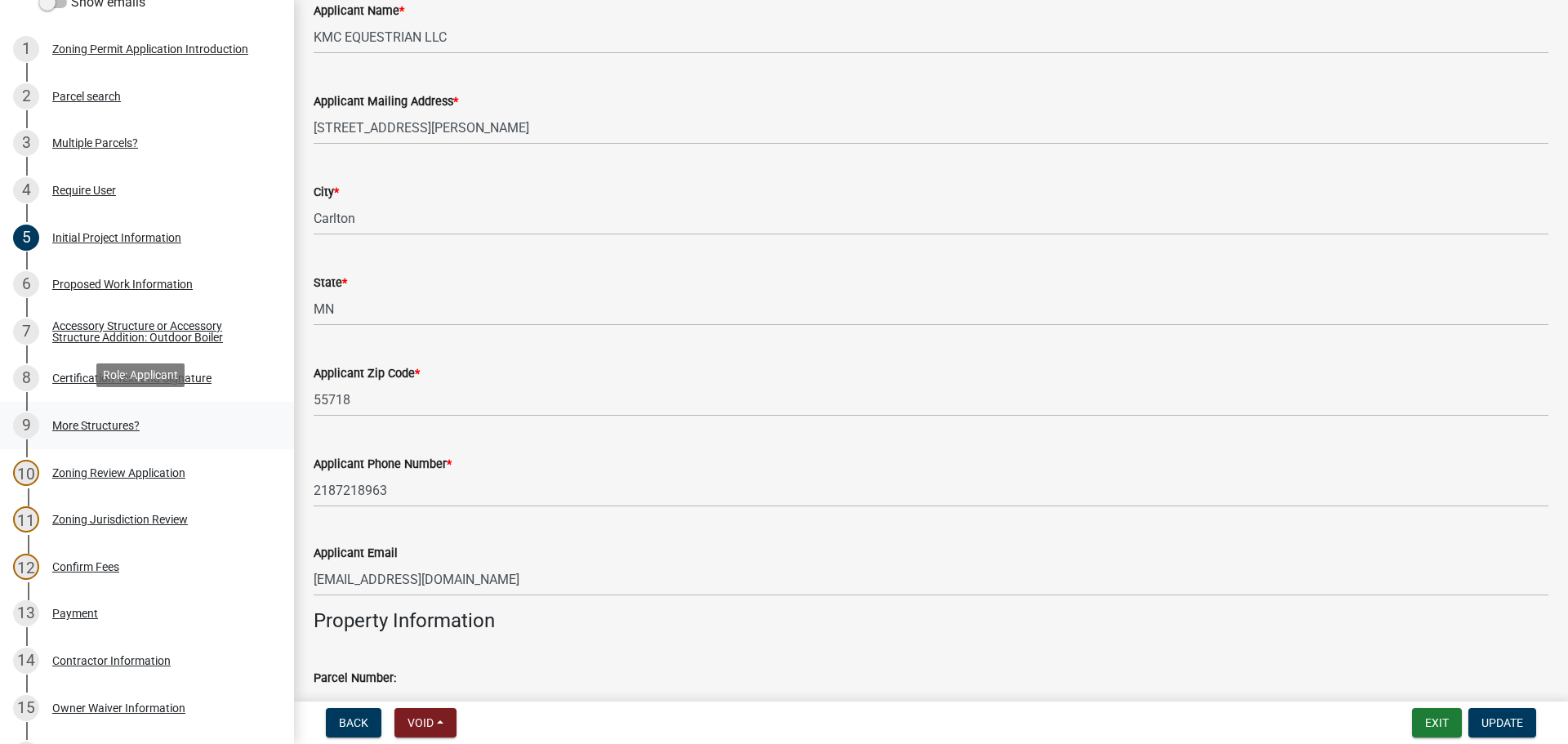
scroll to position [680, 0]
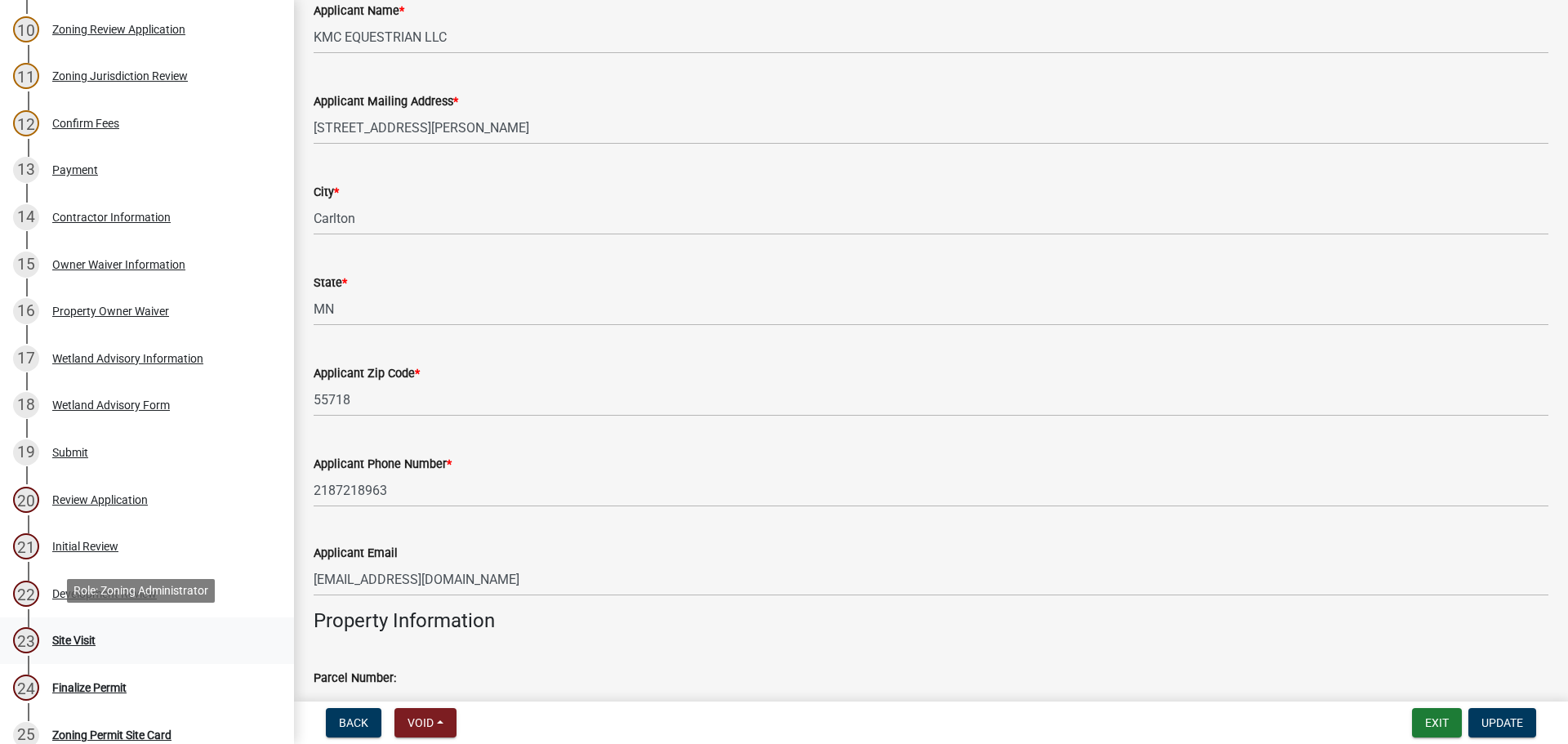
drag, startPoint x: 65, startPoint y: 630, endPoint x: 75, endPoint y: 627, distance: 10.4
click at [65, 635] on div "Site Visit" at bounding box center [74, 640] width 43 height 11
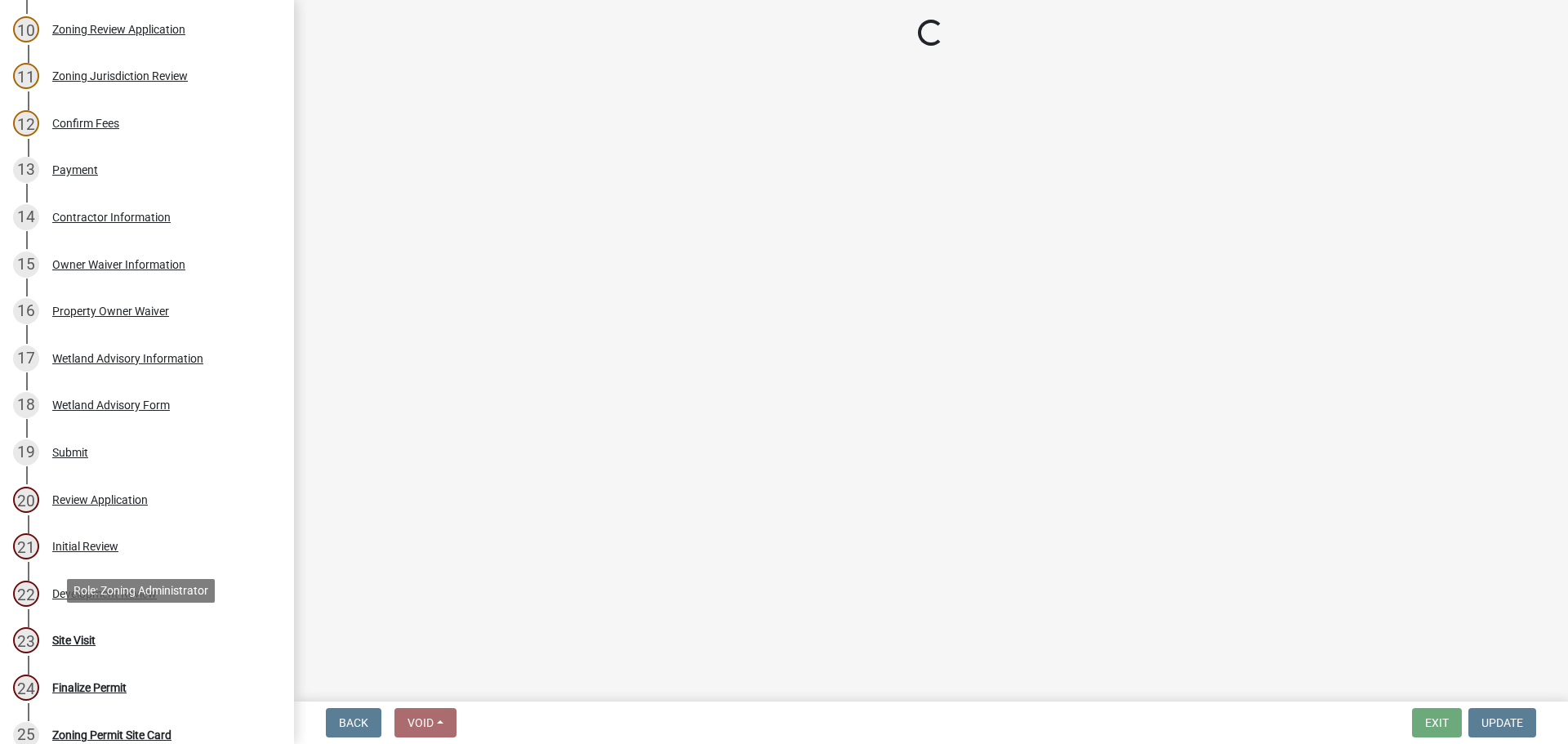
scroll to position [0, 0]
select select "6784686c-8f30-40f7-94ab-ad78b60b8fb2"
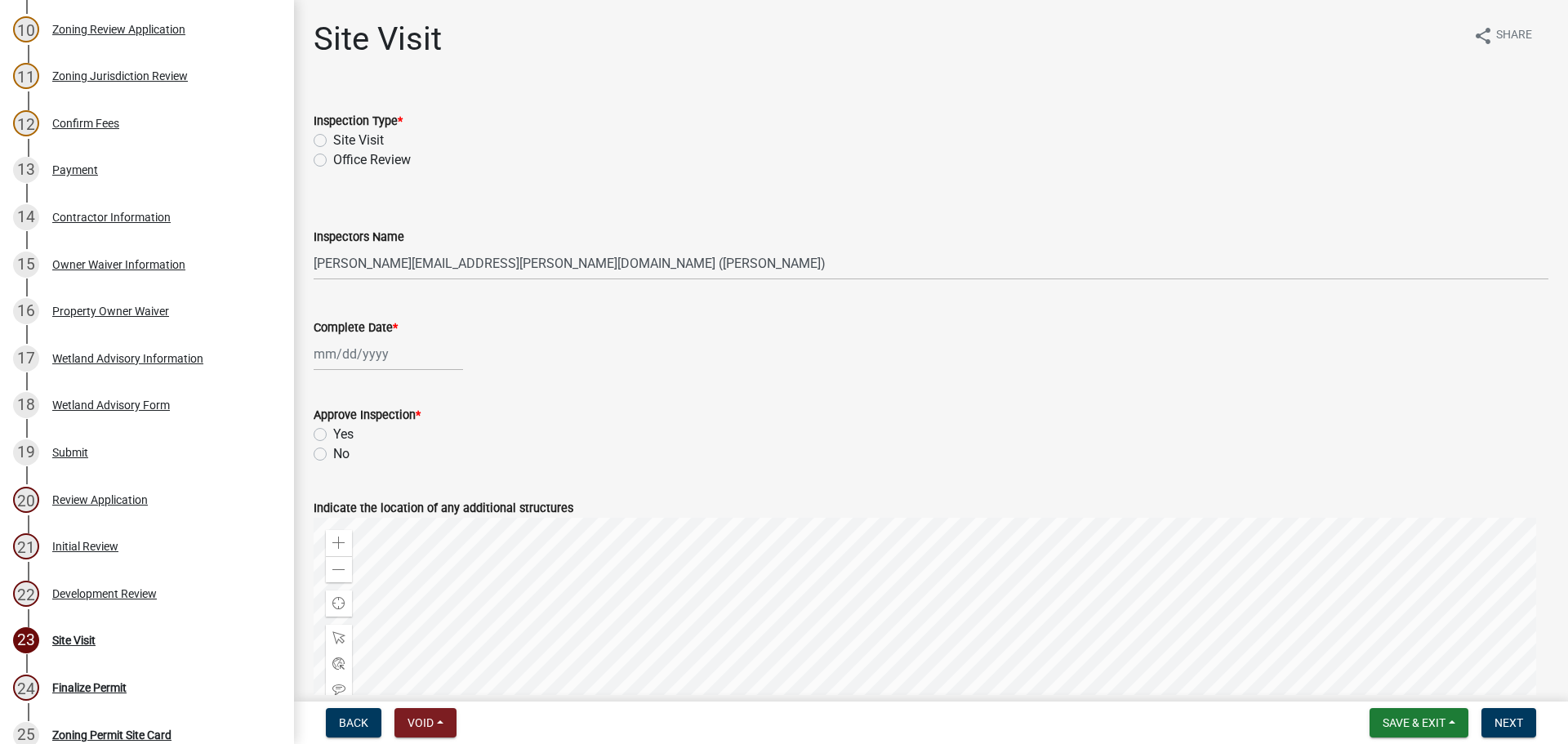
click at [329, 135] on div "Site Visit" at bounding box center [931, 140] width 1235 height 20
click at [333, 141] on label "Site Visit" at bounding box center [358, 140] width 51 height 20
click at [333, 141] on input "Site Visit" at bounding box center [338, 136] width 10 height 10
radio input "true"
click at [345, 241] on label "Inspectors Name" at bounding box center [359, 237] width 91 height 11
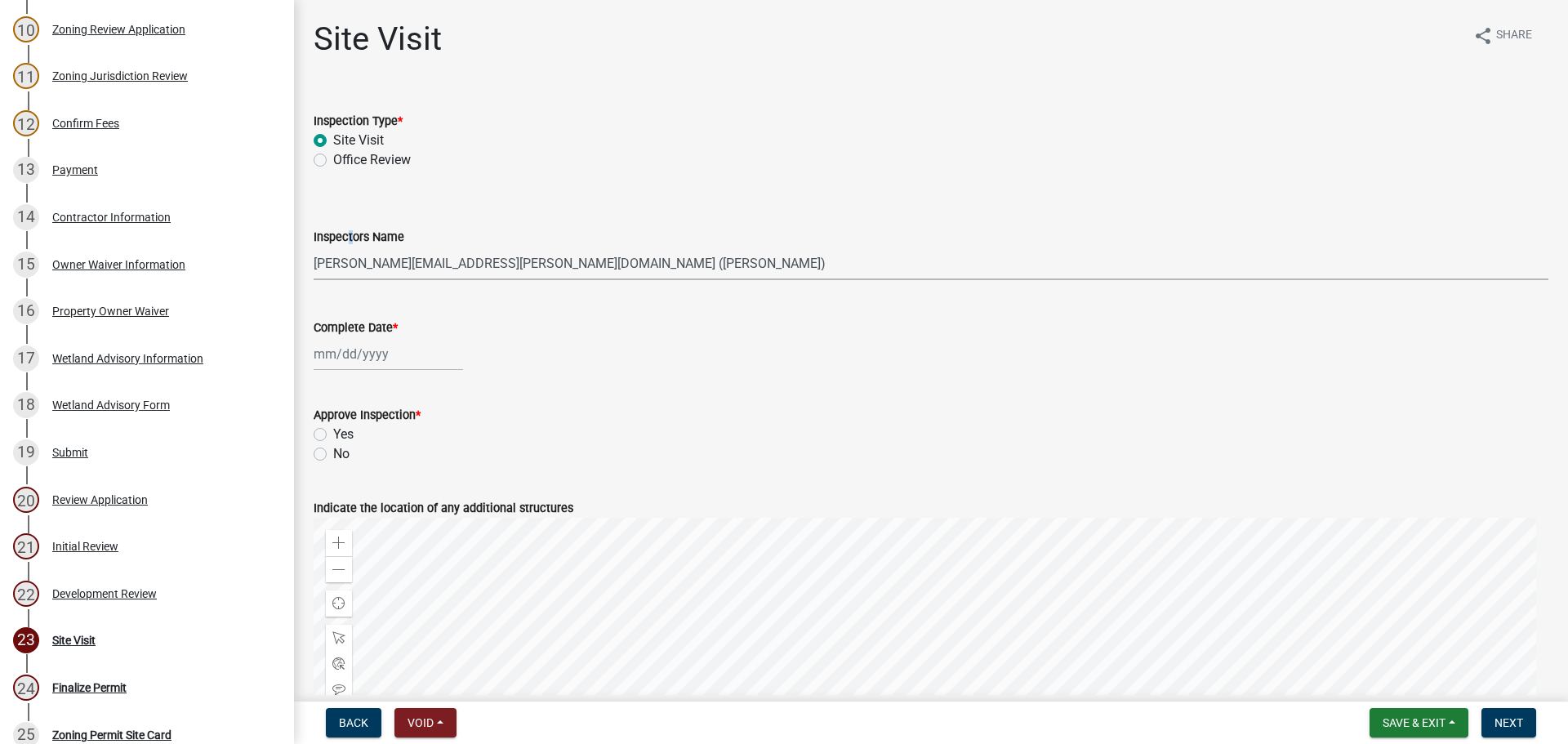
click at [344, 259] on select "Select Item... chris.berg@carltoncountymn.gov (Chris) becky.haass@carltoncounty…" at bounding box center [931, 263] width 1235 height 34
select select "e4dfae76-c80e-4bee-8324-9d38421ceb5c"
click at [313, 247] on select "Select Item... chris.berg@carltoncountymn.gov (Chris) becky.haass@carltoncounty…" at bounding box center [931, 263] width 1235 height 34
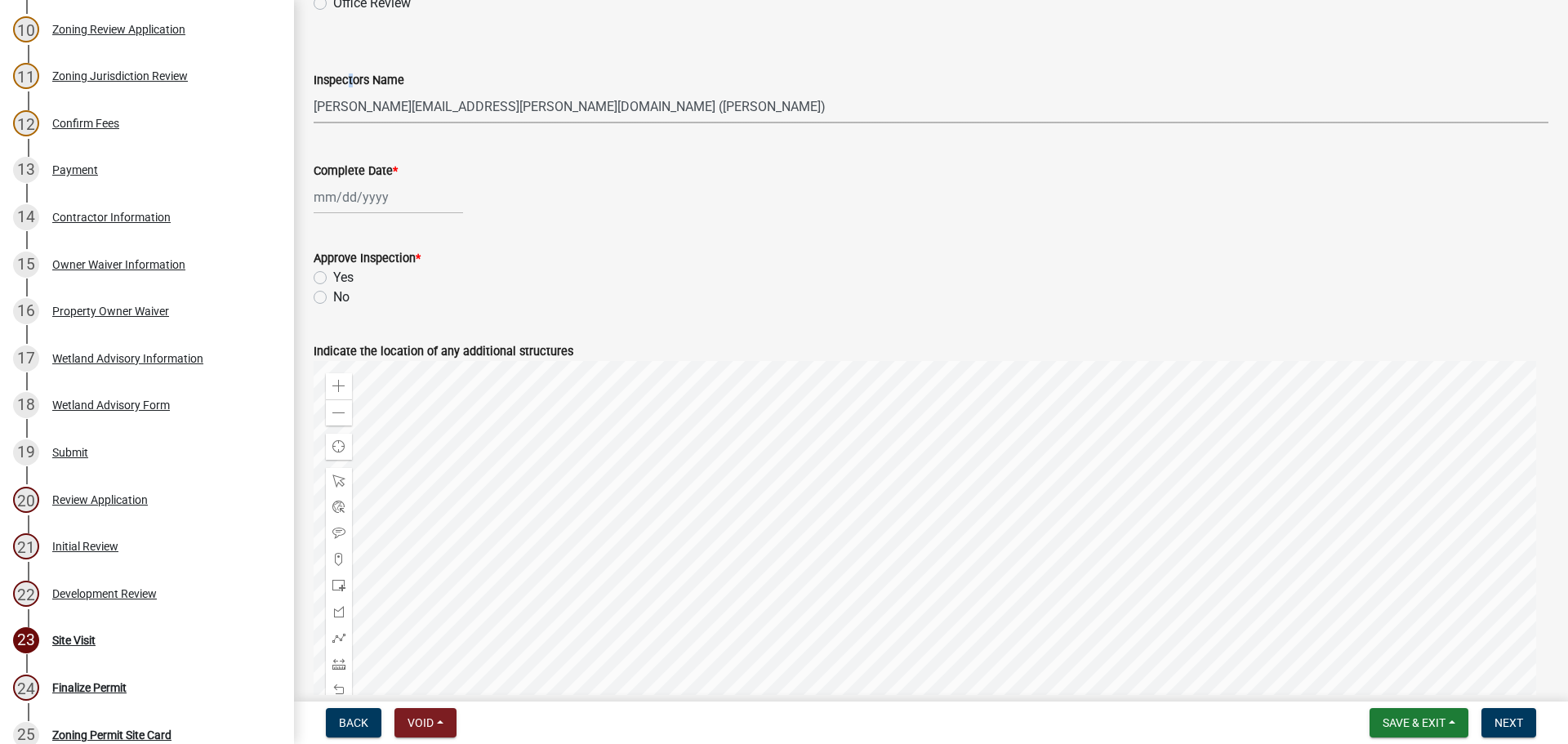
scroll to position [163, 0]
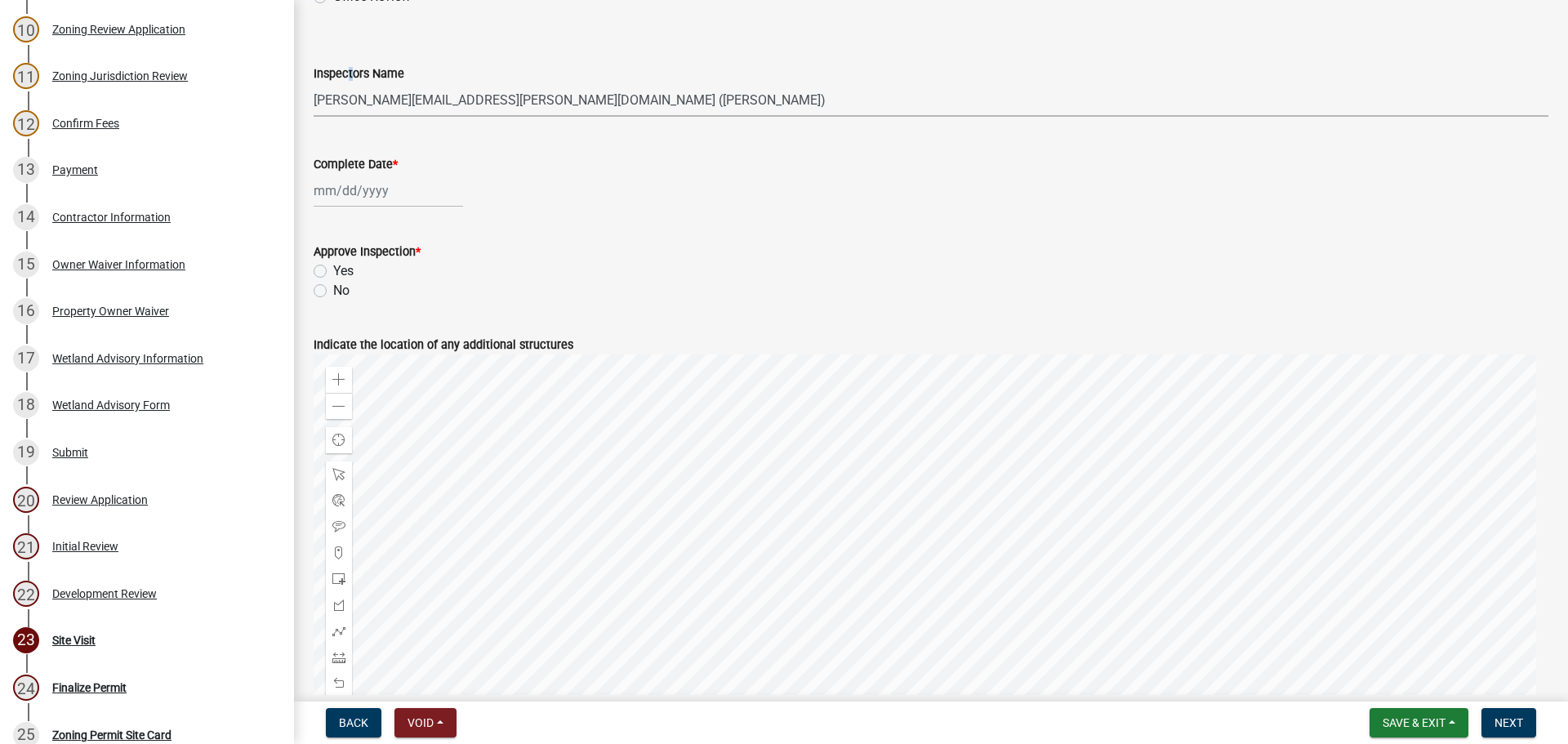
select select "10"
select select "2025"
click at [369, 189] on div "Jan Feb Mar Apr May Jun Jul Aug Sep Oct Nov Dec 1525 1526 1527 1528 1529 1530 1…" at bounding box center [388, 191] width 149 height 34
click at [396, 192] on input "Complete Date *" at bounding box center [388, 191] width 149 height 34
type input "10/13/2026"
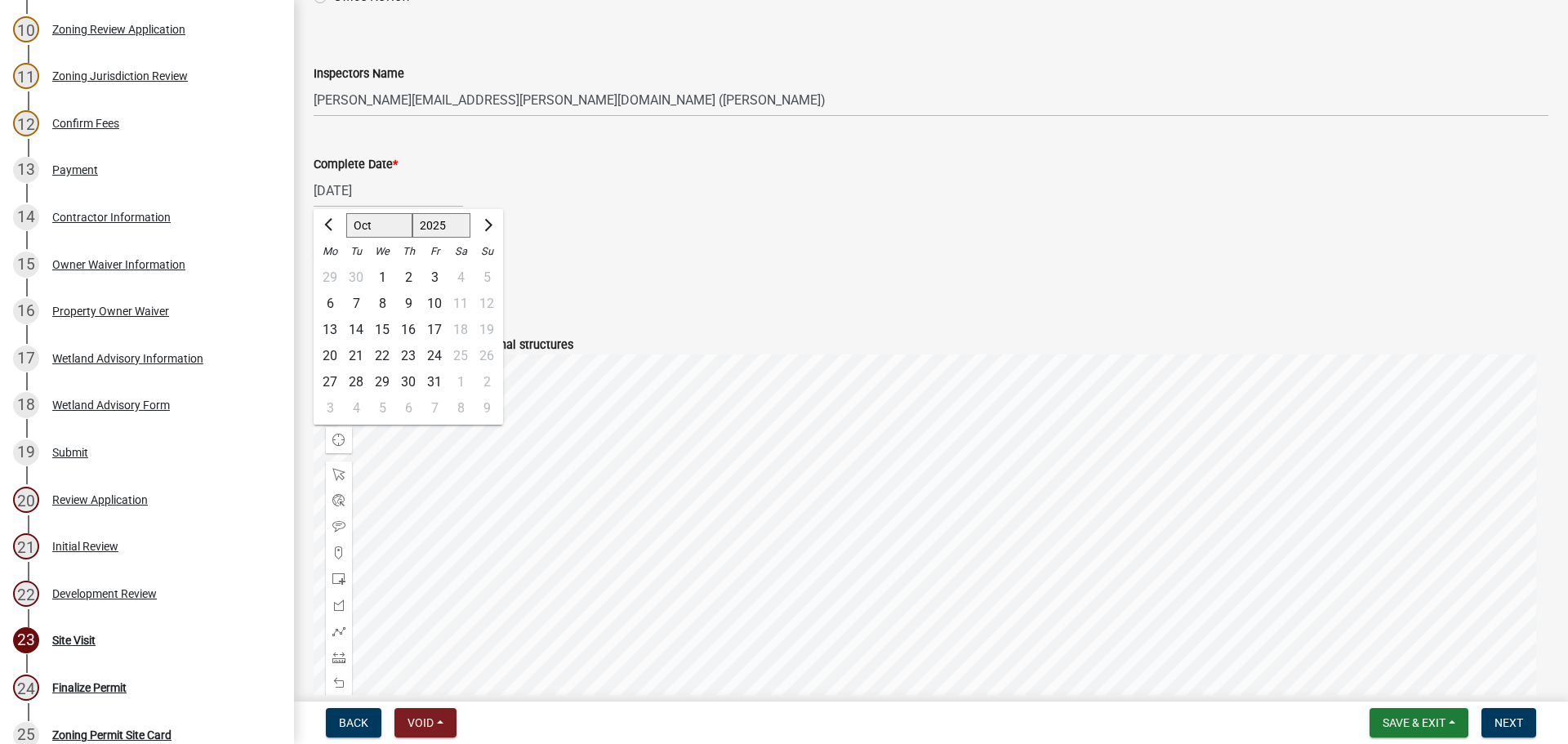
click at [823, 177] on div "10/13/2026 Jan Feb Mar Apr May Jun Jul Aug Sep Oct Nov Dec 1525 1526 1527 1528 …" at bounding box center [931, 191] width 1235 height 34
click at [357, 269] on div "Yes" at bounding box center [931, 271] width 1235 height 20
click at [333, 272] on label "Yes" at bounding box center [343, 271] width 21 height 20
click at [333, 272] on input "Yes" at bounding box center [338, 266] width 10 height 10
radio input "true"
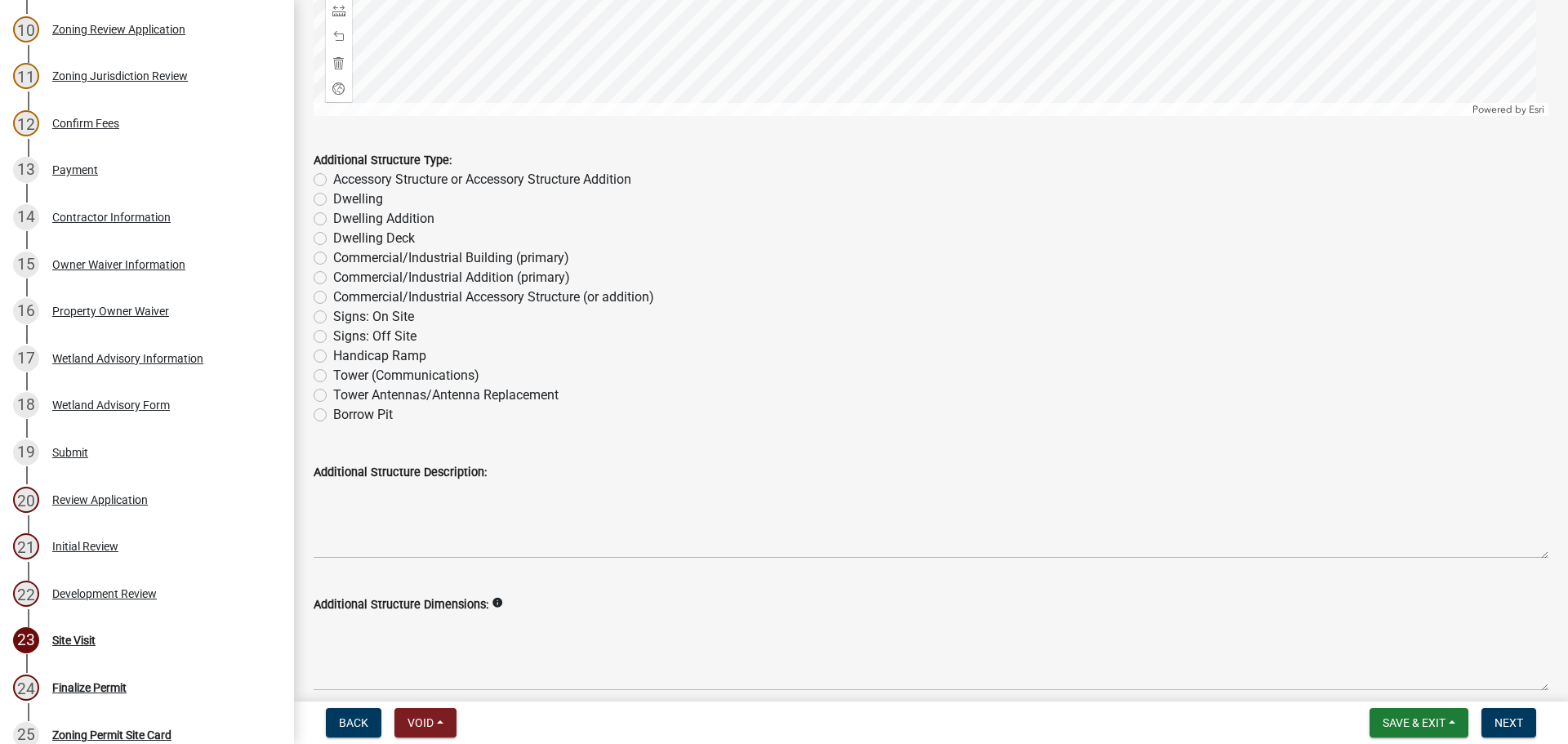
scroll to position [817, 0]
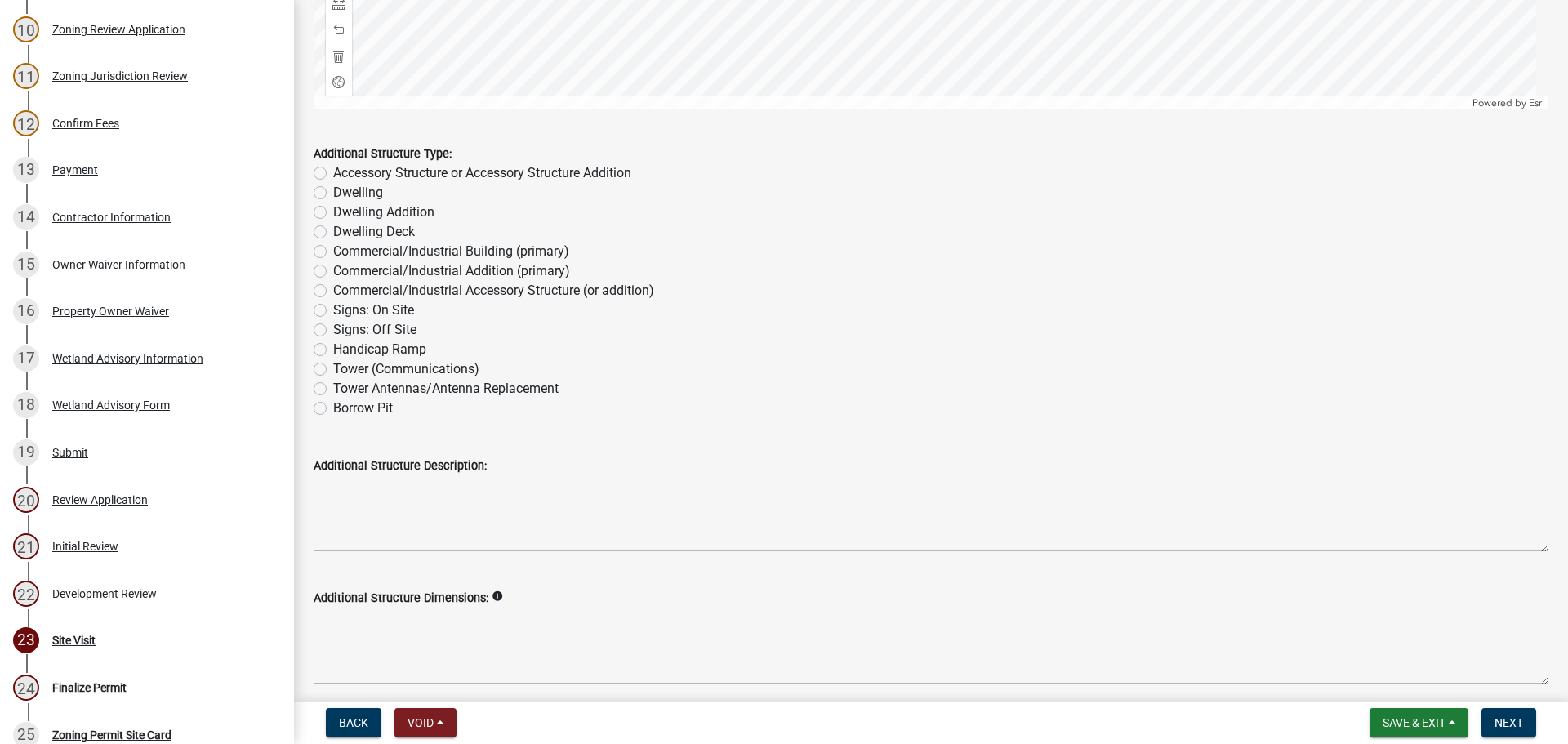
click at [333, 168] on label "Accessory Structure or Accessory Structure Addition" at bounding box center [482, 173] width 298 height 20
click at [333, 168] on input "Accessory Structure or Accessory Structure Addition" at bounding box center [338, 168] width 10 height 10
radio input "true"
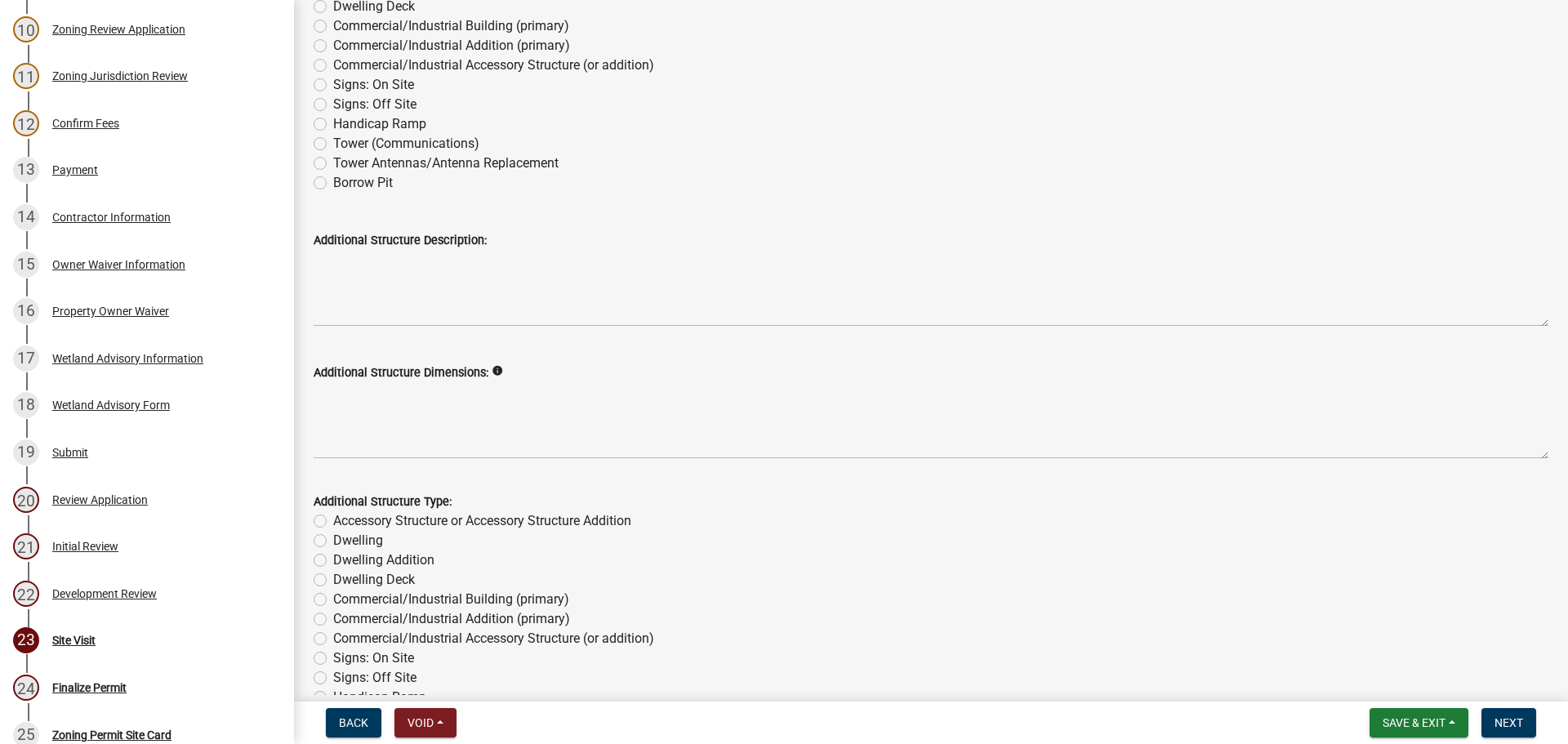
scroll to position [1062, 0]
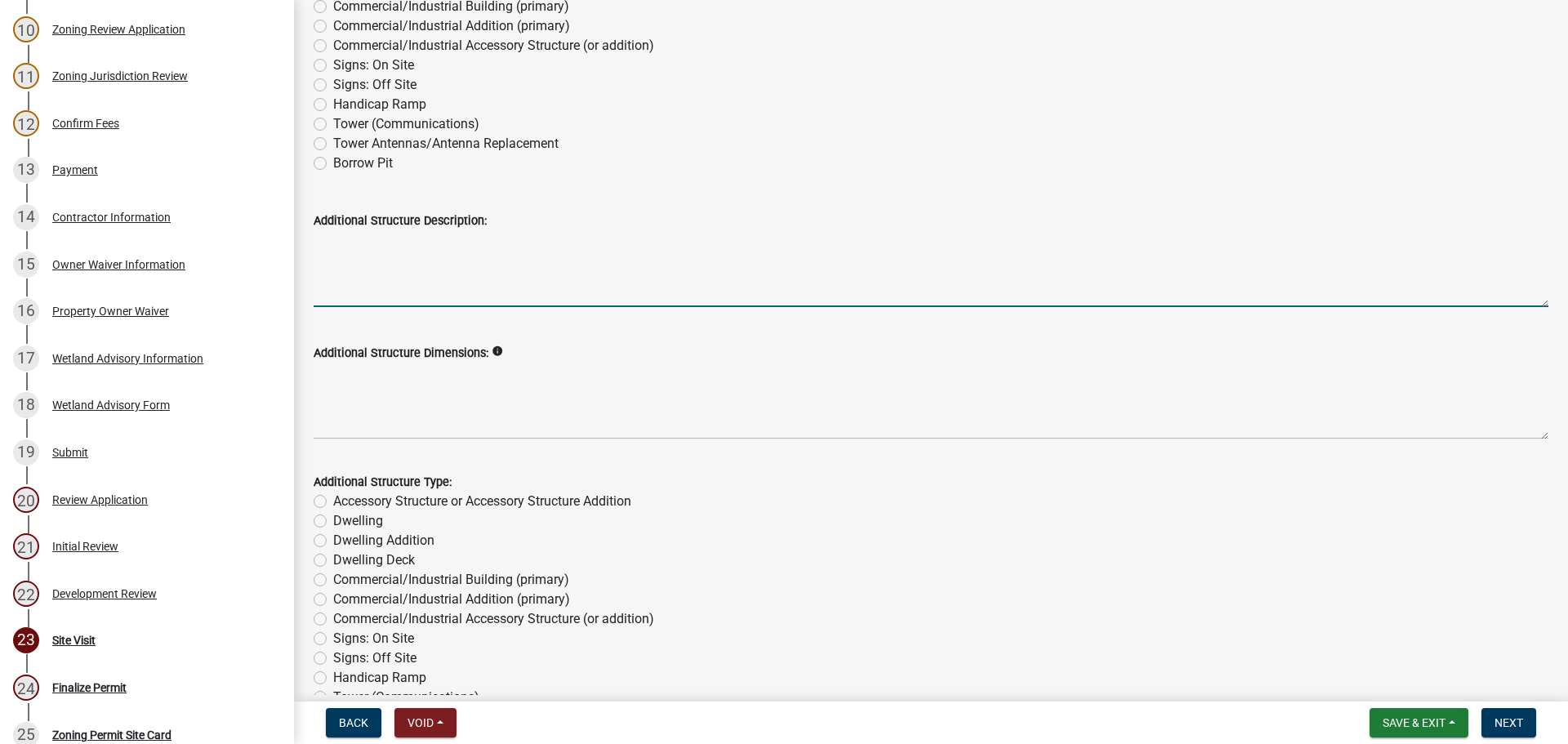
click at [342, 298] on textarea "Additional Structure Description:" at bounding box center [931, 268] width 1235 height 76
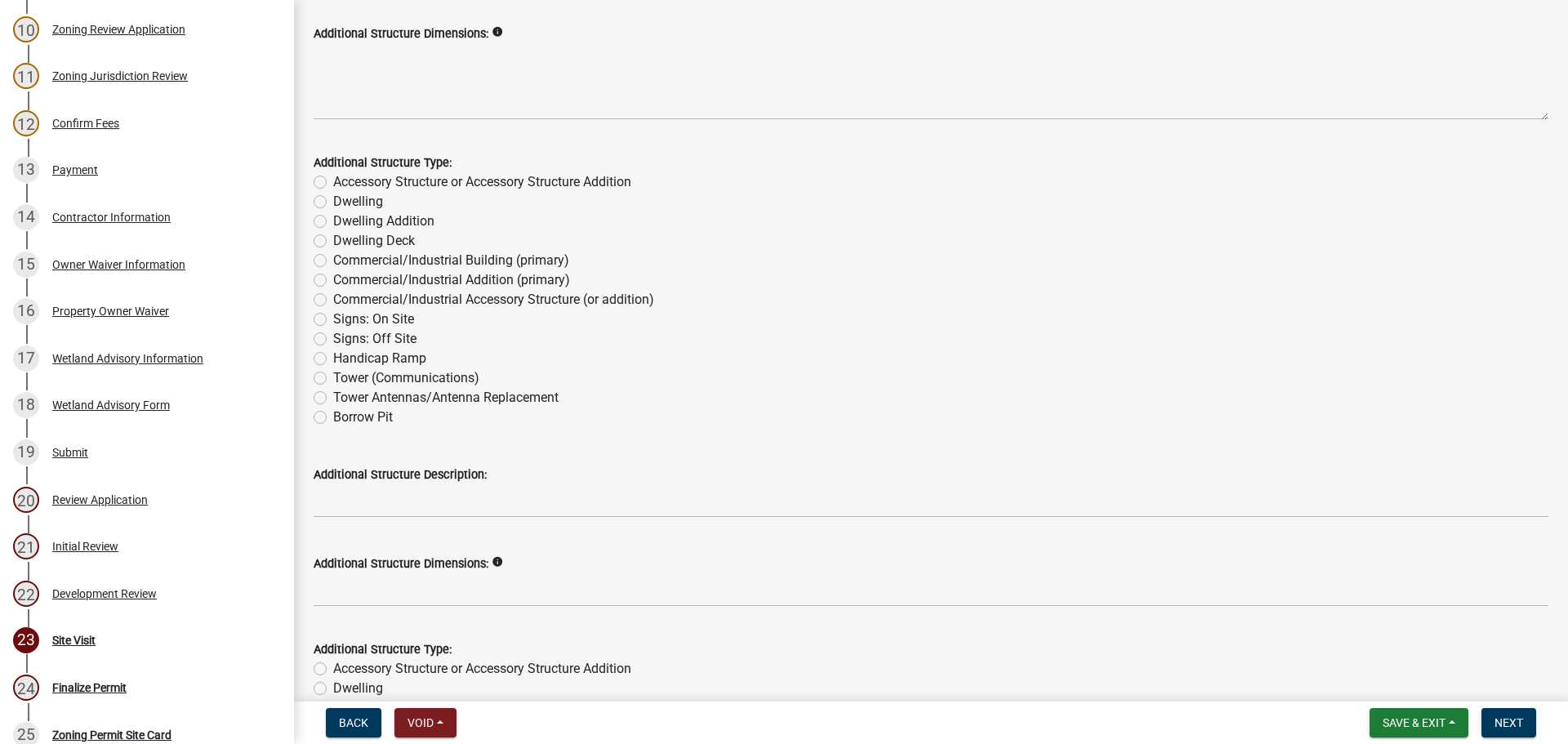
scroll to position [1389, 0]
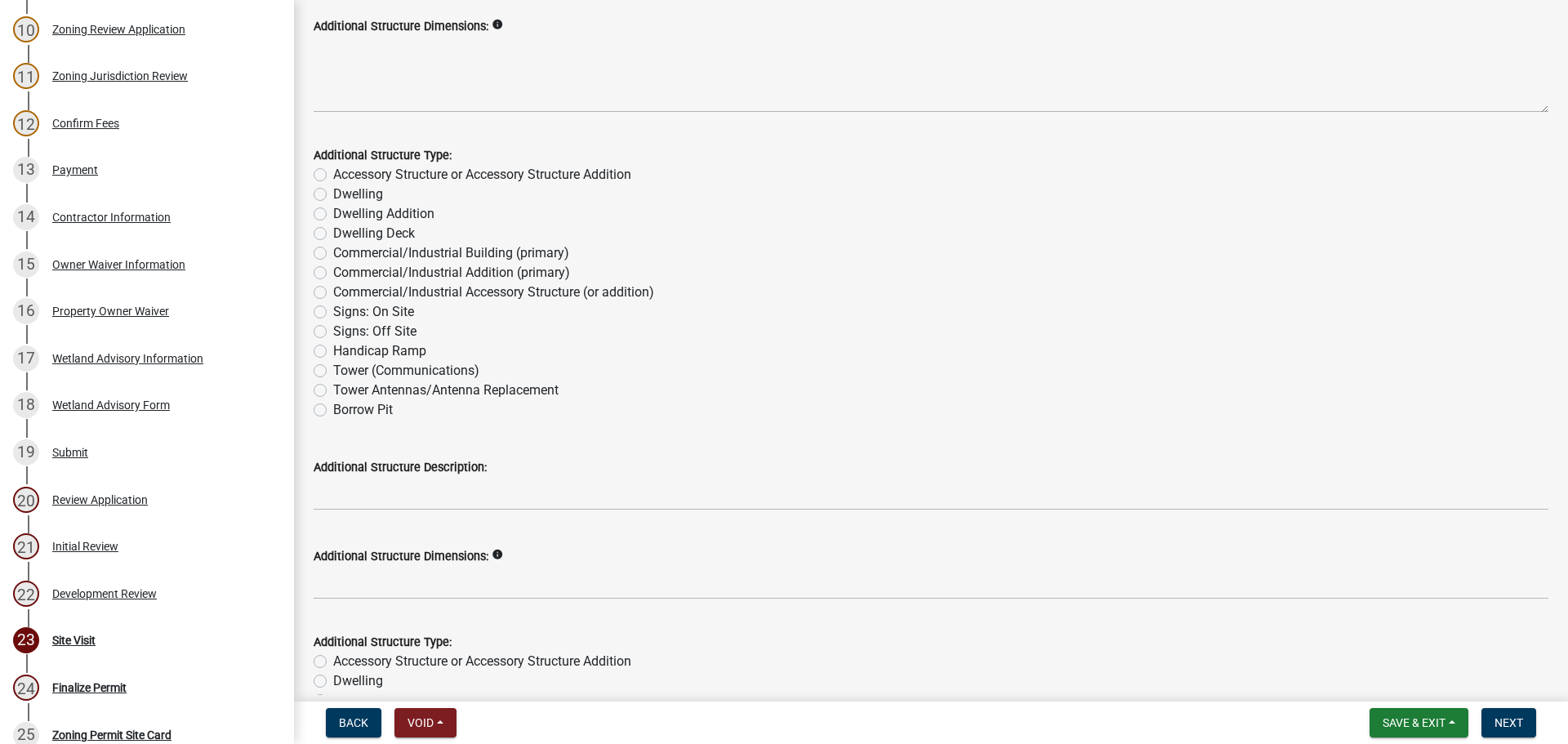
type textarea "10' * 16' run in shed"
click at [349, 168] on label "Accessory Structure or Accessory Structure Addition" at bounding box center [482, 174] width 298 height 20
click at [343, 168] on input "Accessory Structure or Accessory Structure Addition" at bounding box center [338, 170] width 10 height 10
radio input "true"
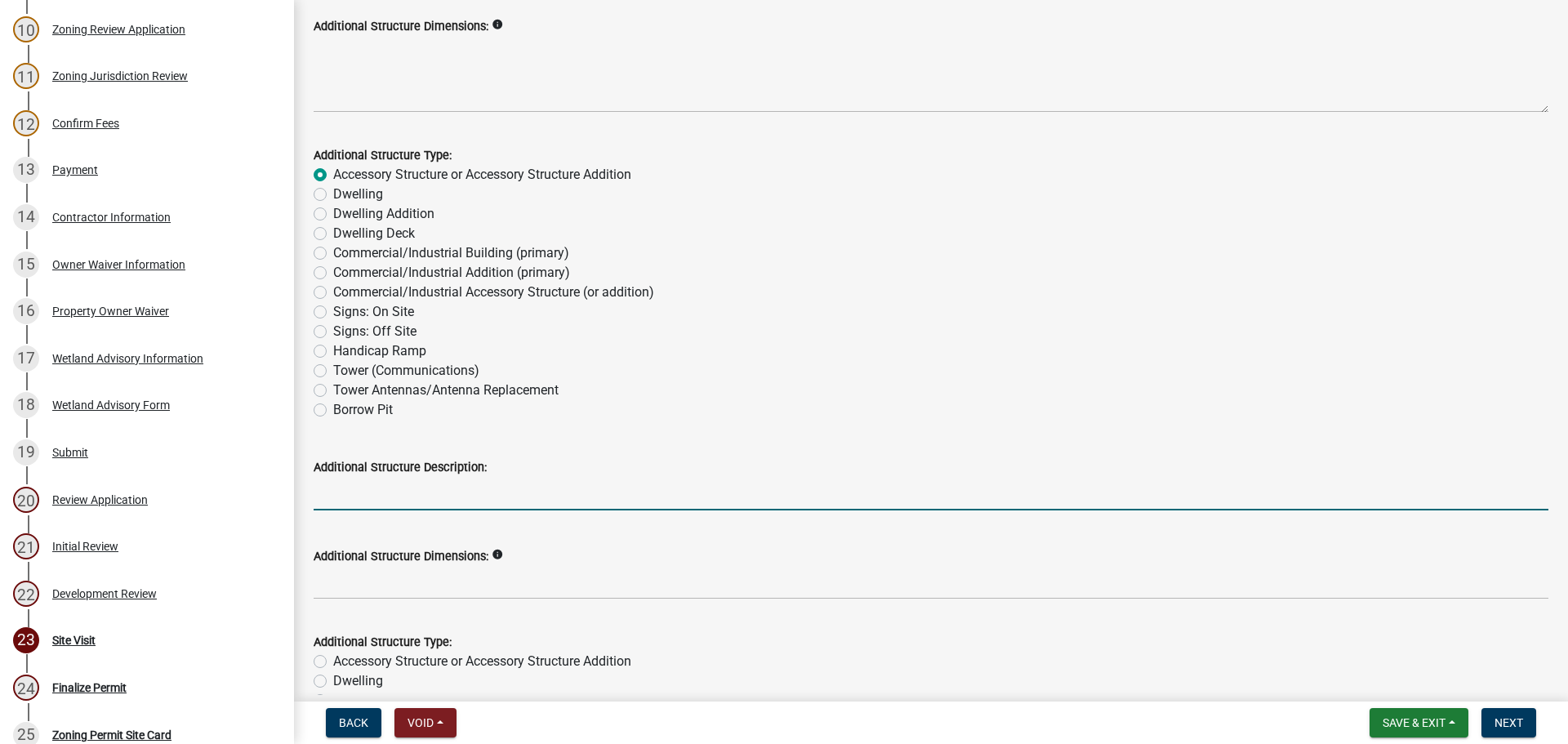
click at [342, 493] on input "Additional Structure Description:" at bounding box center [931, 493] width 1235 height 34
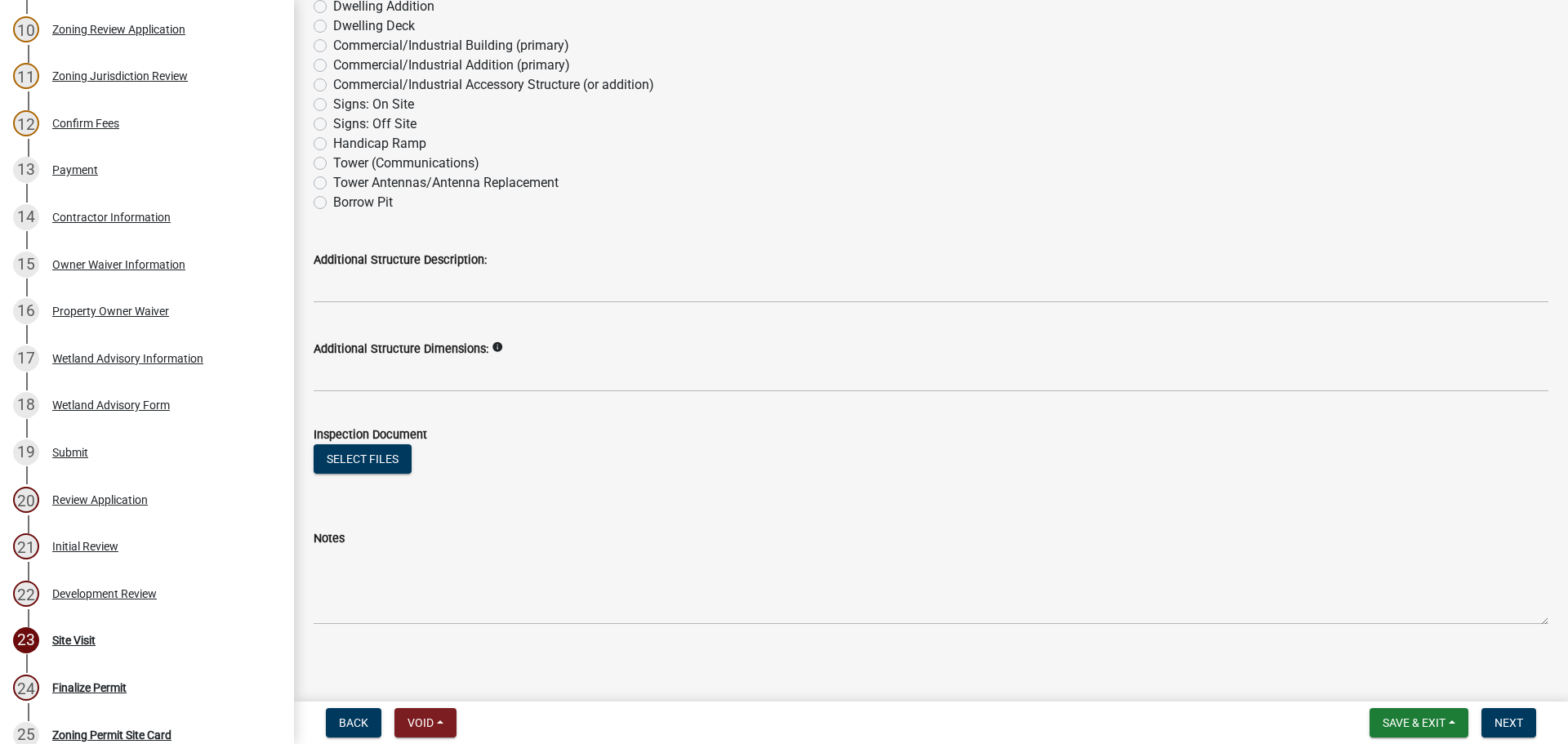
scroll to position [3064, 0]
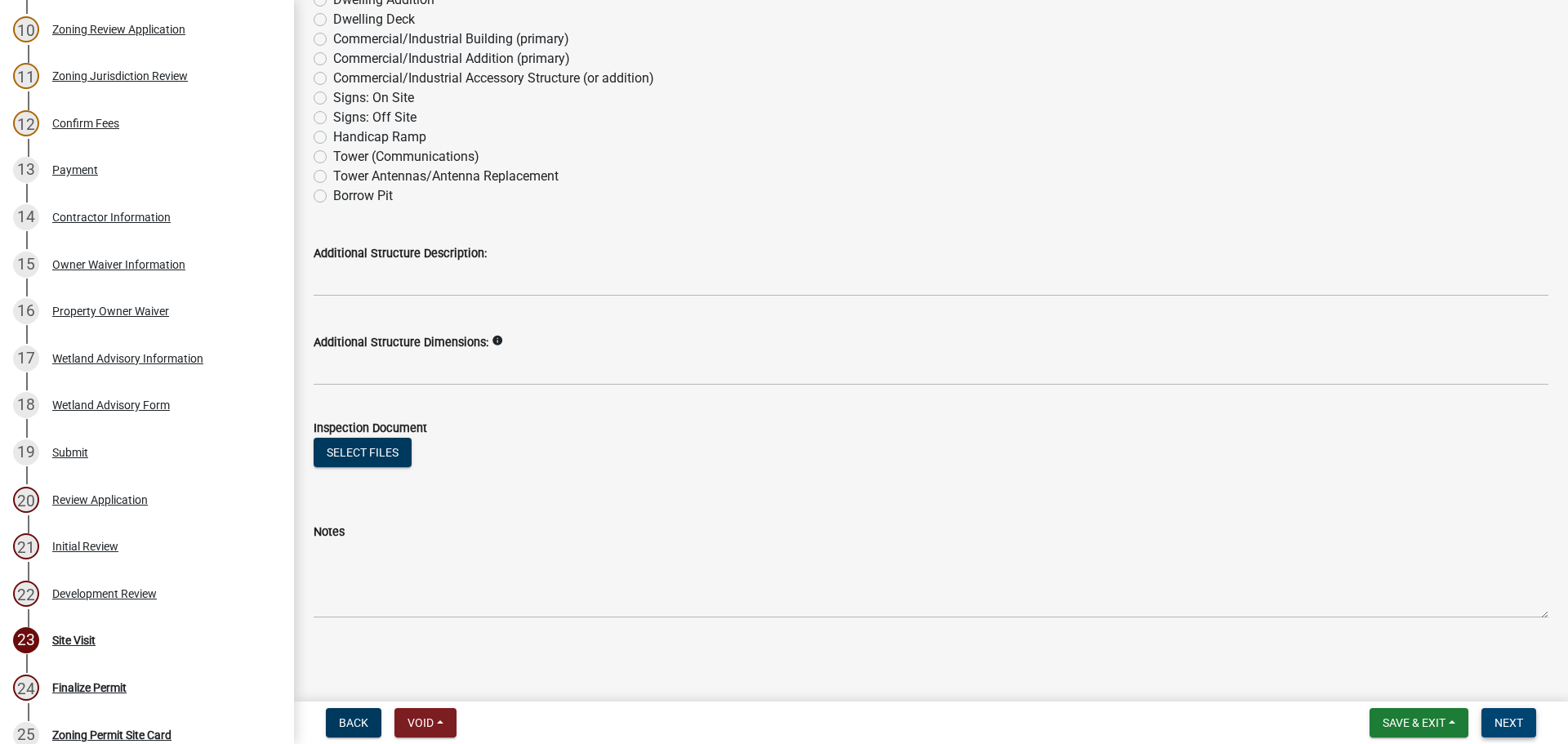
type input "12' * 20' car port"
click at [1495, 719] on span "Next" at bounding box center [1509, 723] width 28 height 13
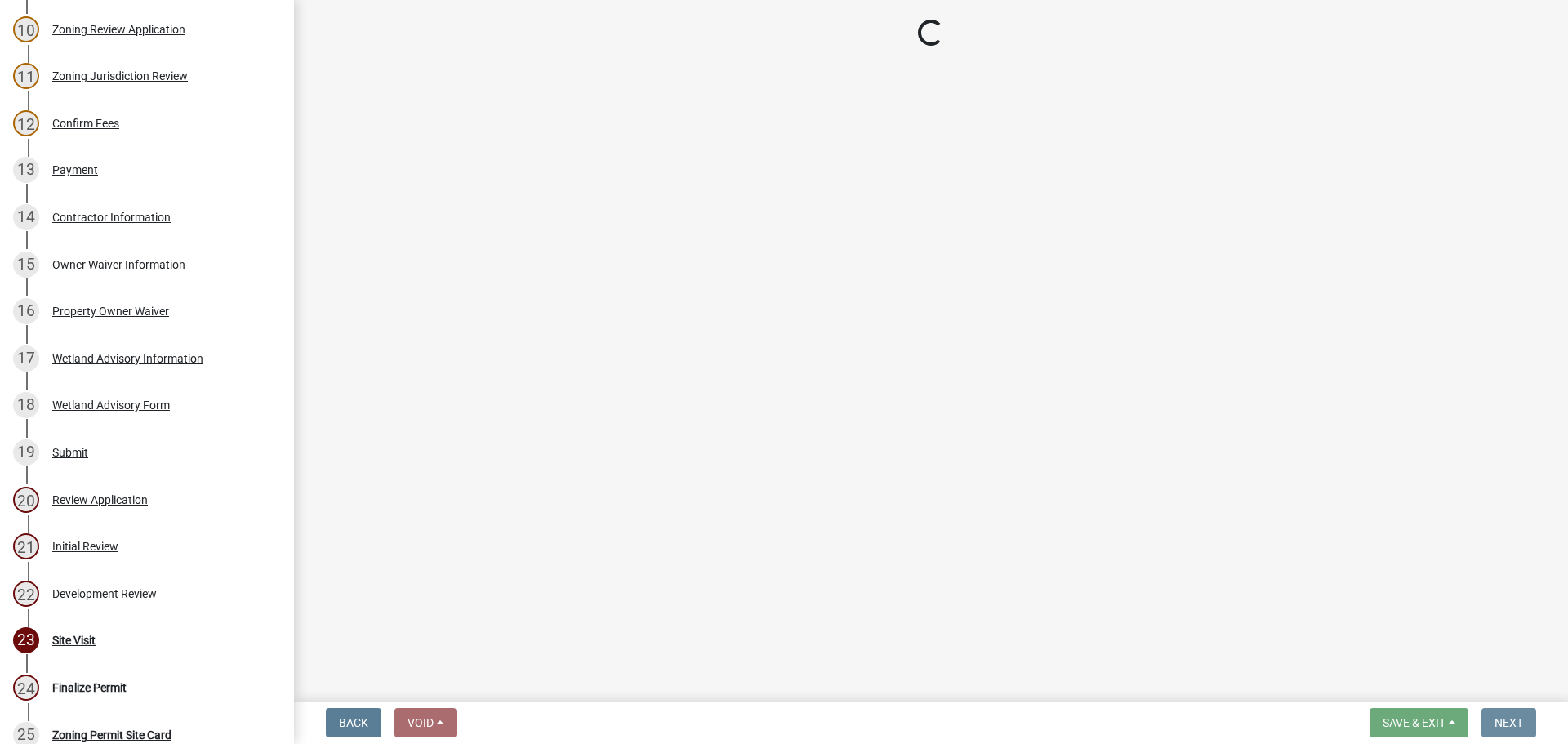
scroll to position [0, 0]
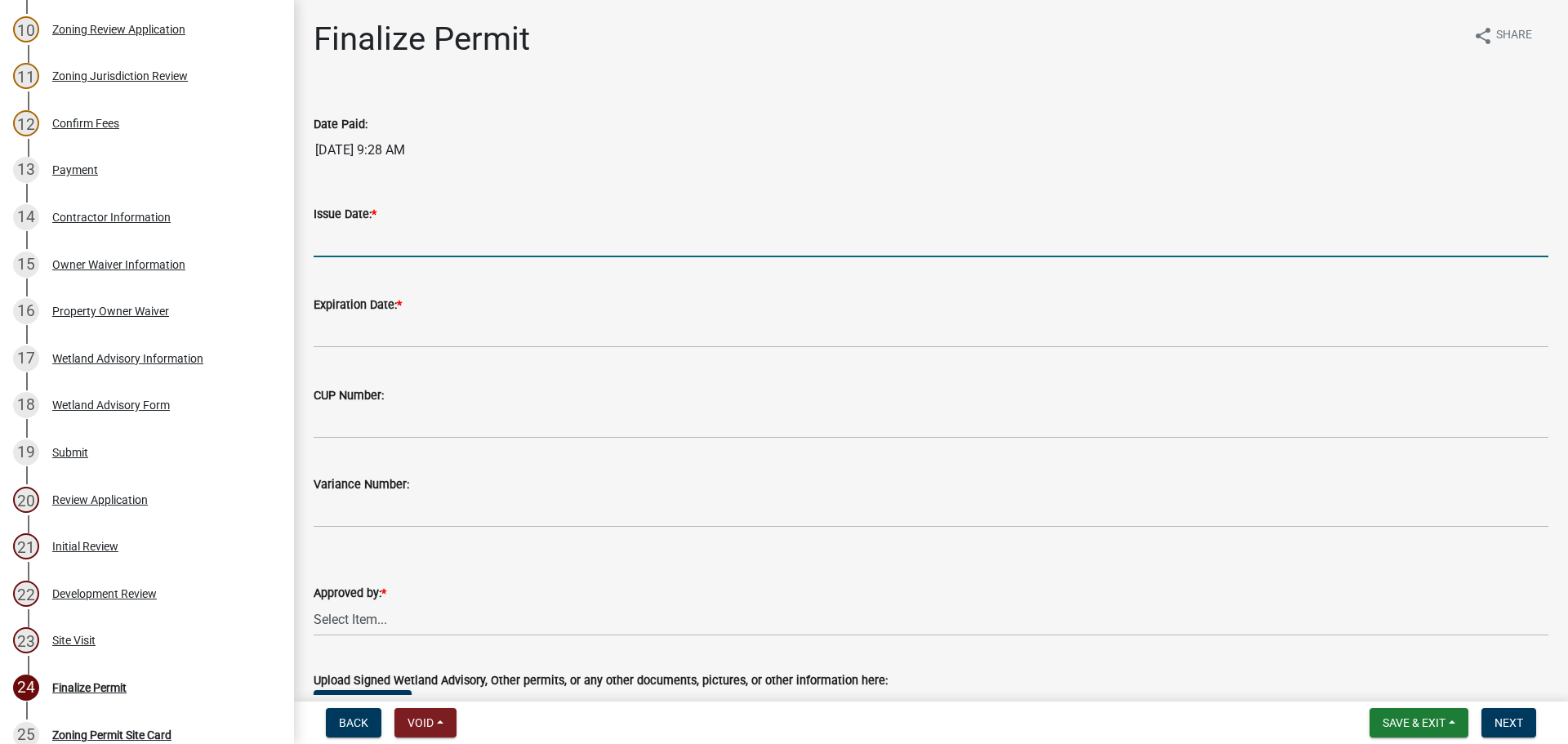
click at [355, 247] on input "Issue Date: *" at bounding box center [931, 241] width 1235 height 34
type input "10/13/2025"
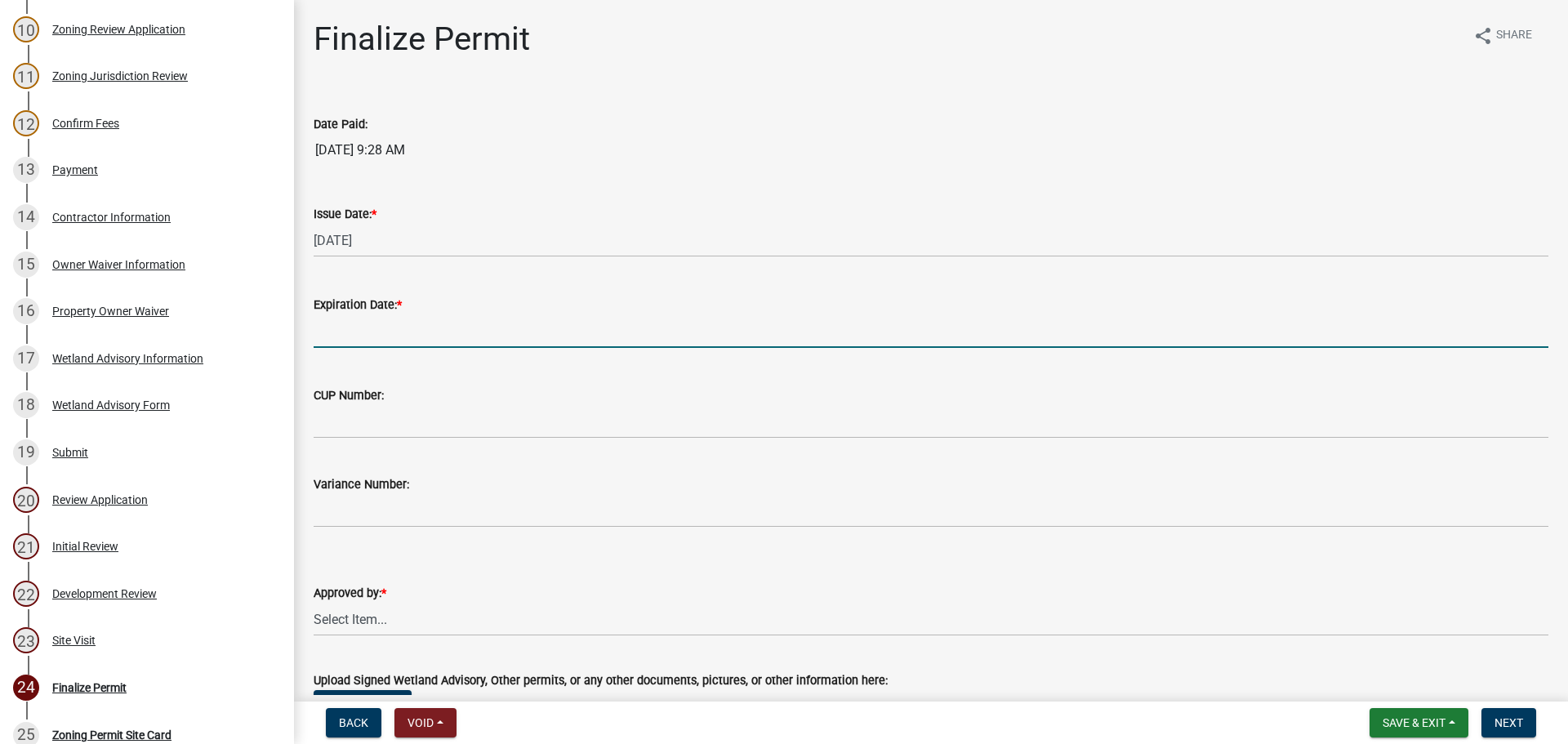
click at [356, 331] on input "Expiration Date: *" at bounding box center [931, 331] width 1235 height 34
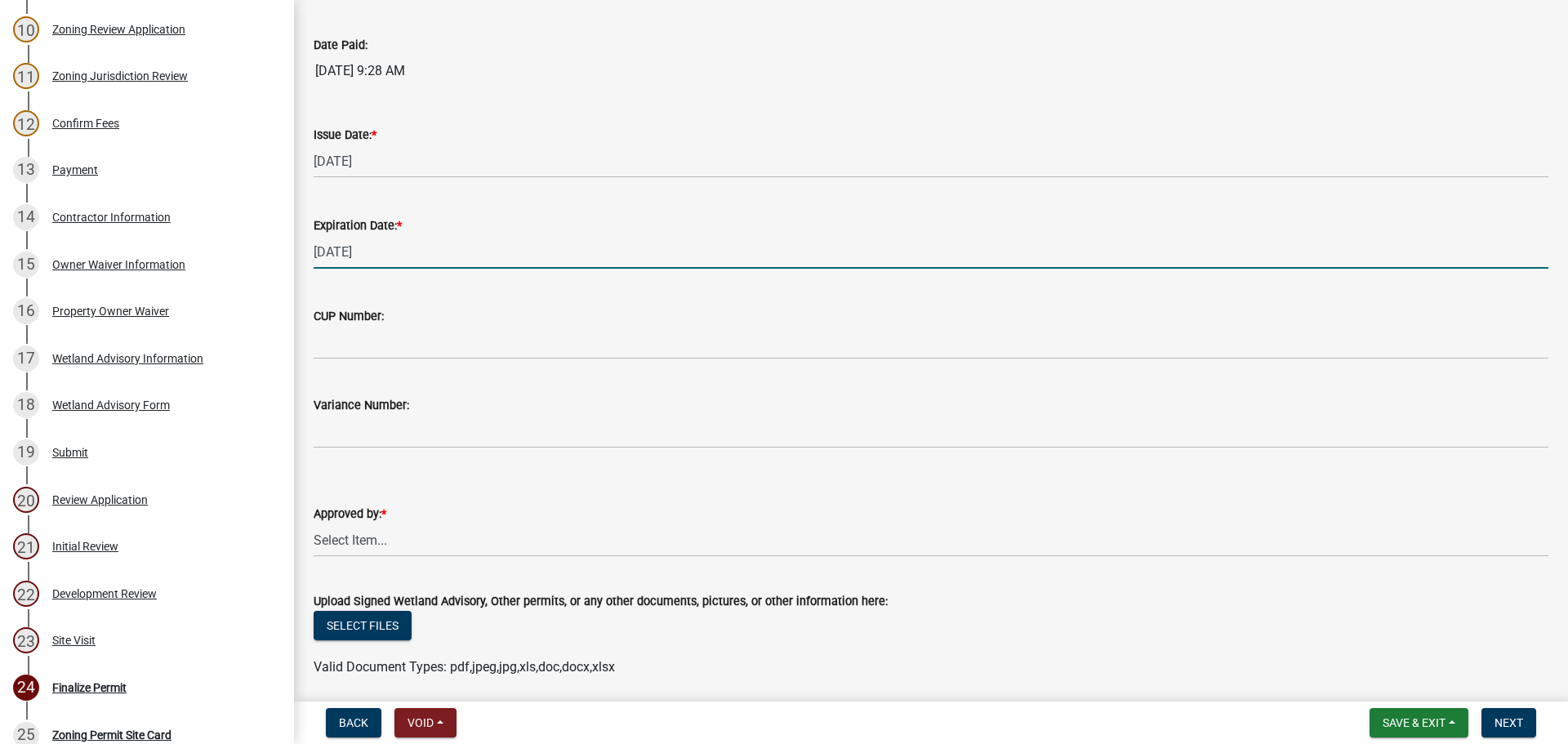
scroll to position [245, 0]
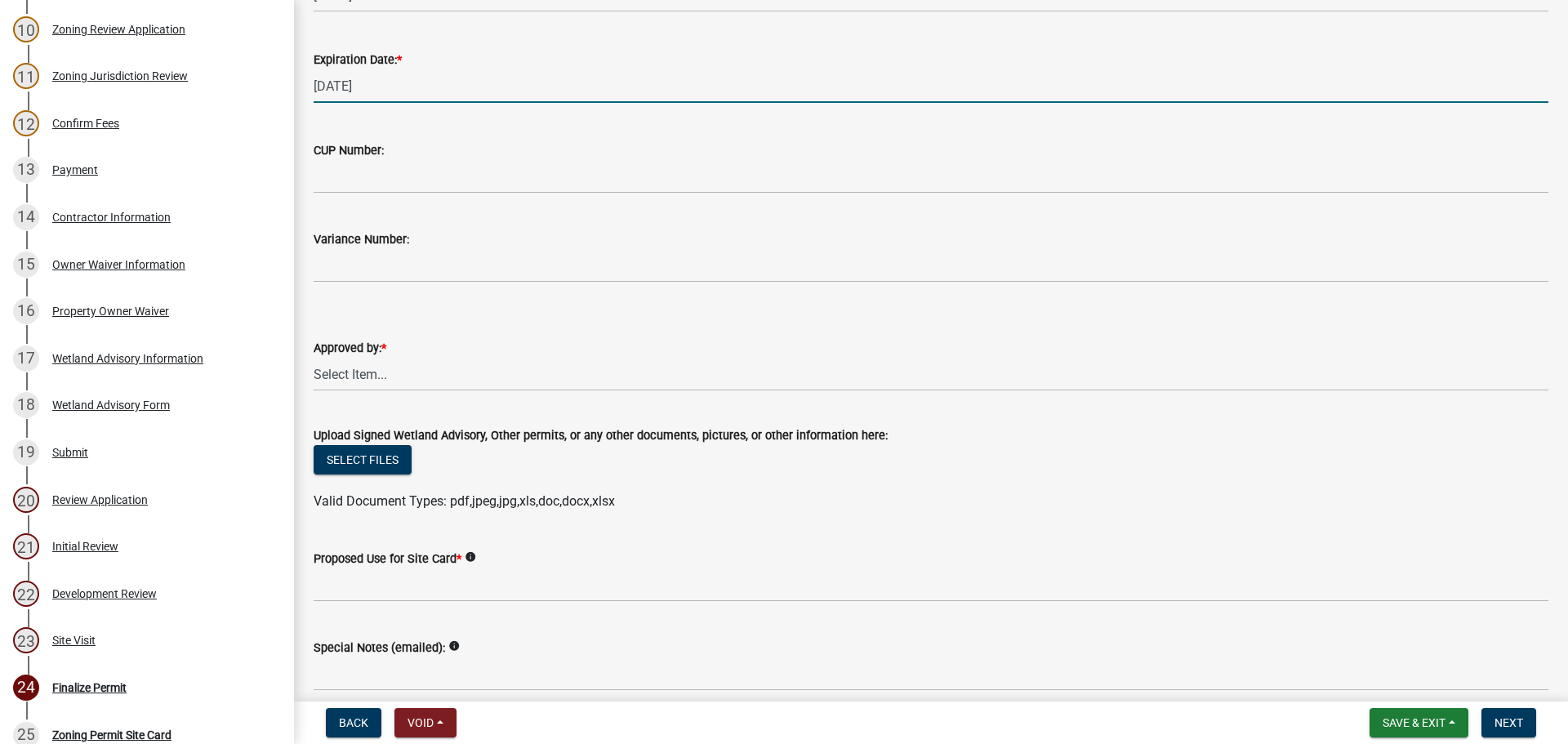
type input "10/13/2026"
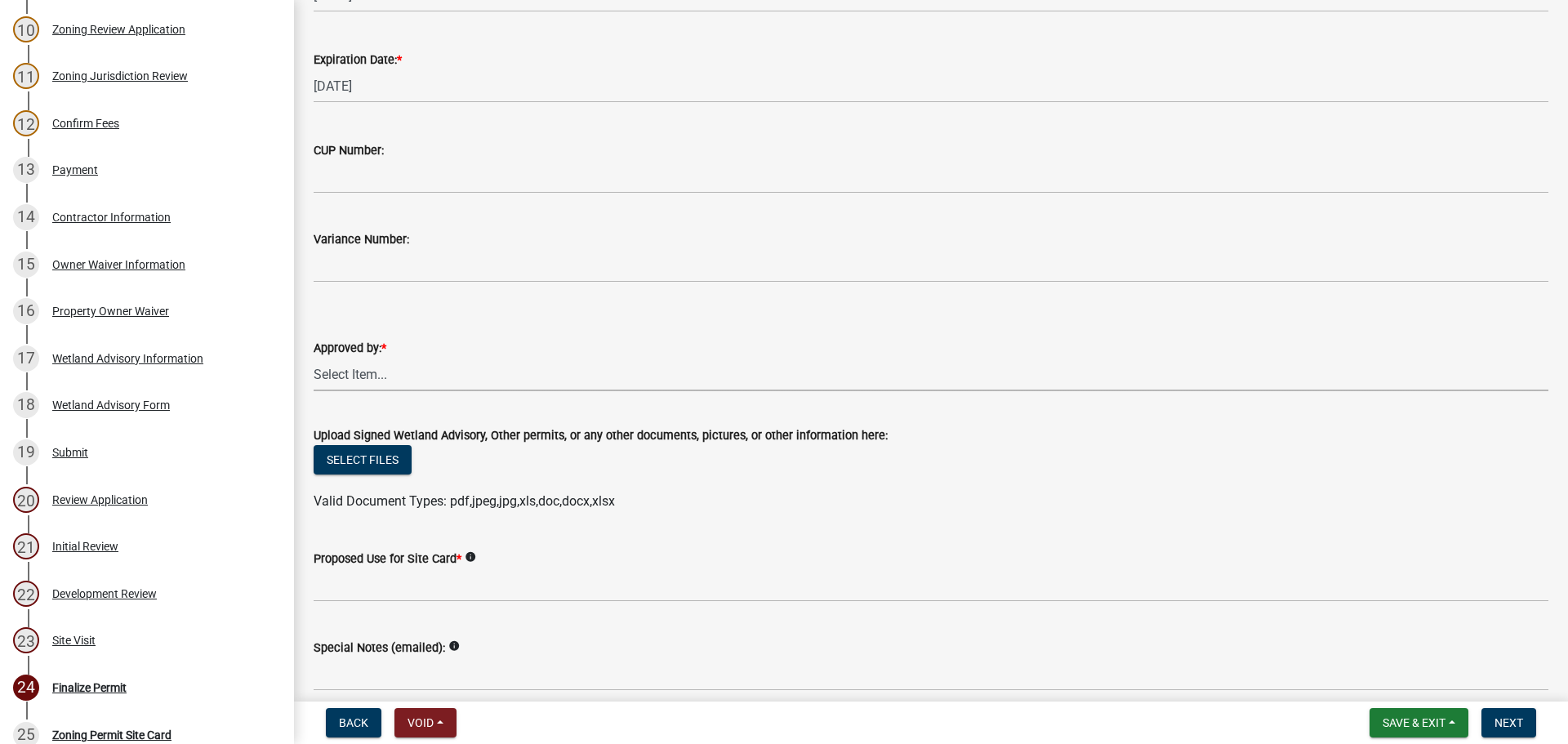
click at [361, 369] on select "Select Item... Chris Berg Jason Walsh Becky Haass Michael Krick" at bounding box center [931, 375] width 1235 height 34
click at [313, 358] on select "Select Item... Chris Berg Jason Walsh Becky Haass Michael Krick" at bounding box center [931, 375] width 1235 height 34
select select "2c4fa7fa-afa4-44d2-94c9-bb84501a50a4"
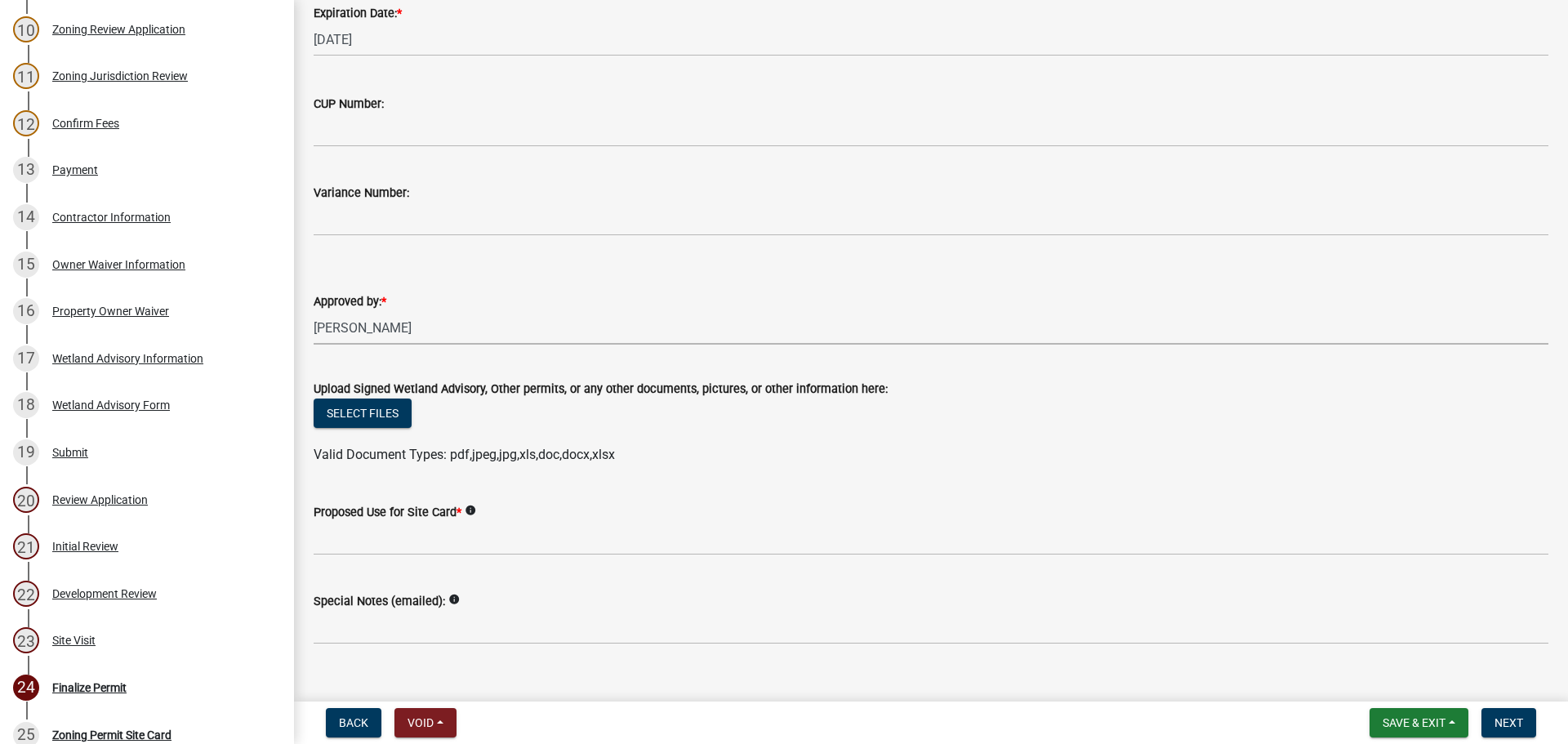
scroll to position [318, 0]
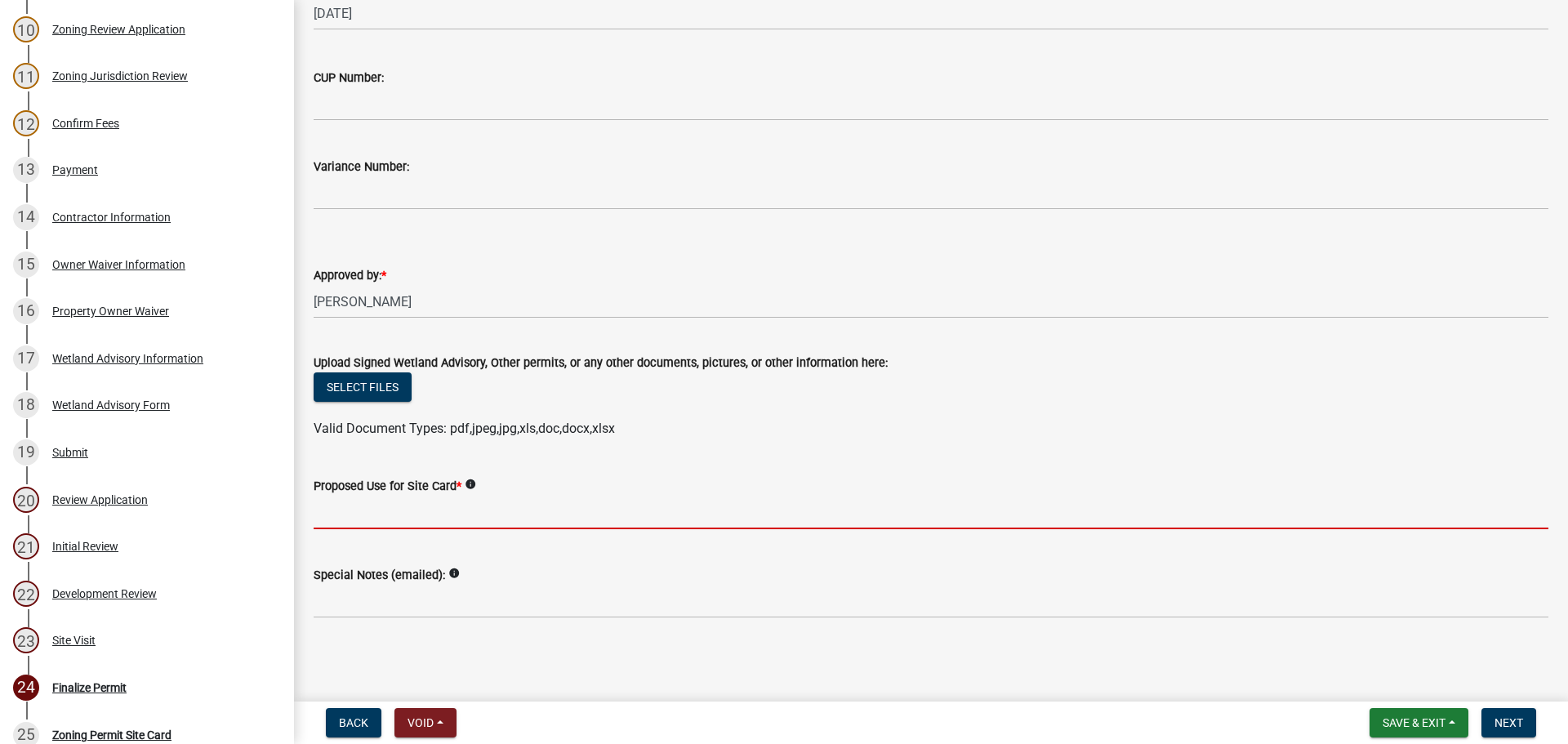
click at [325, 513] on input "Proposed Use for Site Card *" at bounding box center [931, 512] width 1235 height 34
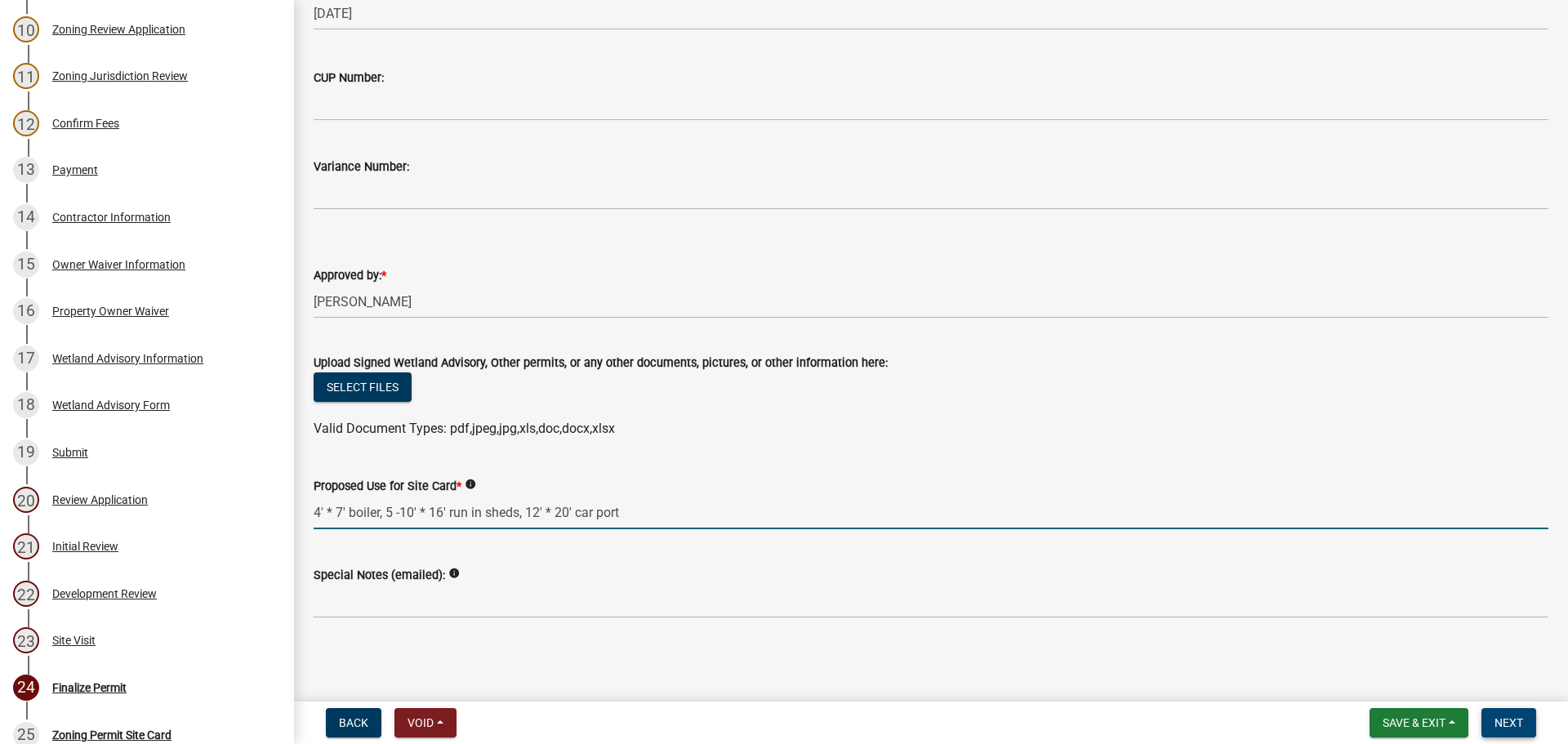
type input "4' * 7' boiler, 5 -10' * 16' run in sheds, 12' * 20' car port"
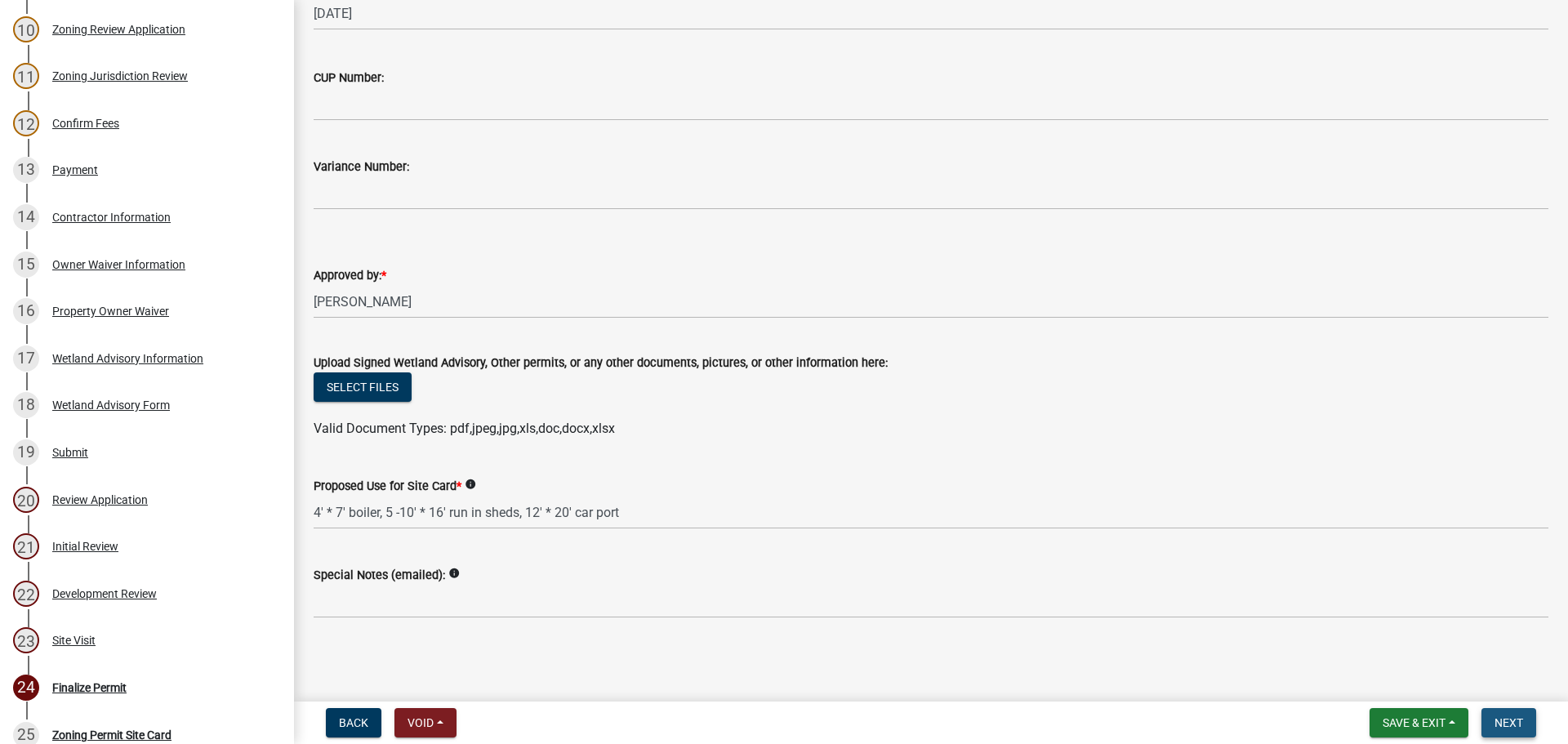
click at [1502, 719] on span "Next" at bounding box center [1509, 723] width 28 height 13
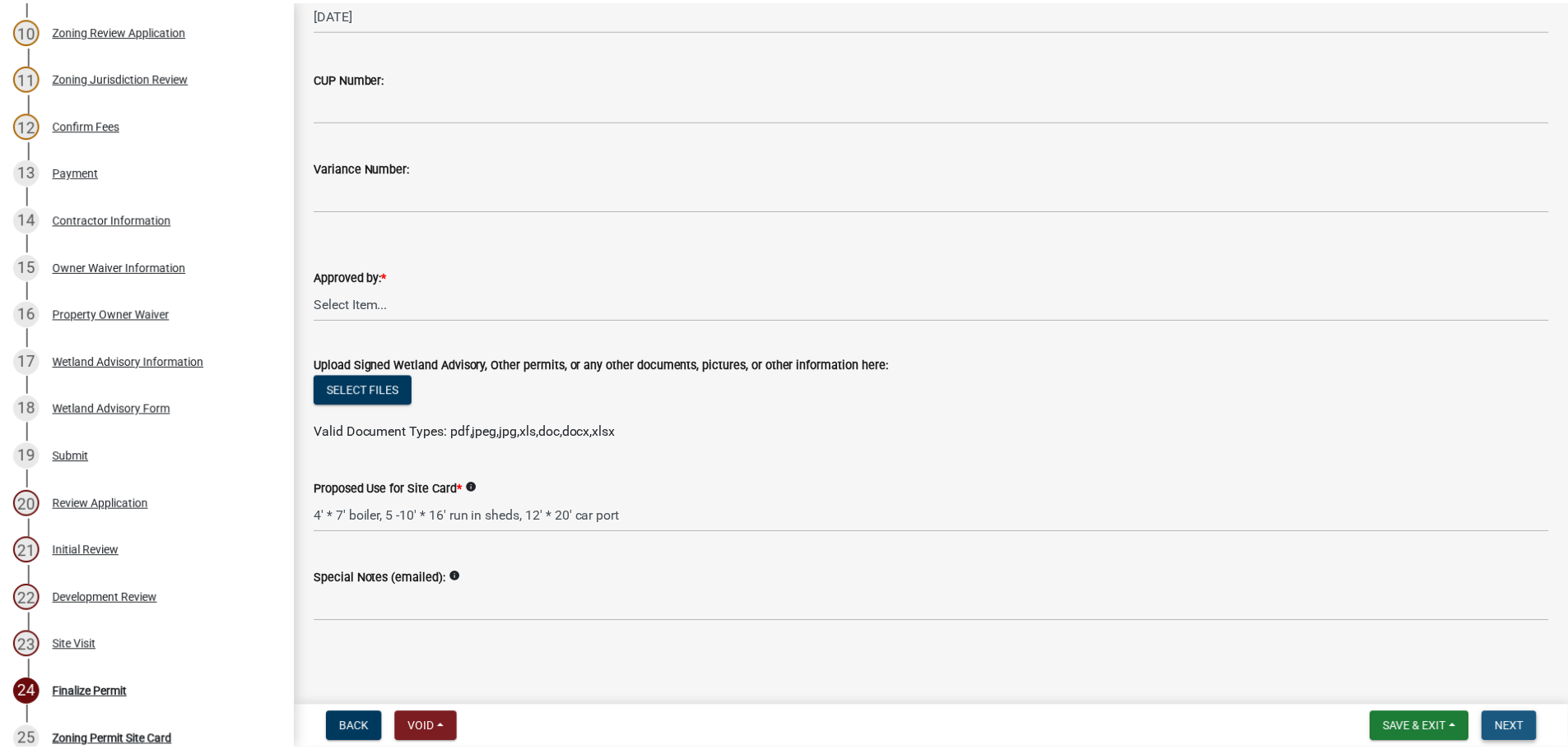
scroll to position [0, 0]
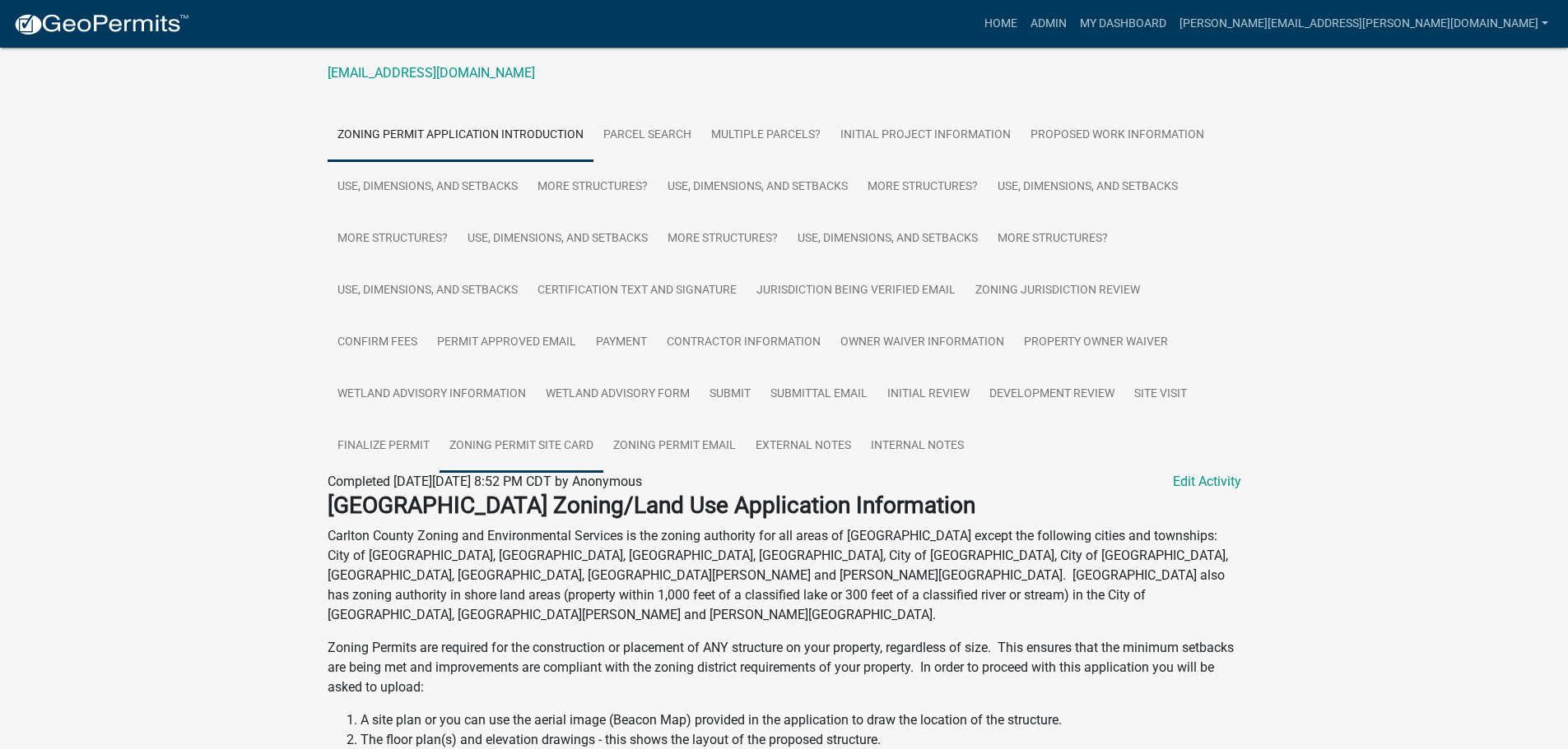
scroll to position [412, 0]
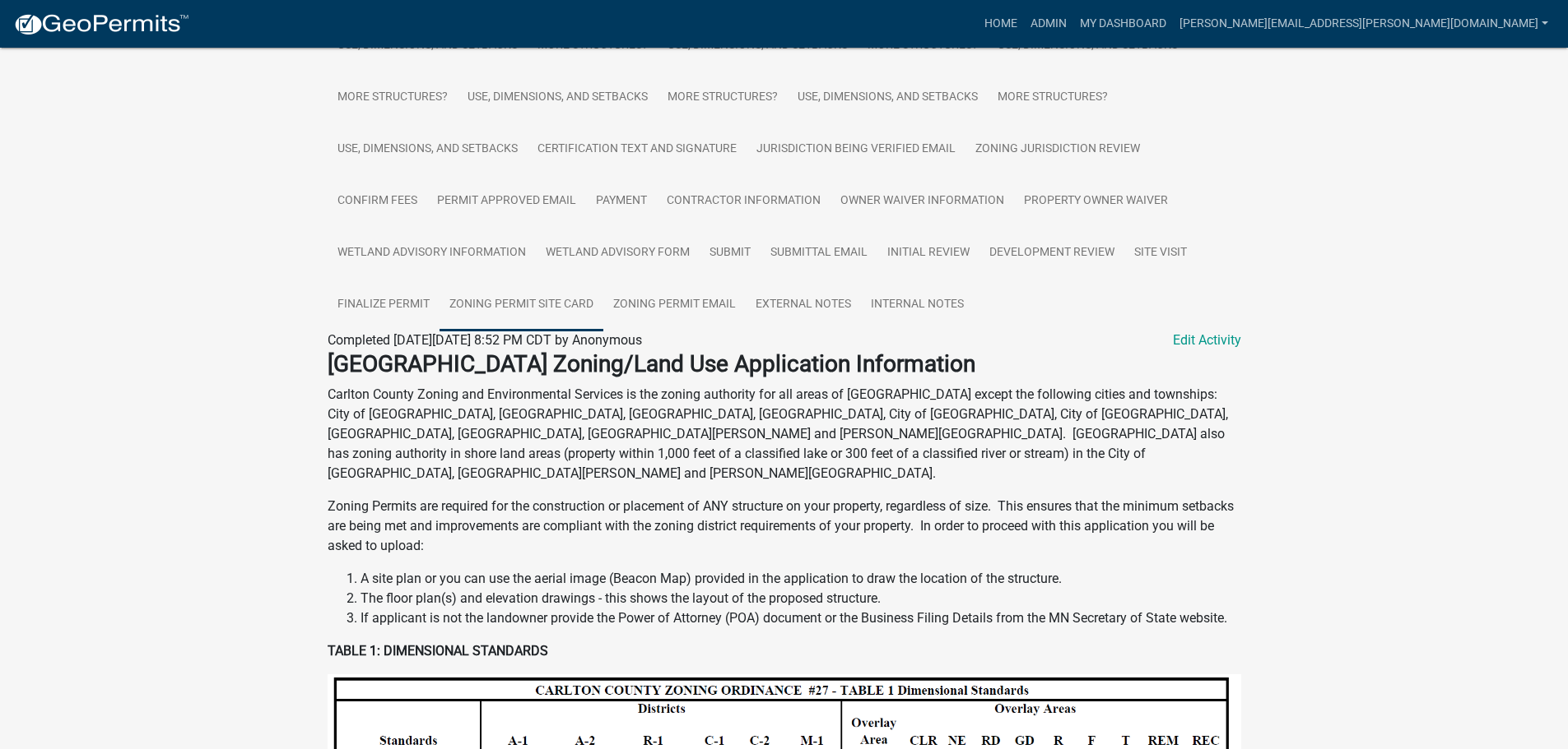
click at [548, 304] on link "Zoning Permit Site Card" at bounding box center [521, 304] width 164 height 53
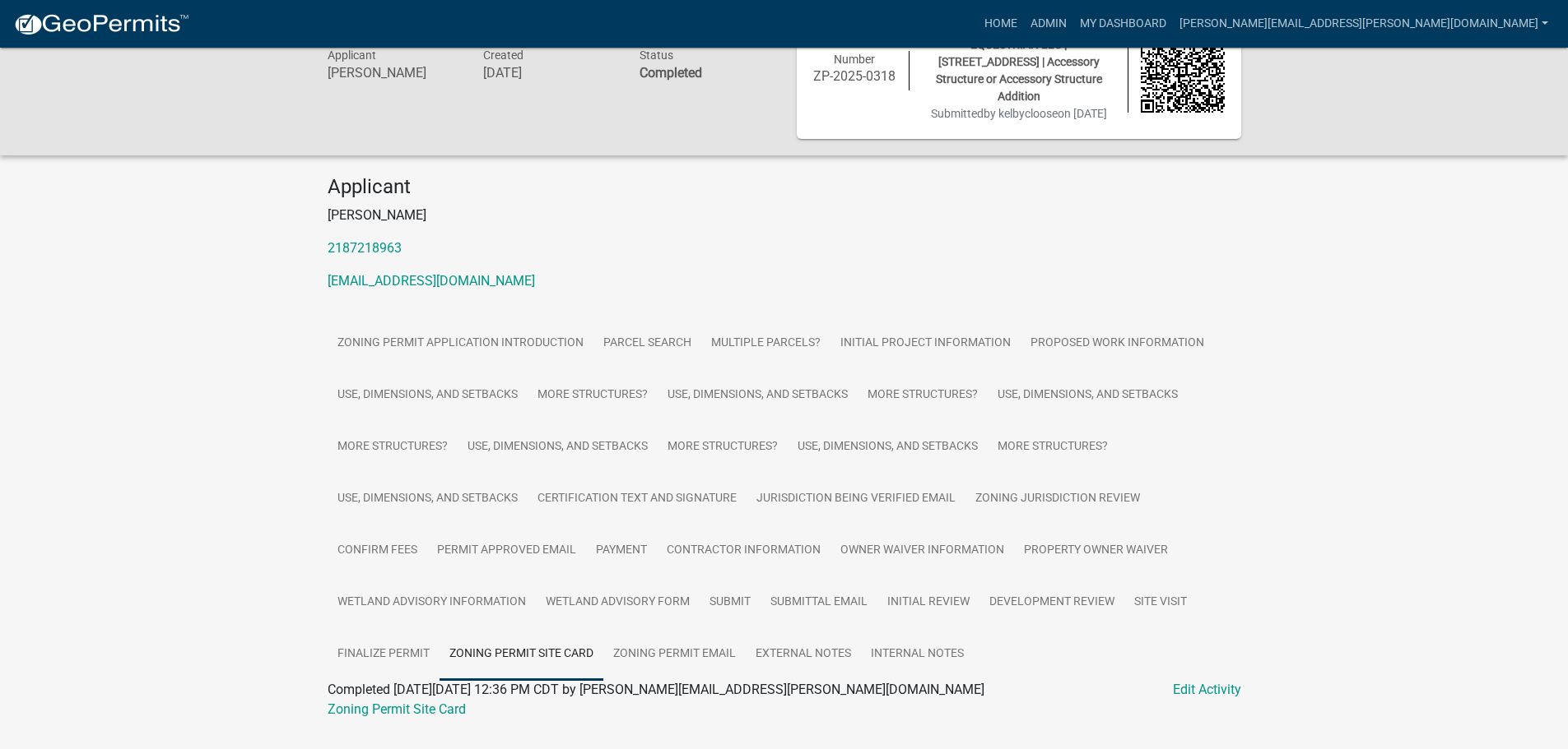
scroll to position [101, 0]
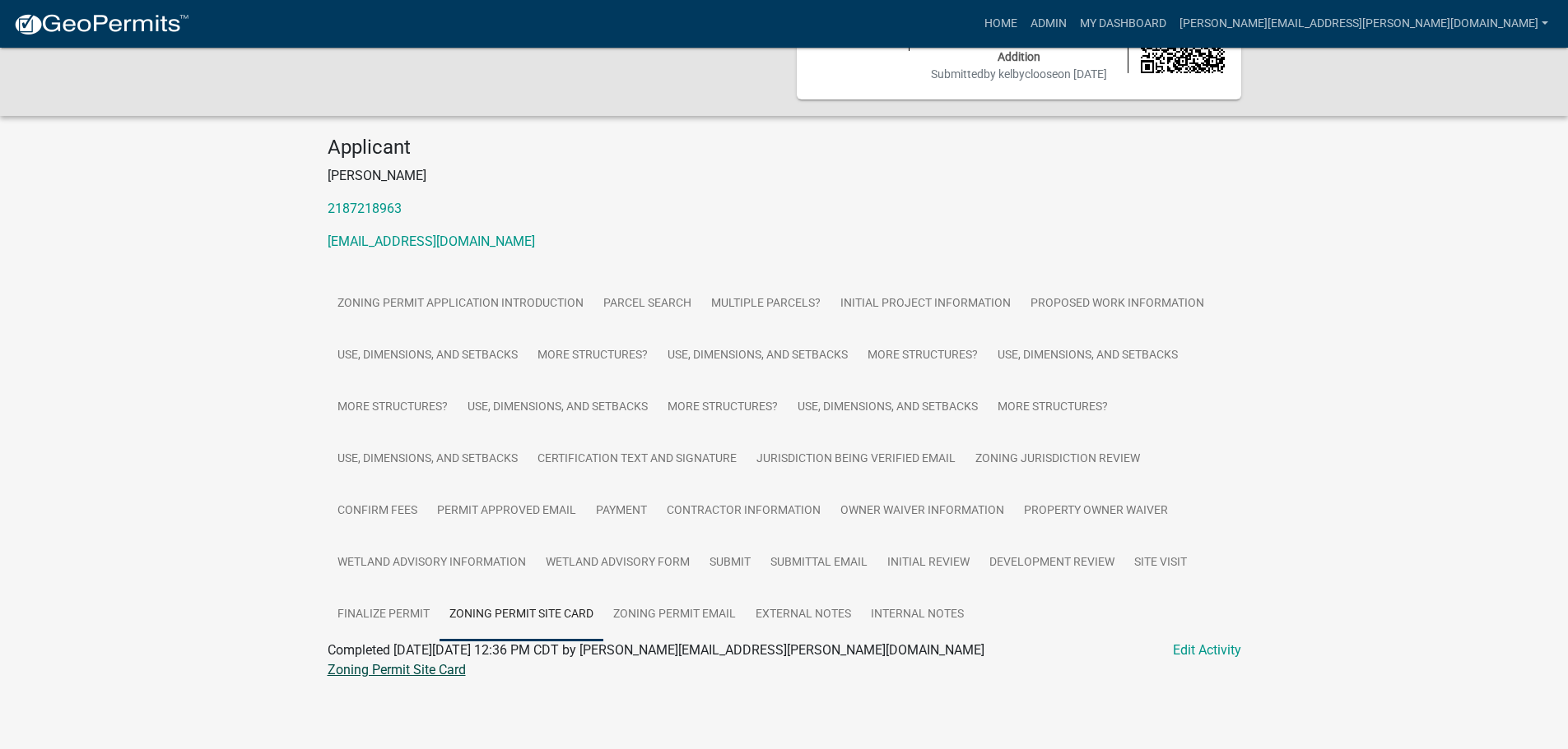
click at [440, 669] on link "Zoning Permit Site Card" at bounding box center [397, 670] width 138 height 16
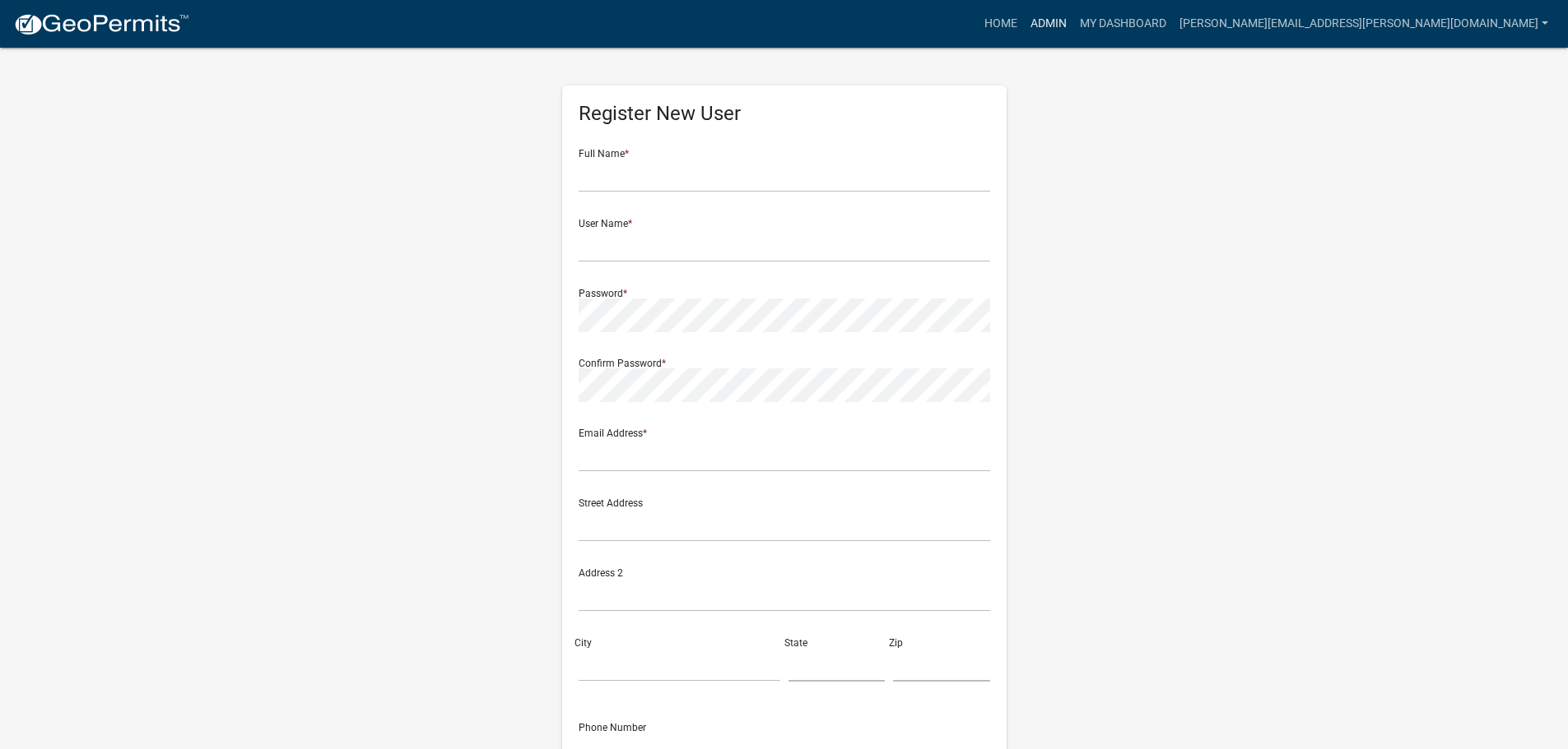
click at [1073, 22] on link "Admin" at bounding box center [1048, 24] width 49 height 31
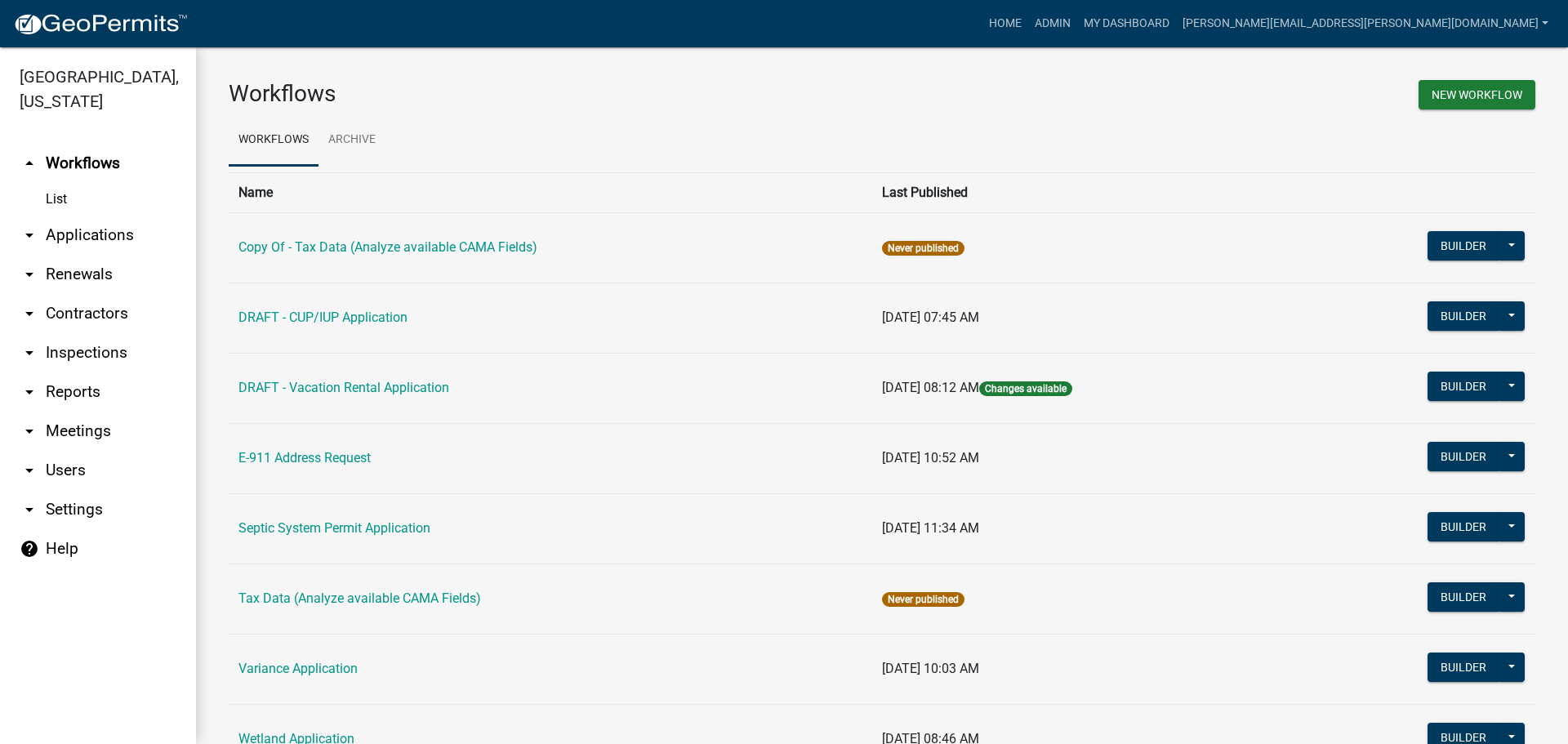
click at [123, 230] on link "arrow_drop_down Applications" at bounding box center [98, 235] width 196 height 40
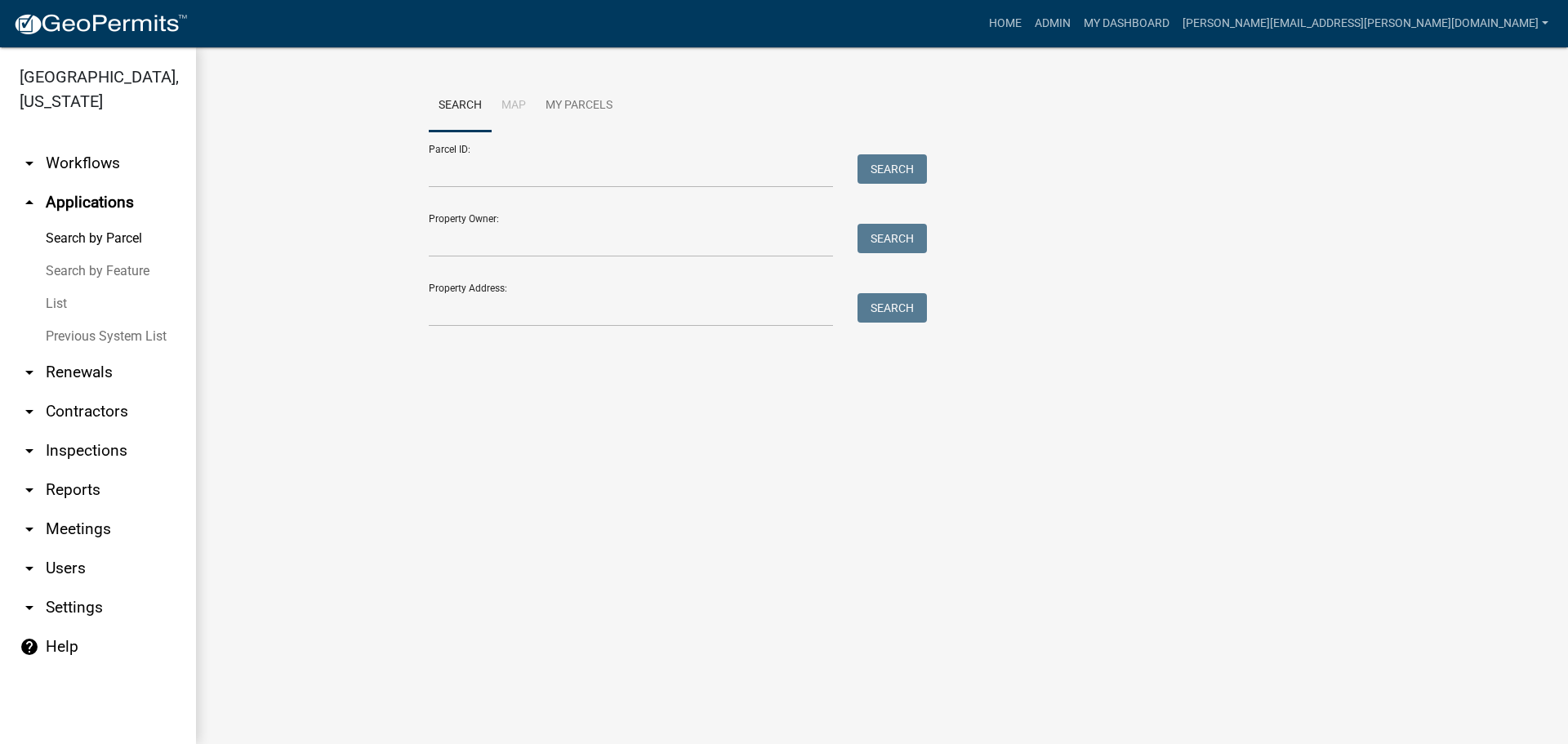
click at [80, 271] on link "Search by Feature" at bounding box center [98, 271] width 196 height 33
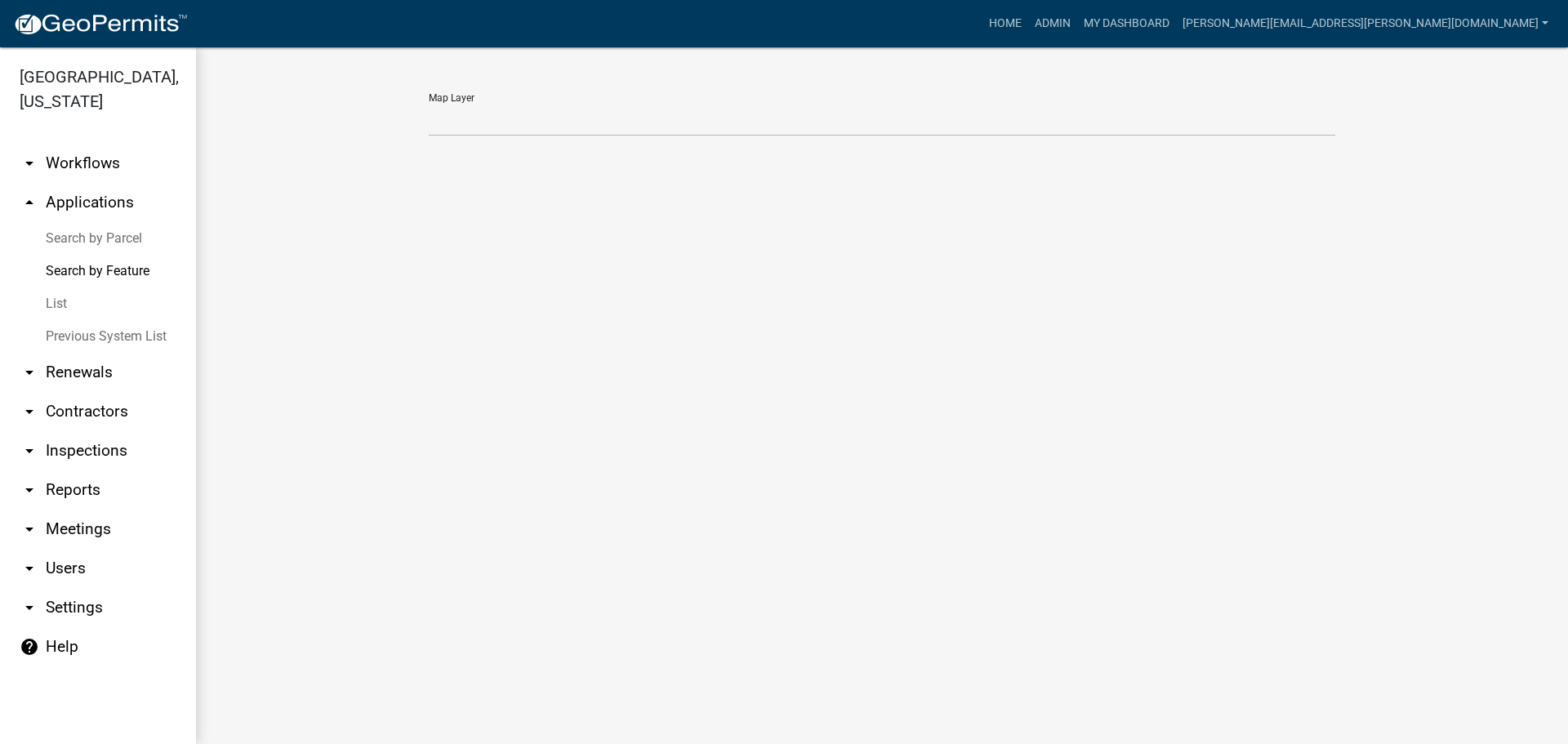
click at [58, 294] on link "List" at bounding box center [98, 304] width 196 height 33
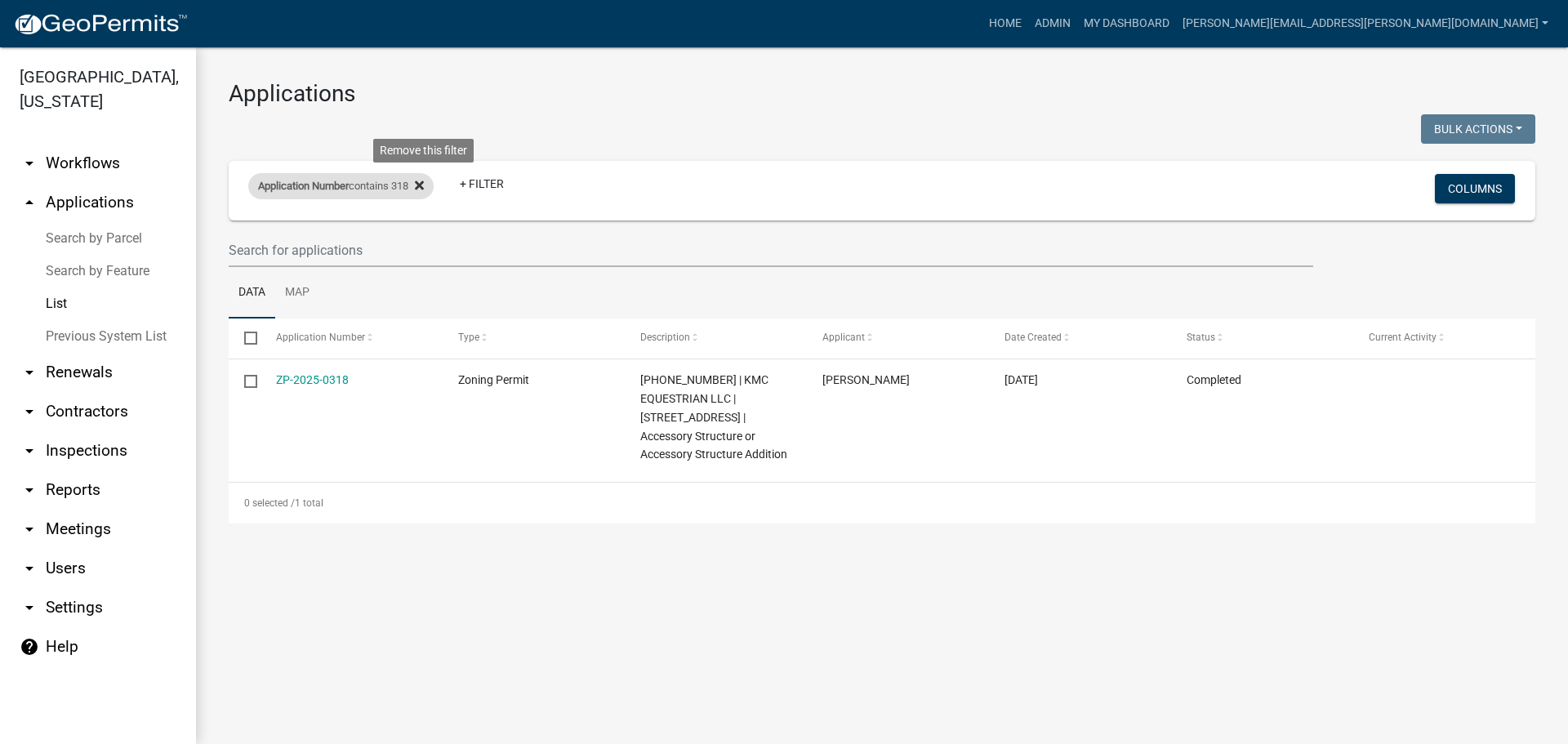
click at [424, 180] on icon at bounding box center [419, 185] width 9 height 13
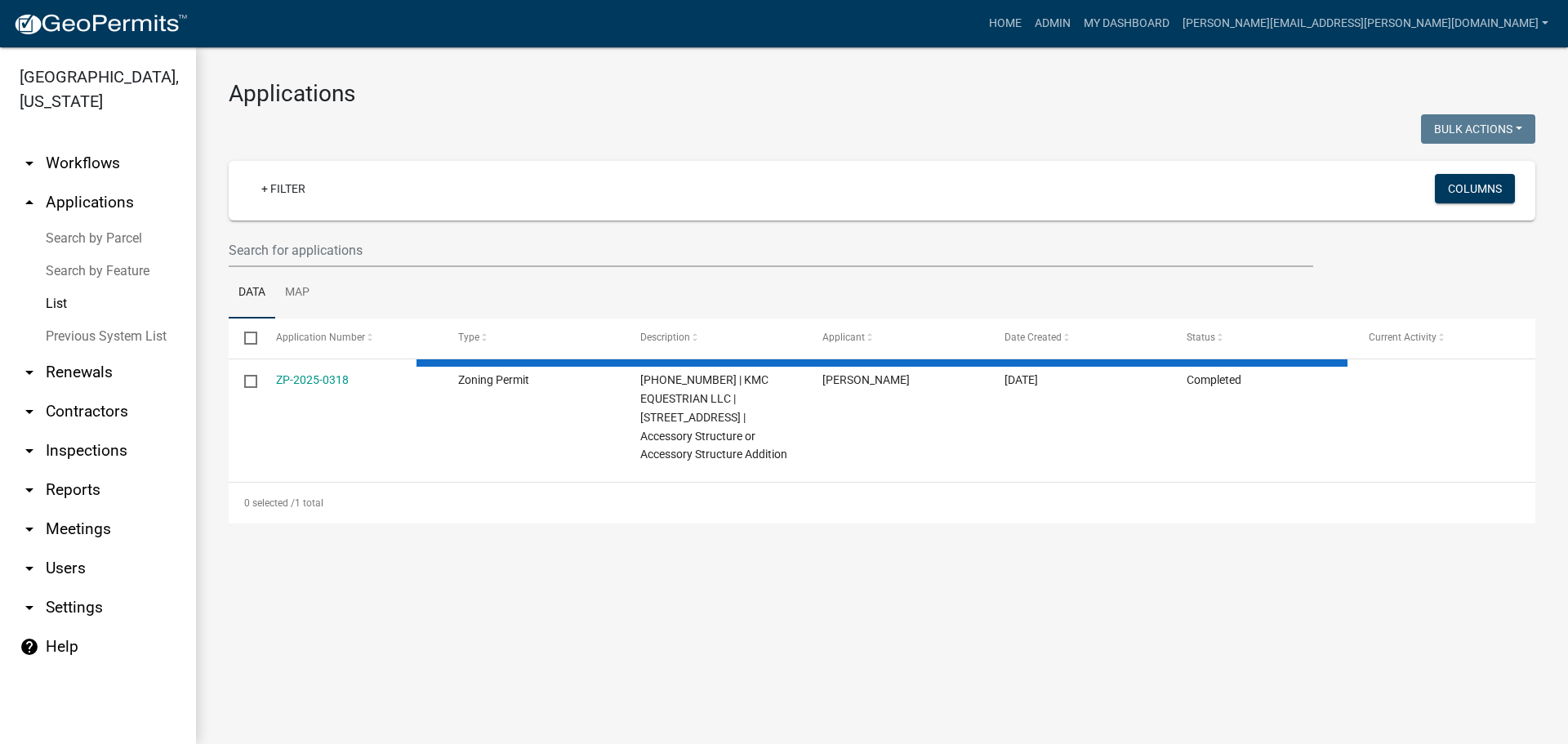
select select "3: 100"
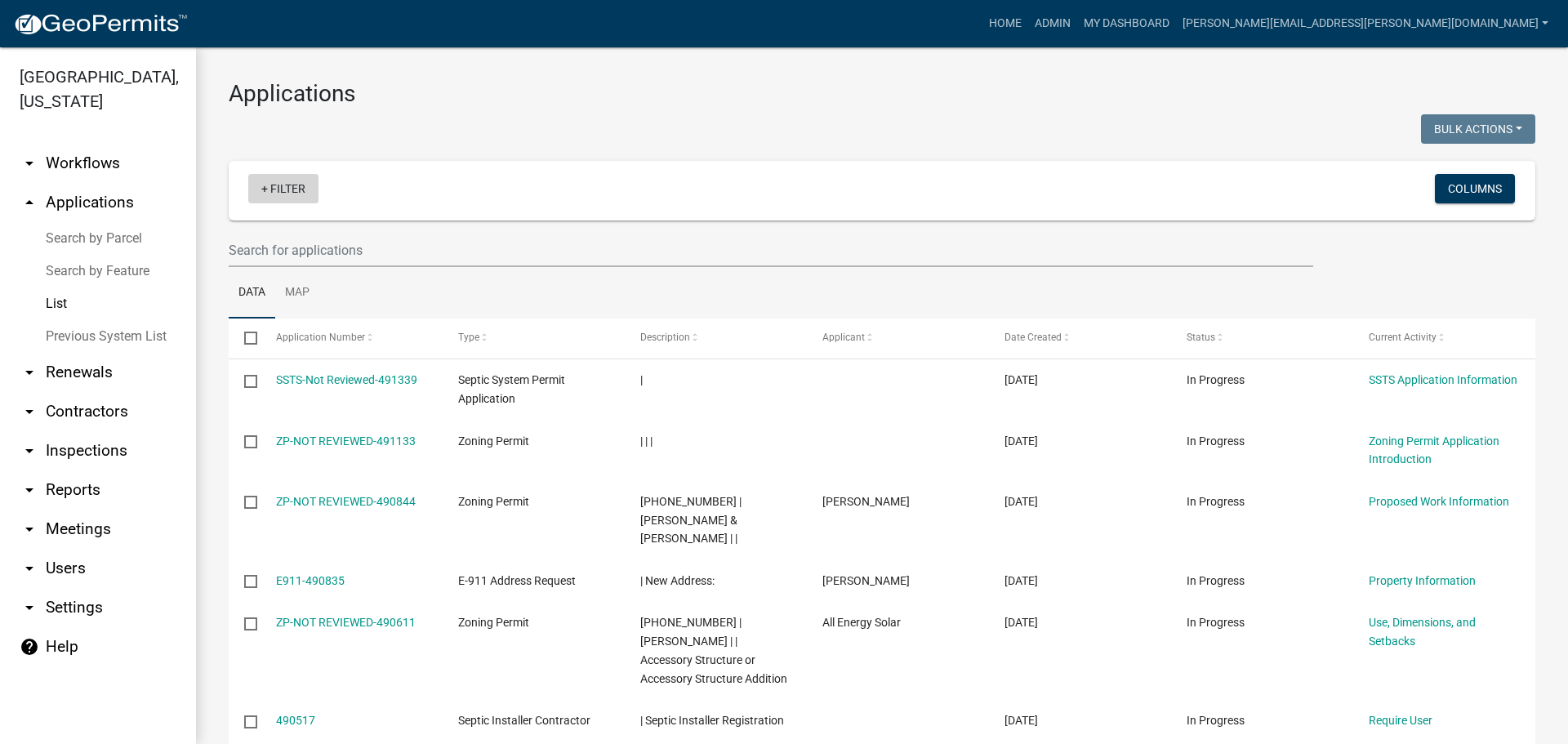
click at [289, 186] on link "+ Filter" at bounding box center [283, 189] width 70 height 29
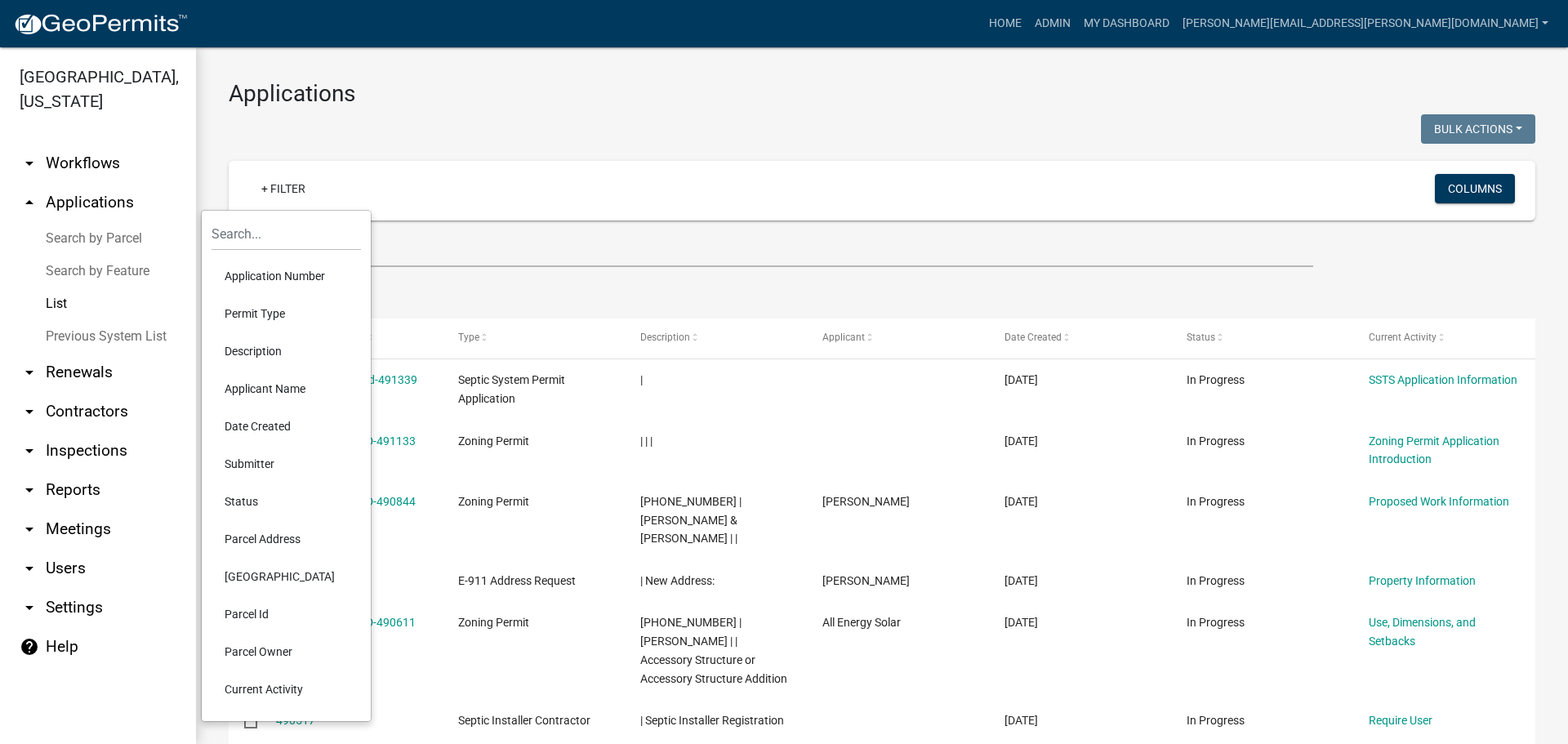
click at [301, 265] on li "Application Number" at bounding box center [286, 277] width 149 height 38
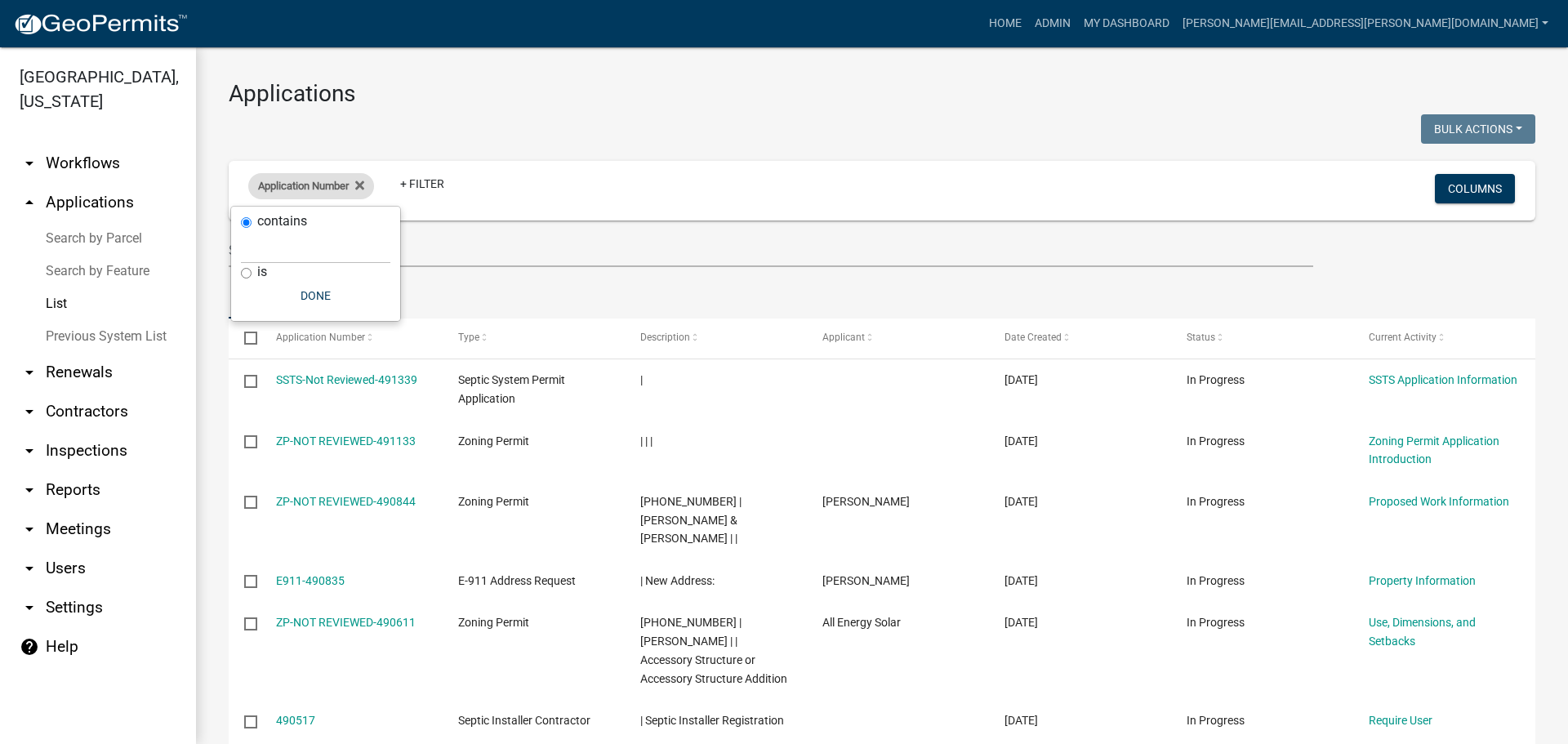
click at [368, 184] on div "Application Number Remove this filter" at bounding box center [311, 186] width 125 height 26
click at [324, 192] on div "Application Number" at bounding box center [311, 186] width 125 height 26
click at [285, 241] on input "text" at bounding box center [316, 247] width 149 height 34
type input "044"
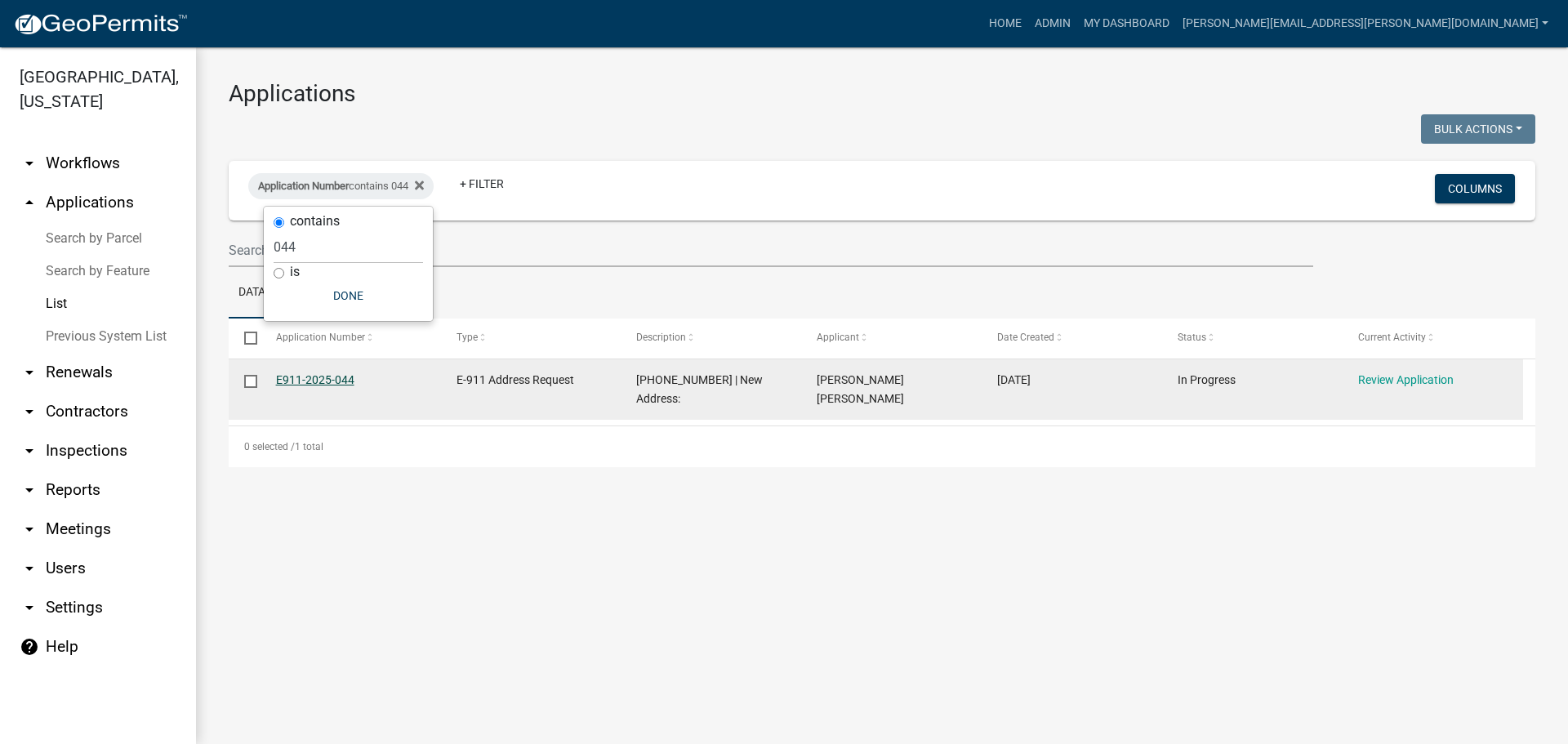
click at [336, 382] on link "E911-2025-044" at bounding box center [314, 380] width 78 height 13
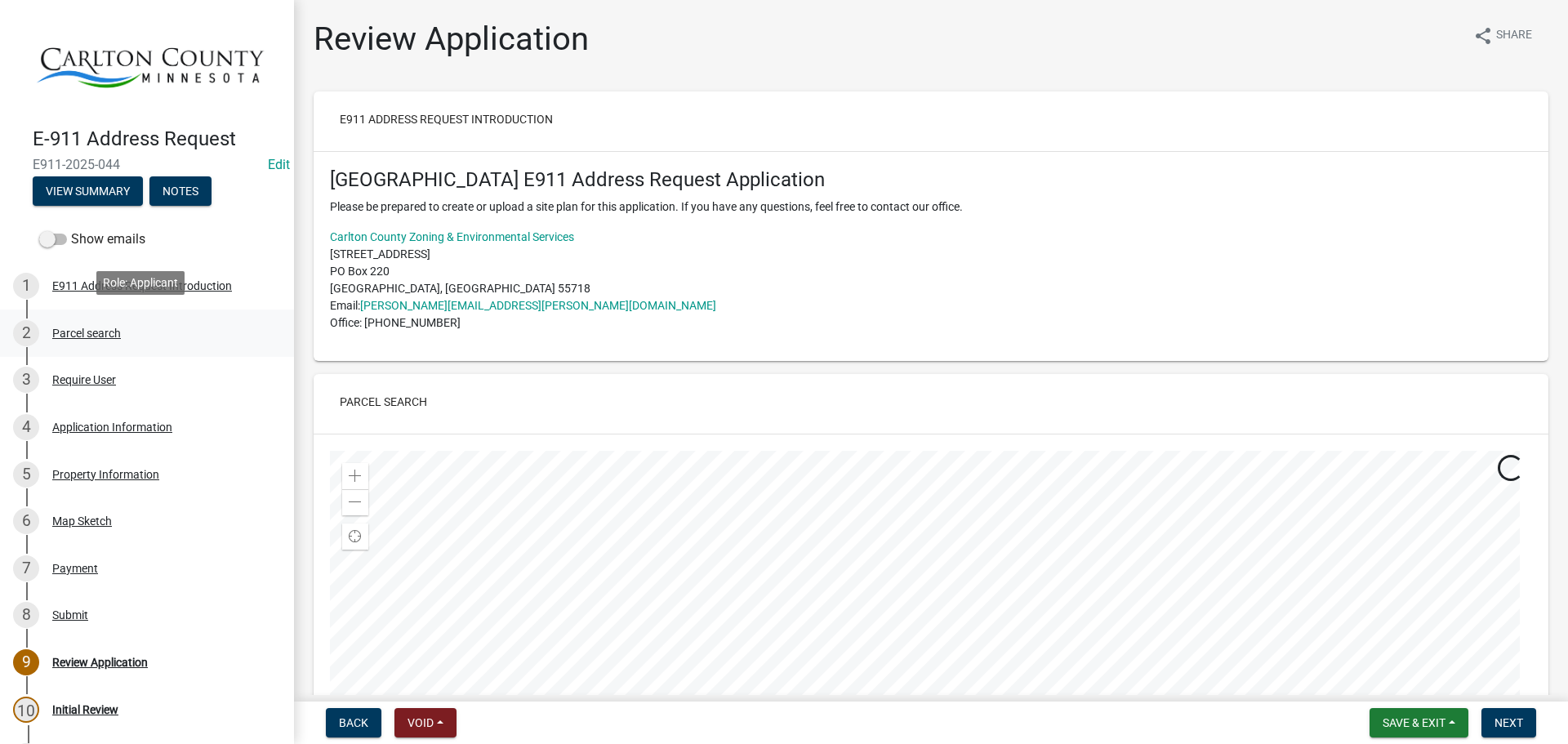
click at [92, 333] on div "Parcel search" at bounding box center [87, 332] width 69 height 11
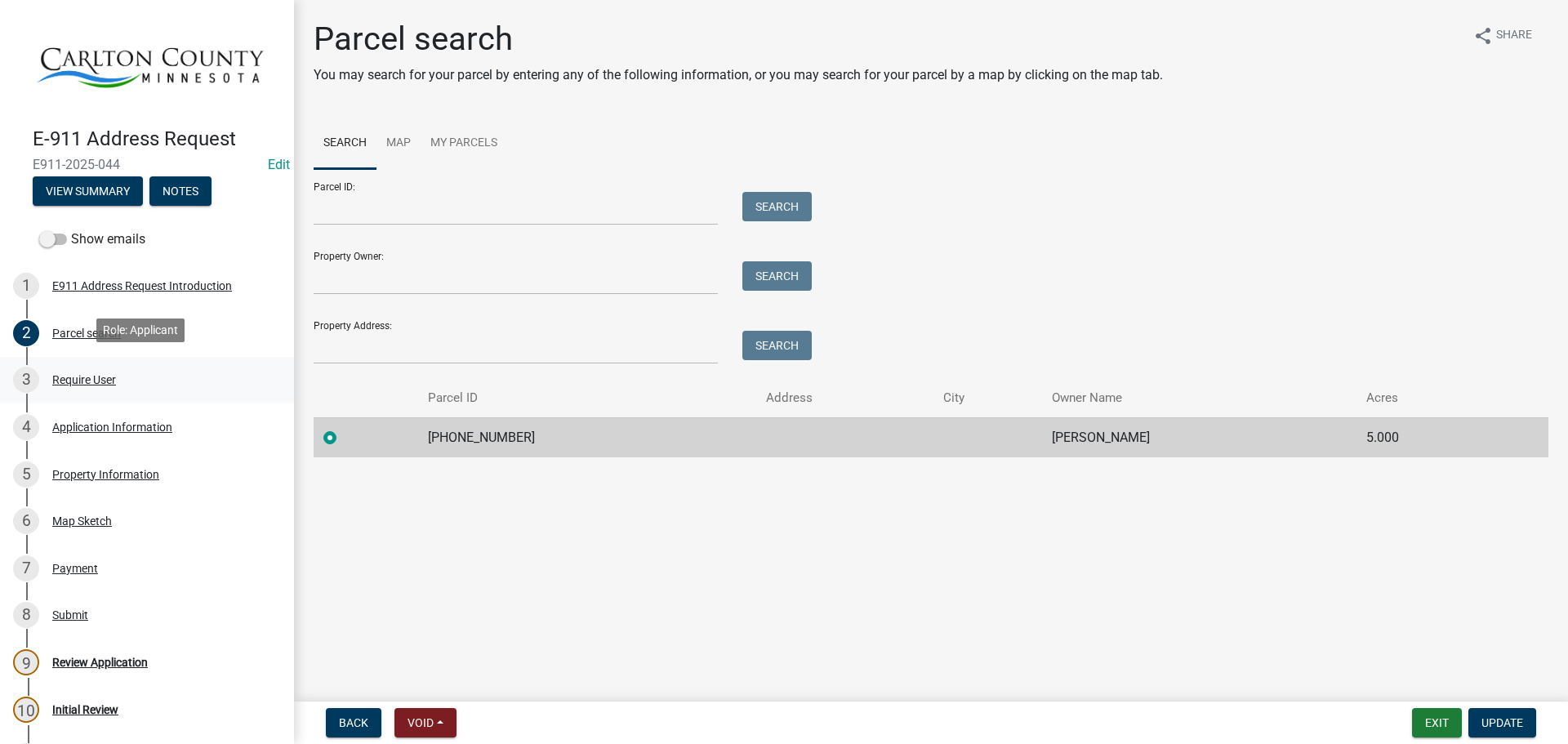
click at [70, 376] on div "Require User" at bounding box center [84, 380] width 64 height 11
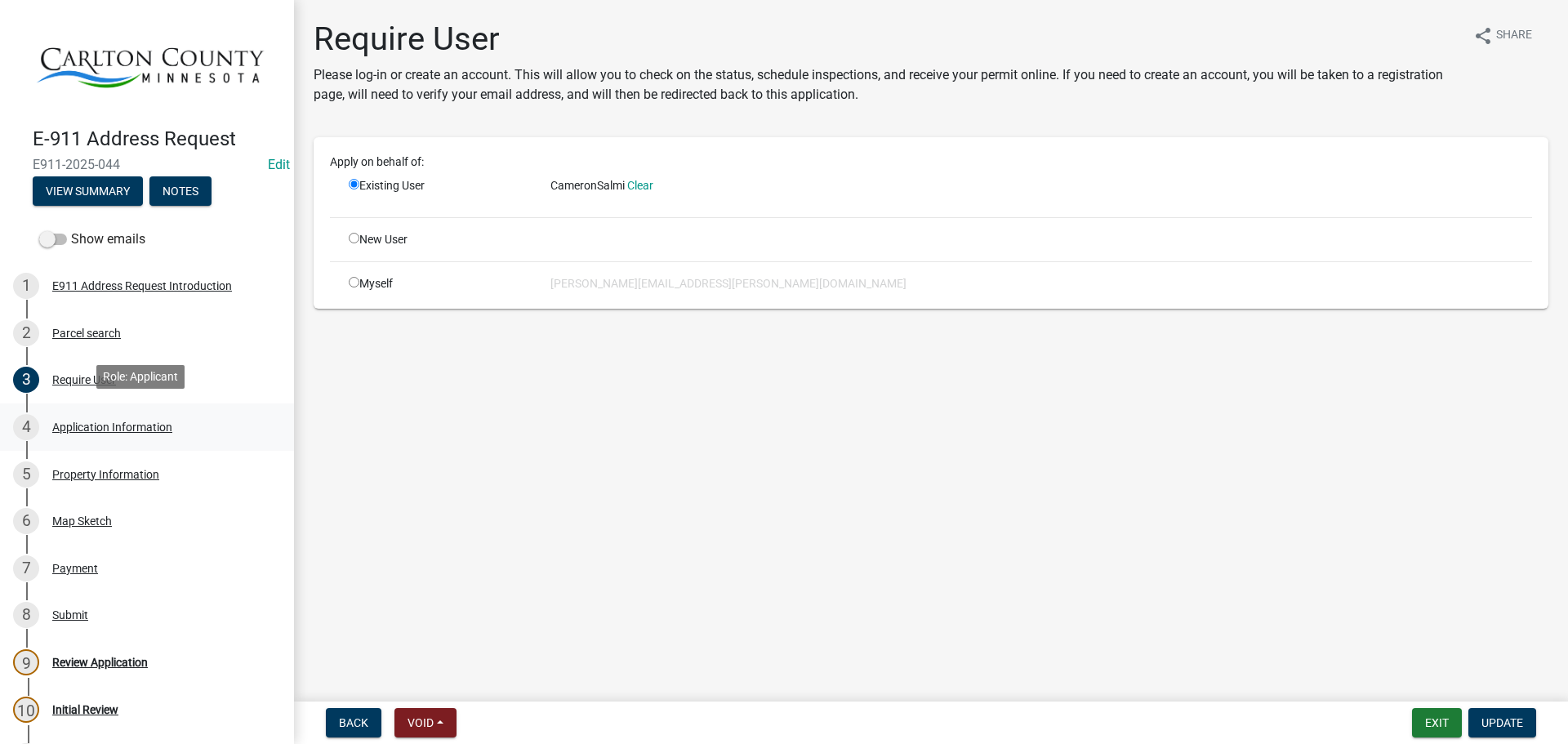
click at [88, 422] on div "Application Information" at bounding box center [112, 427] width 120 height 11
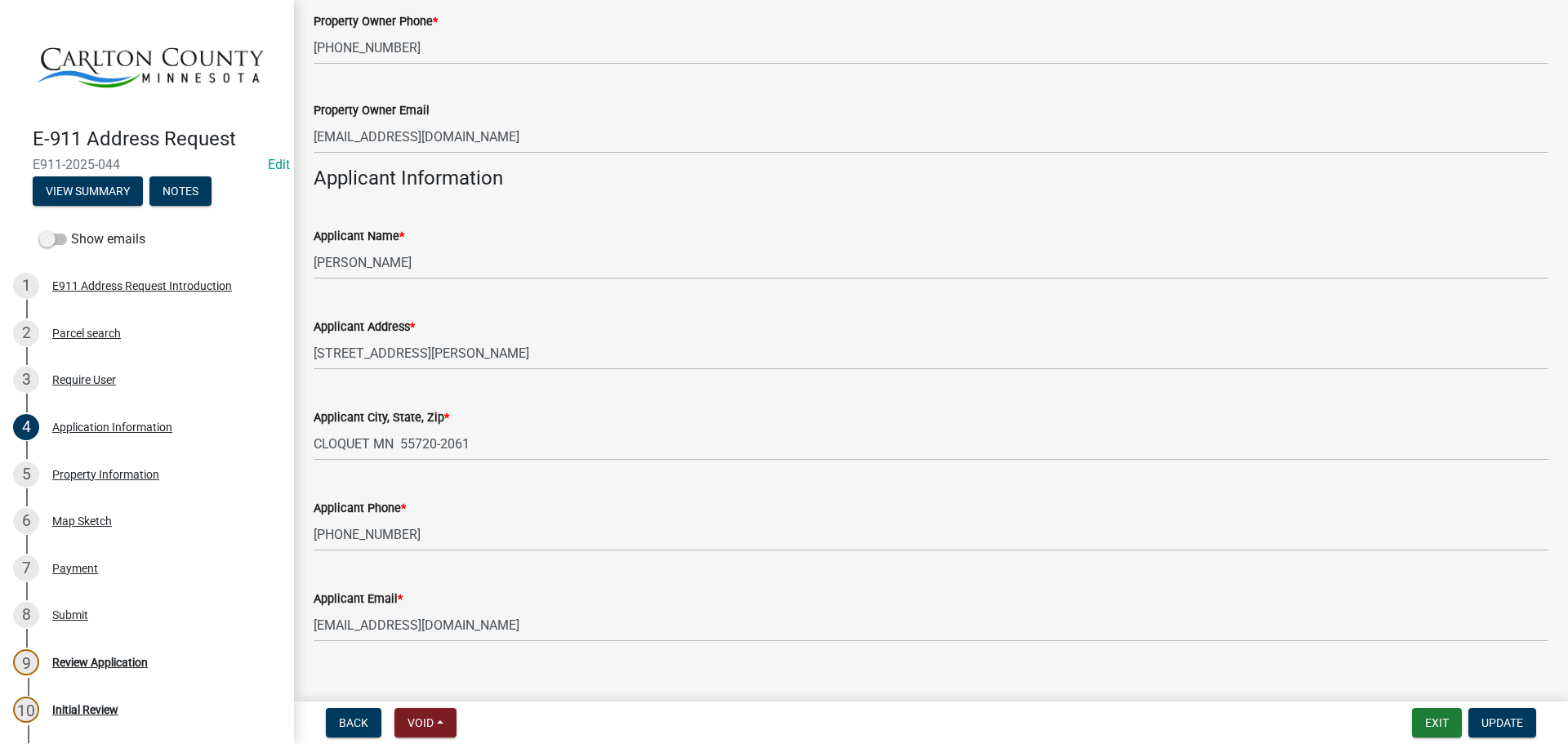
scroll to position [564, 0]
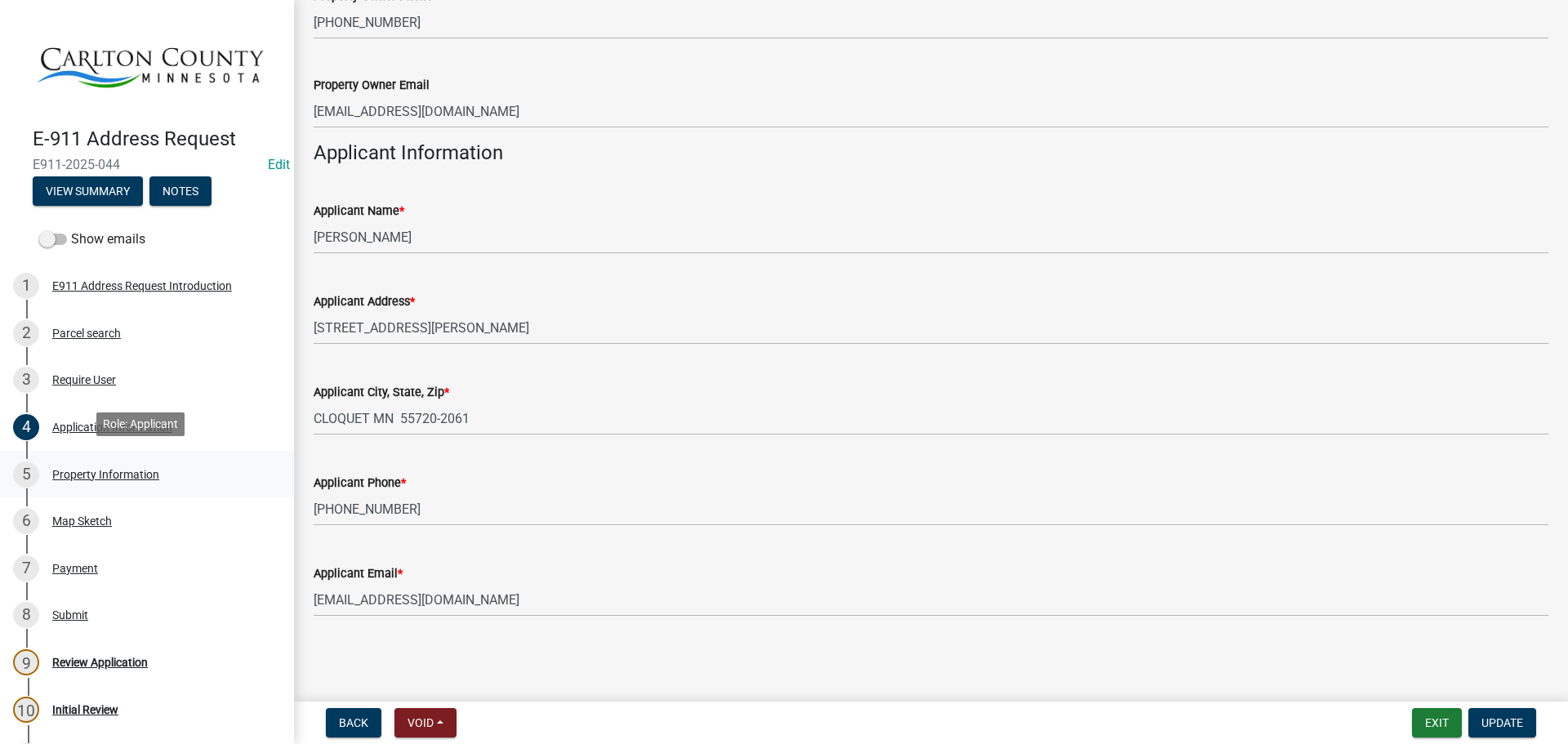
click at [120, 472] on div "Property Information" at bounding box center [106, 474] width 107 height 11
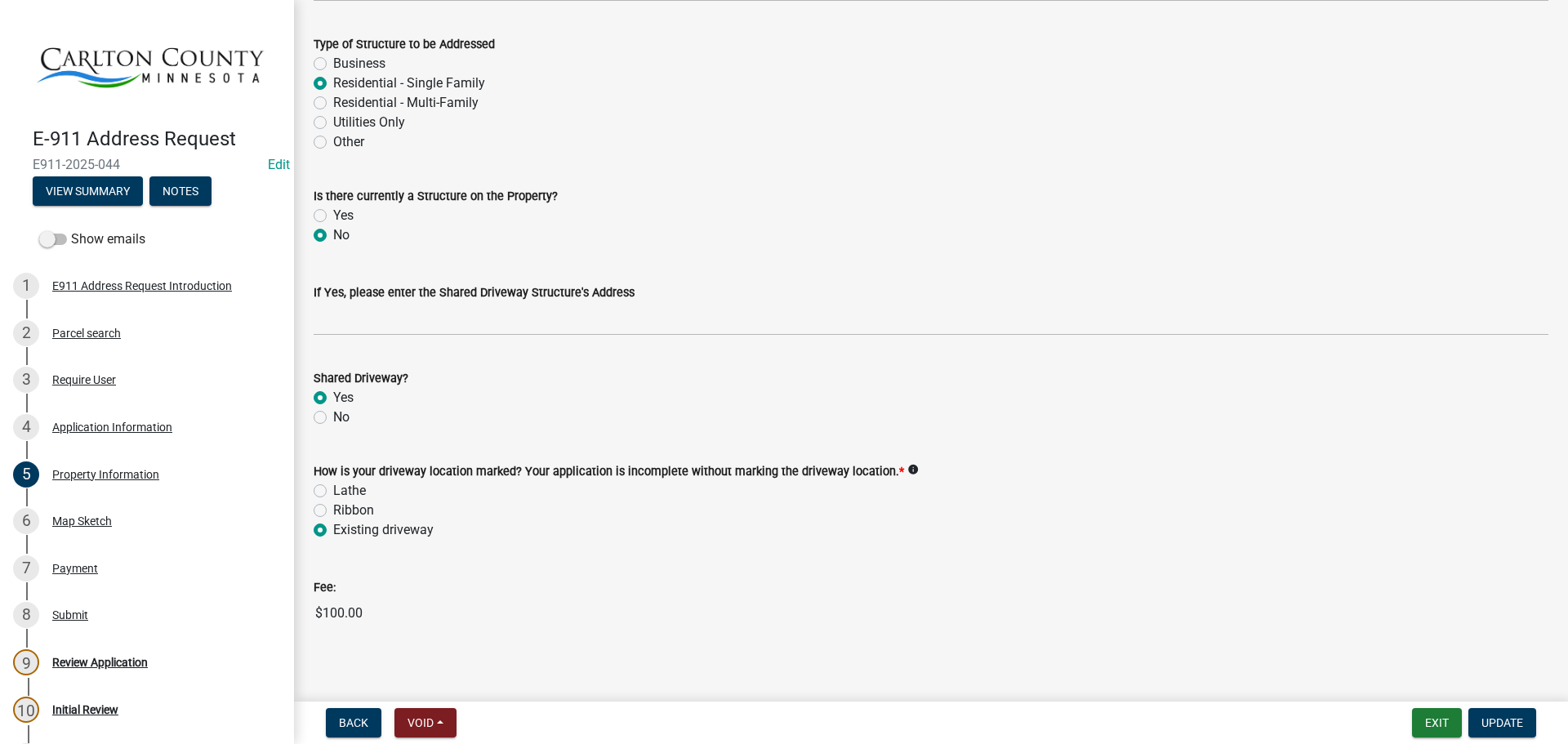
scroll to position [828, 0]
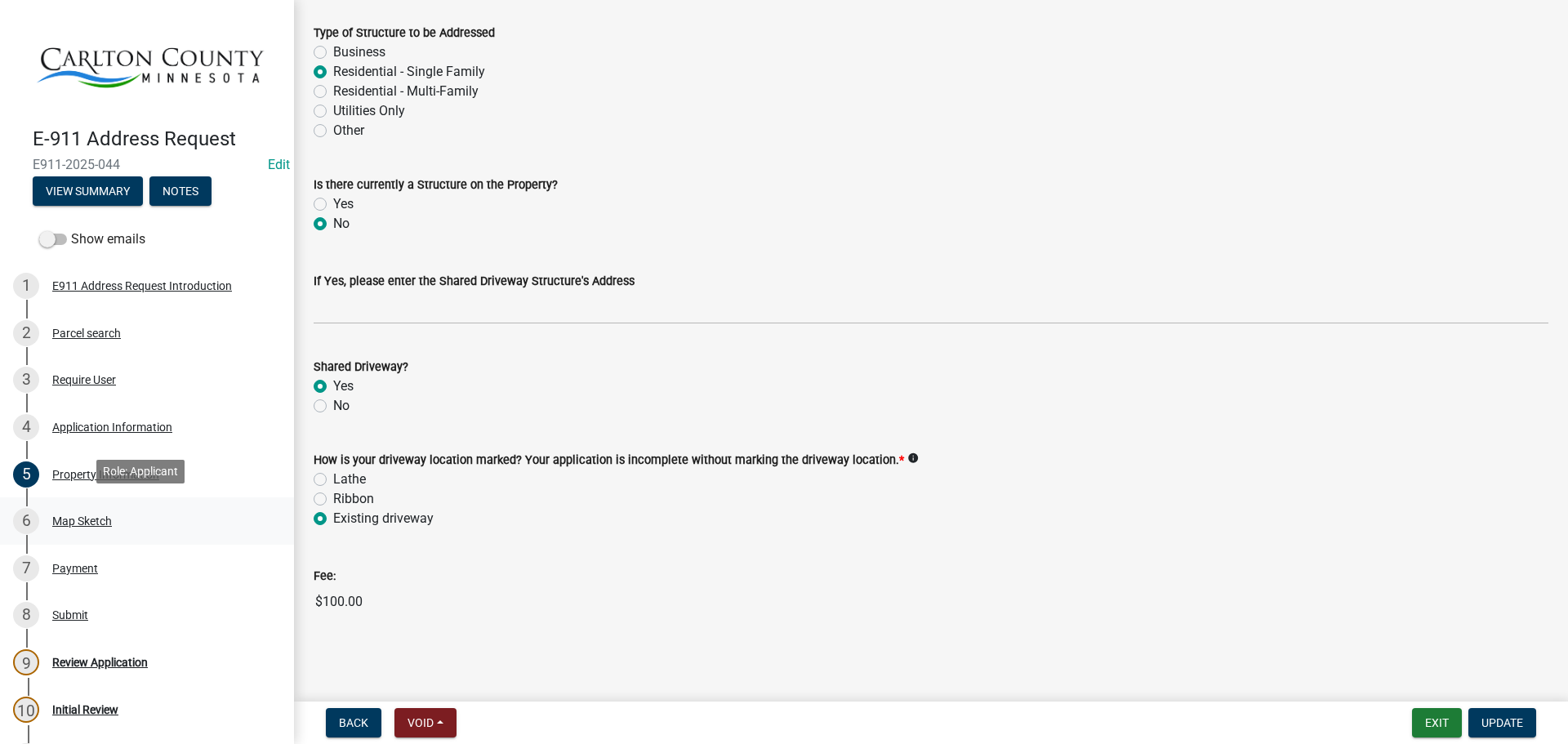
click at [102, 515] on div "Map Sketch" at bounding box center [82, 521] width 59 height 11
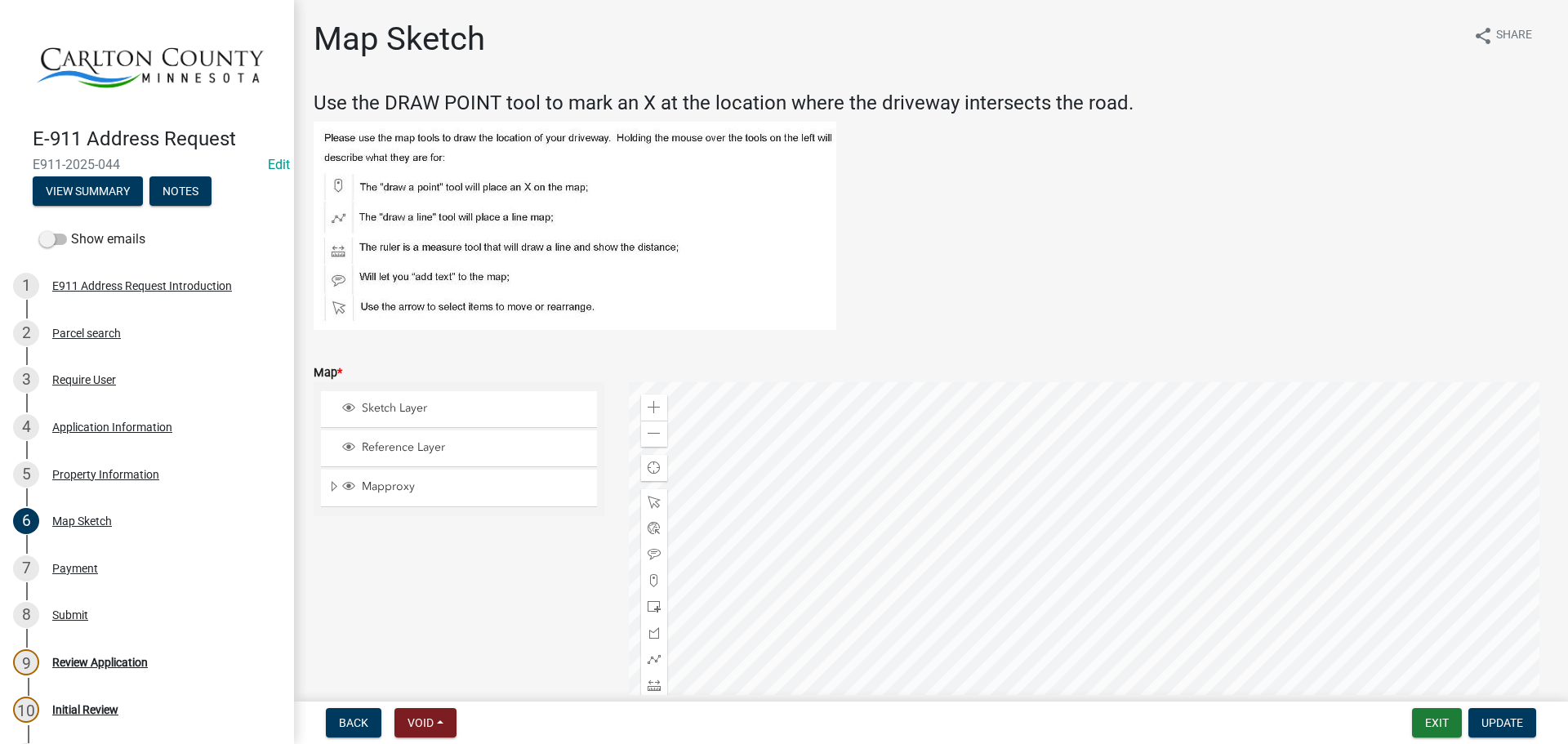
click at [743, 382] on div at bounding box center [1089, 587] width 921 height 409
click at [650, 432] on span at bounding box center [653, 433] width 13 height 13
click at [652, 432] on span at bounding box center [653, 433] width 13 height 13
click at [653, 433] on span at bounding box center [653, 433] width 13 height 13
click at [654, 431] on span at bounding box center [653, 433] width 13 height 13
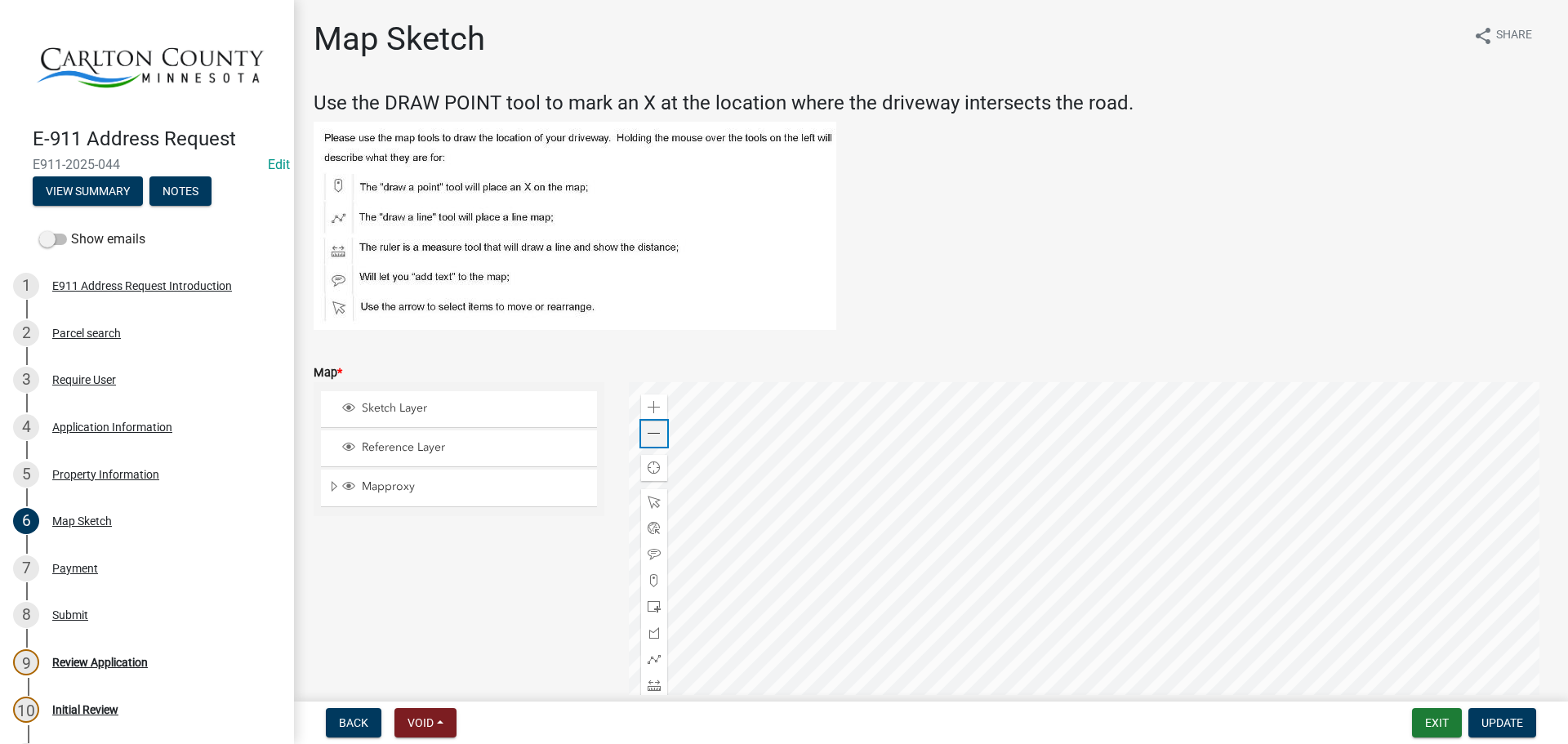
click at [654, 431] on span at bounding box center [653, 433] width 13 height 13
click at [655, 412] on span at bounding box center [653, 407] width 13 height 13
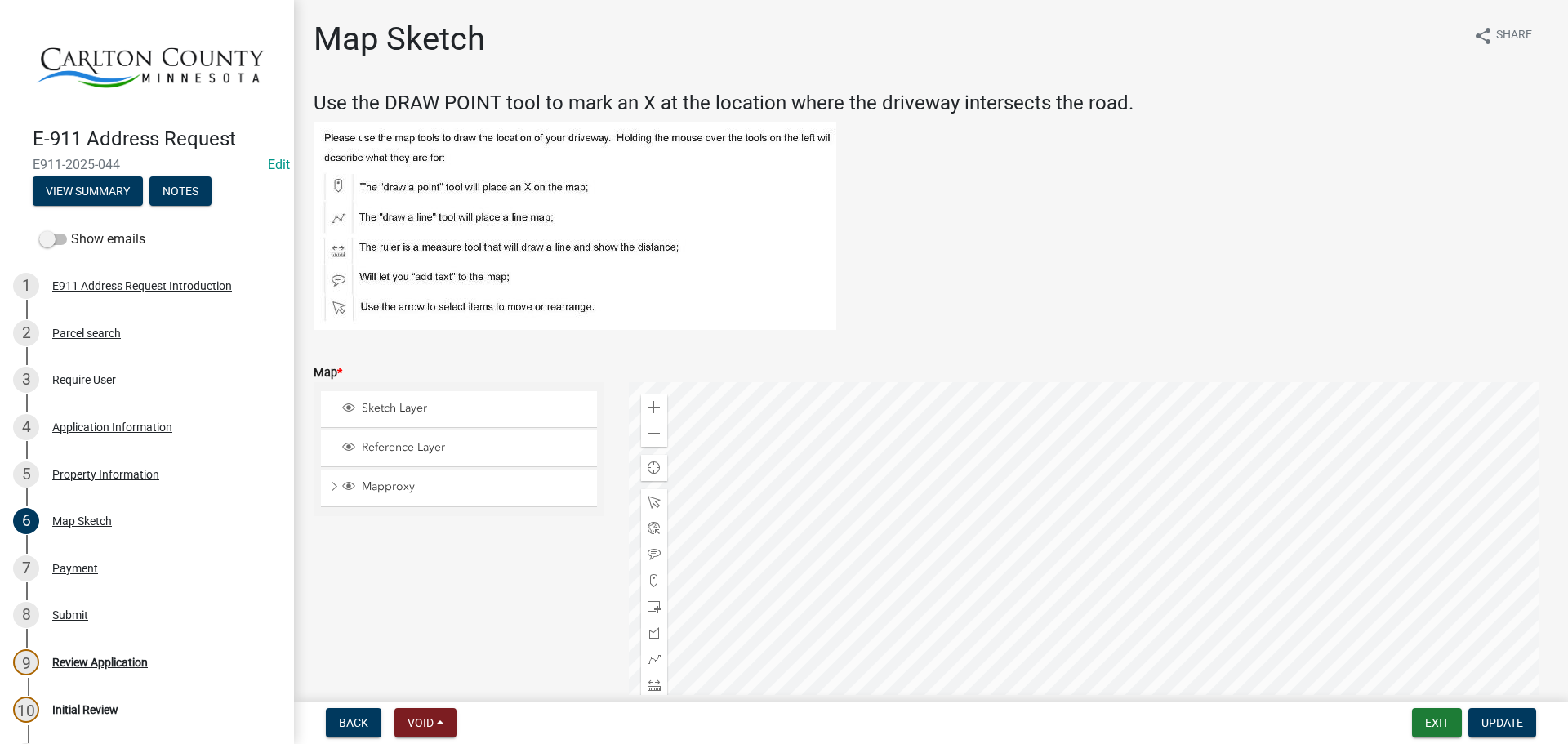
click at [927, 686] on div at bounding box center [1089, 587] width 921 height 409
click at [921, 435] on div at bounding box center [1089, 587] width 921 height 409
